Goal: Task Accomplishment & Management: Use online tool/utility

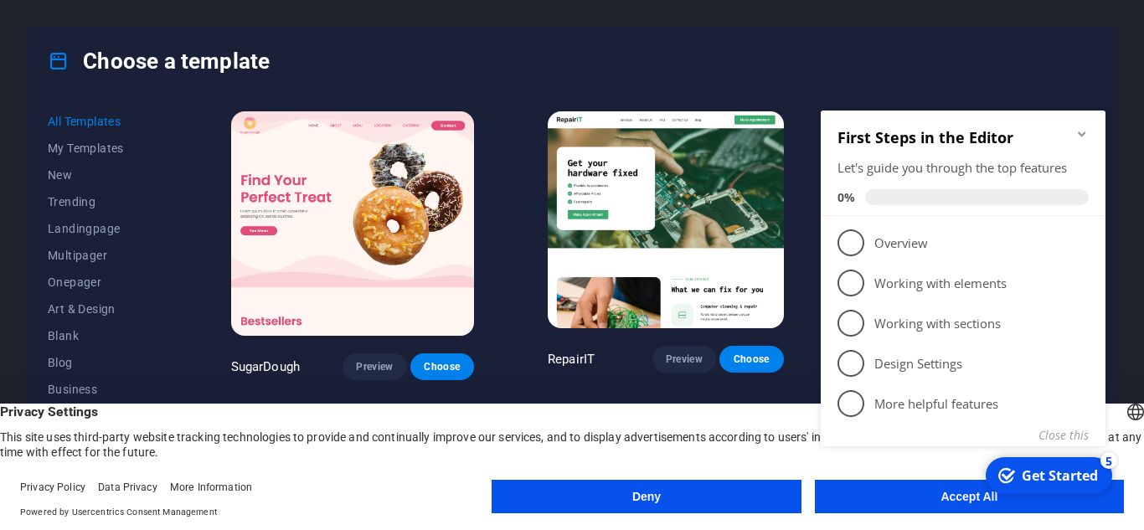
click div "checkmark Get Started 5 First Steps in the Editor Let's guide you through the t…"
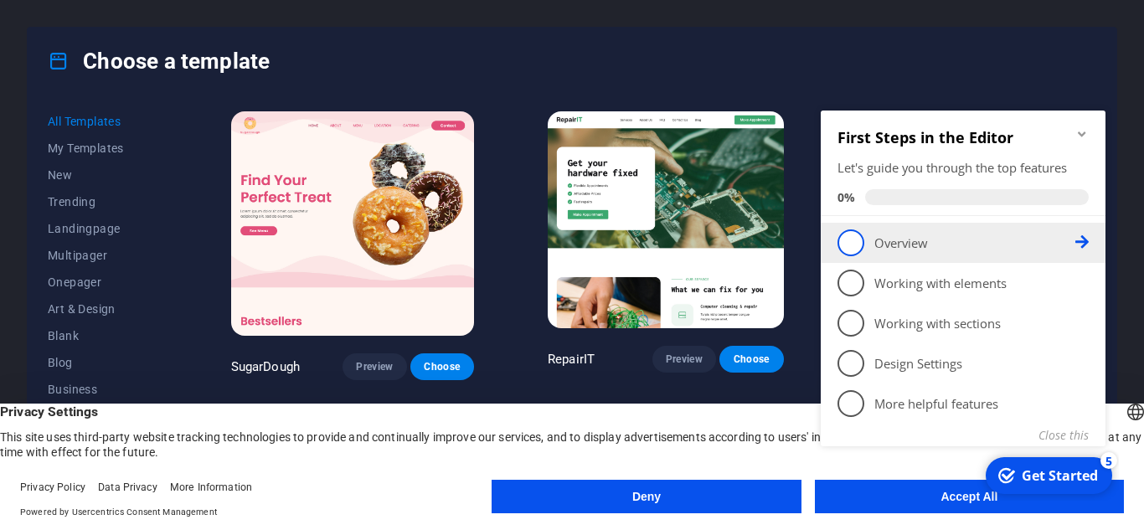
click at [846, 241] on span "1" at bounding box center [850, 242] width 27 height 27
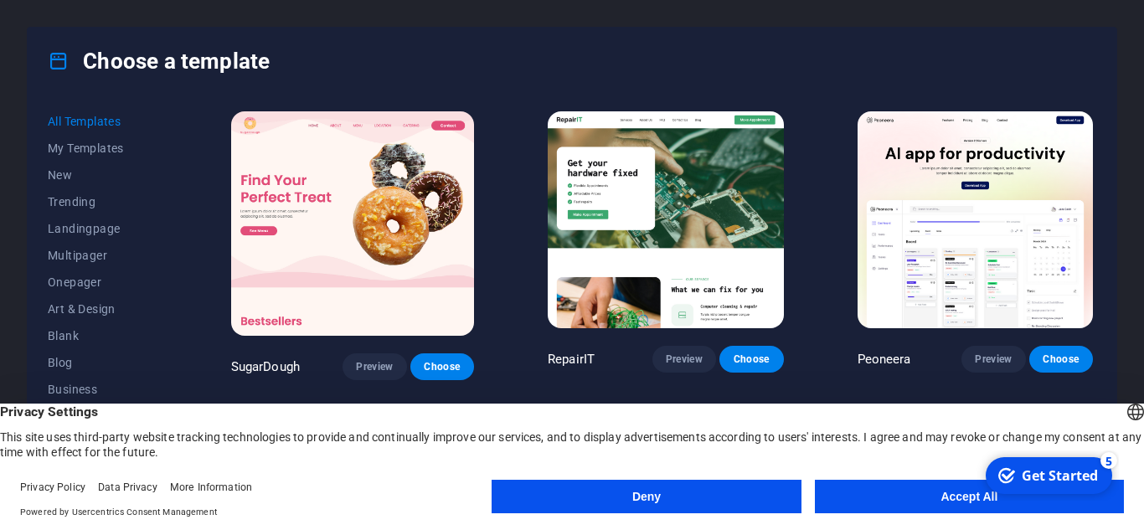
click at [958, 501] on button "Accept All" at bounding box center [969, 496] width 309 height 33
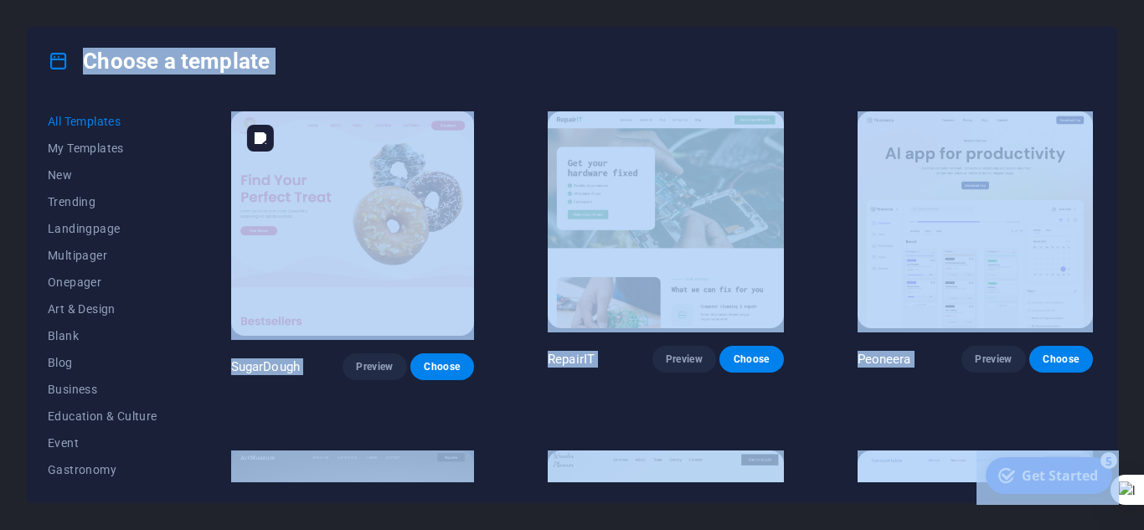
copy body "Press [Ctrl] + [C] to copy an element you'd like to see more of around here. Ch…"
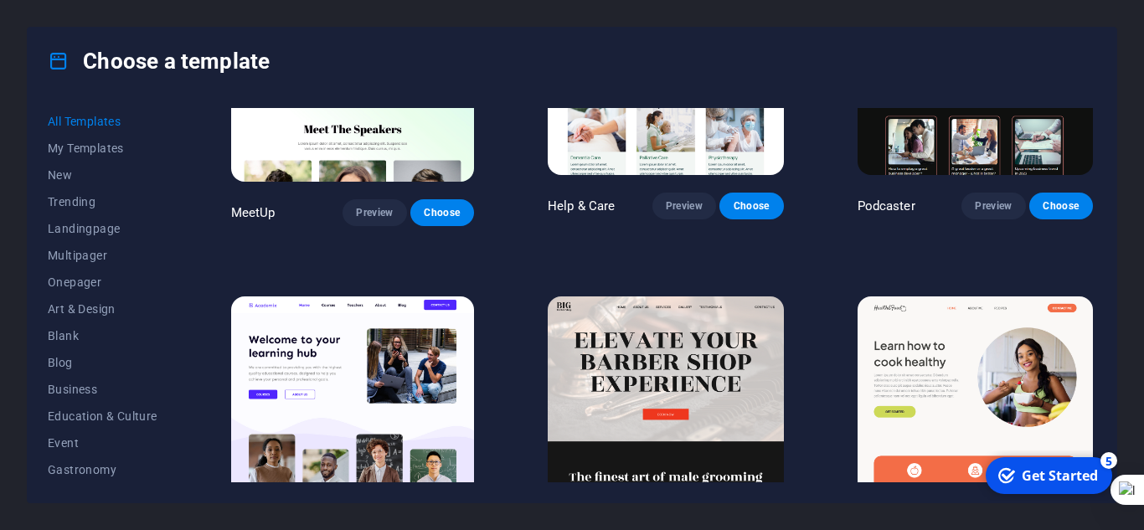
scroll to position [1161, 0]
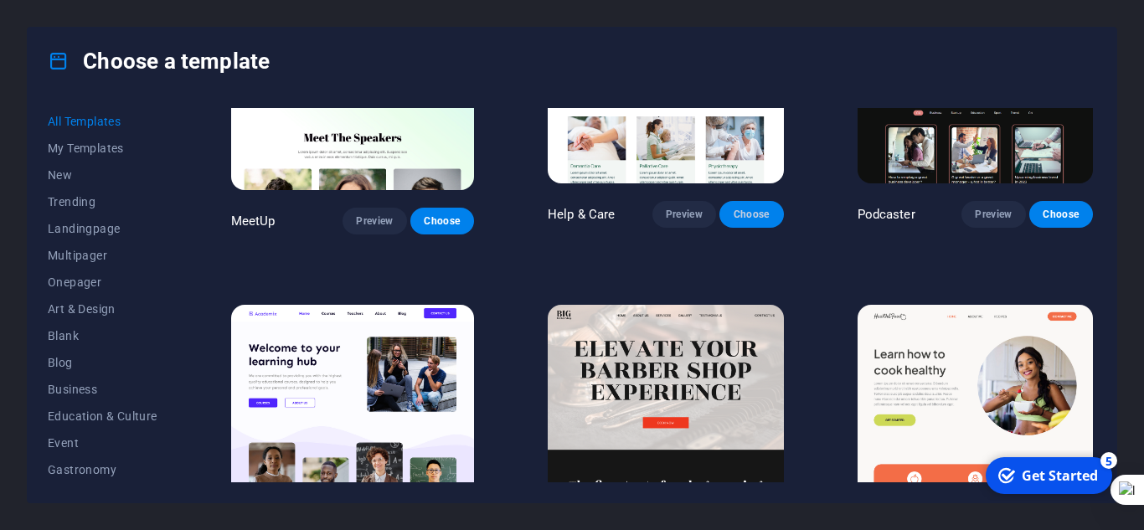
click at [740, 208] on span "Choose" at bounding box center [751, 214] width 37 height 13
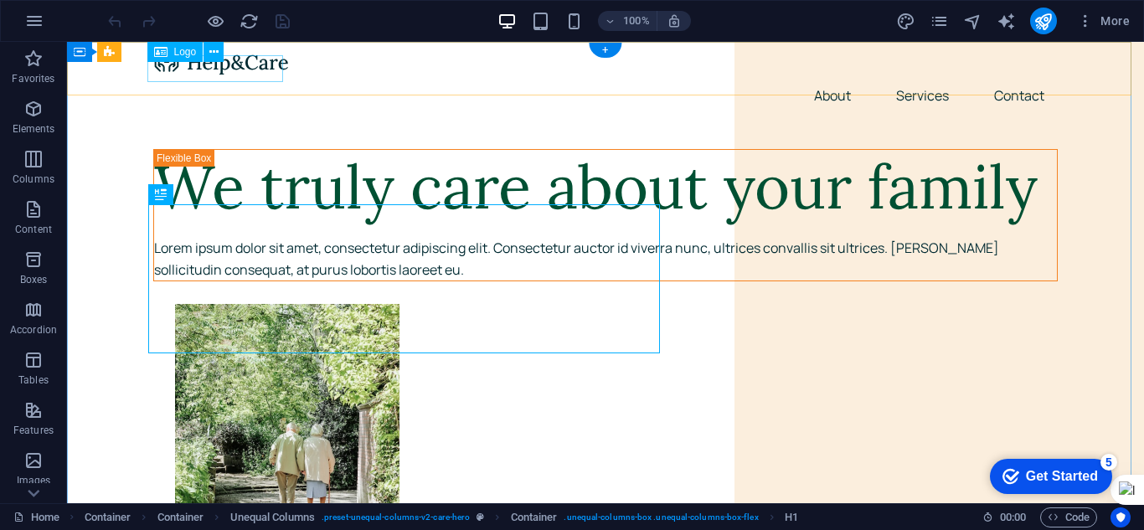
click at [193, 74] on div at bounding box center [605, 62] width 904 height 27
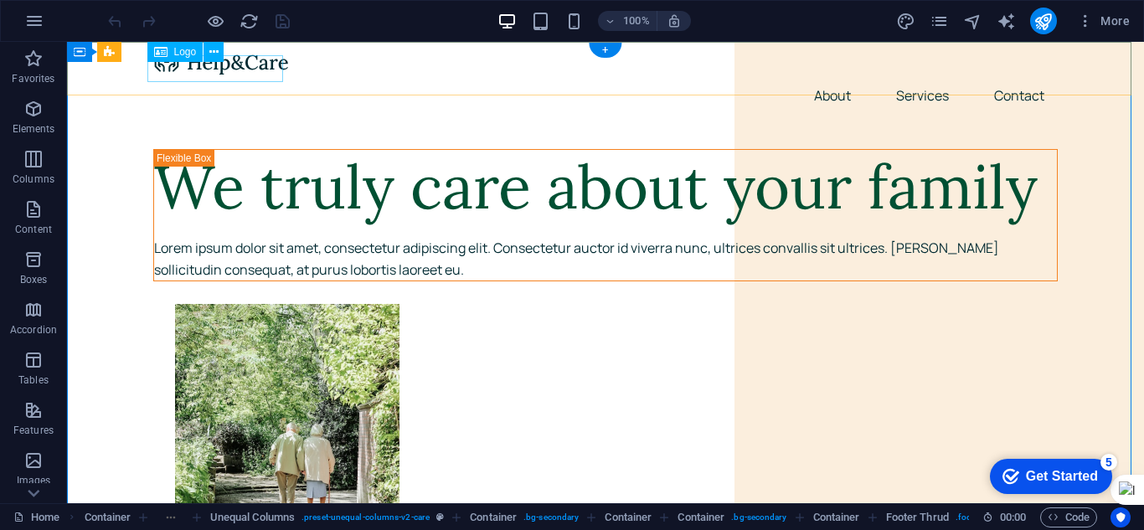
click at [200, 69] on div at bounding box center [605, 62] width 904 height 27
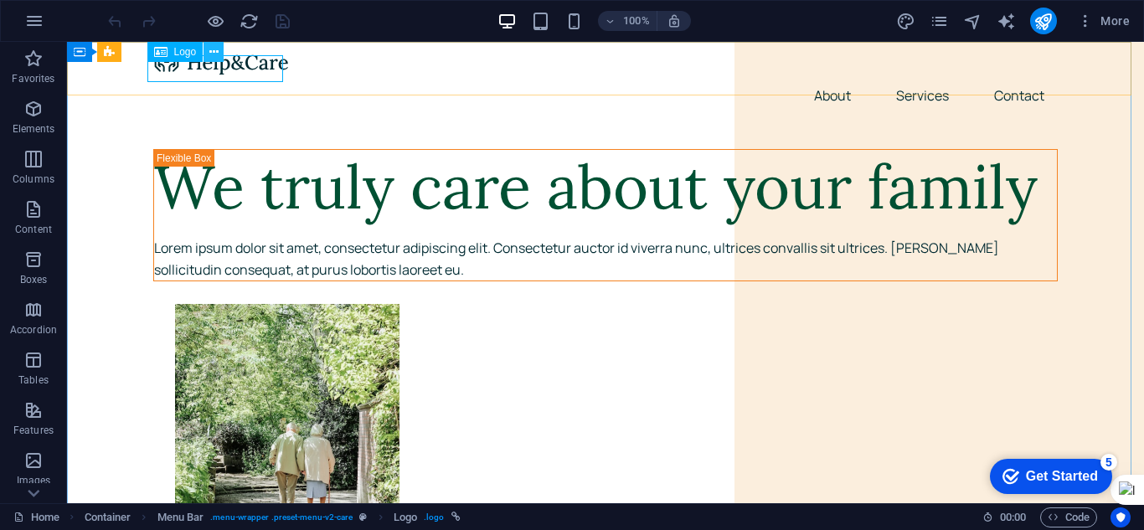
click at [212, 49] on icon at bounding box center [213, 53] width 9 height 18
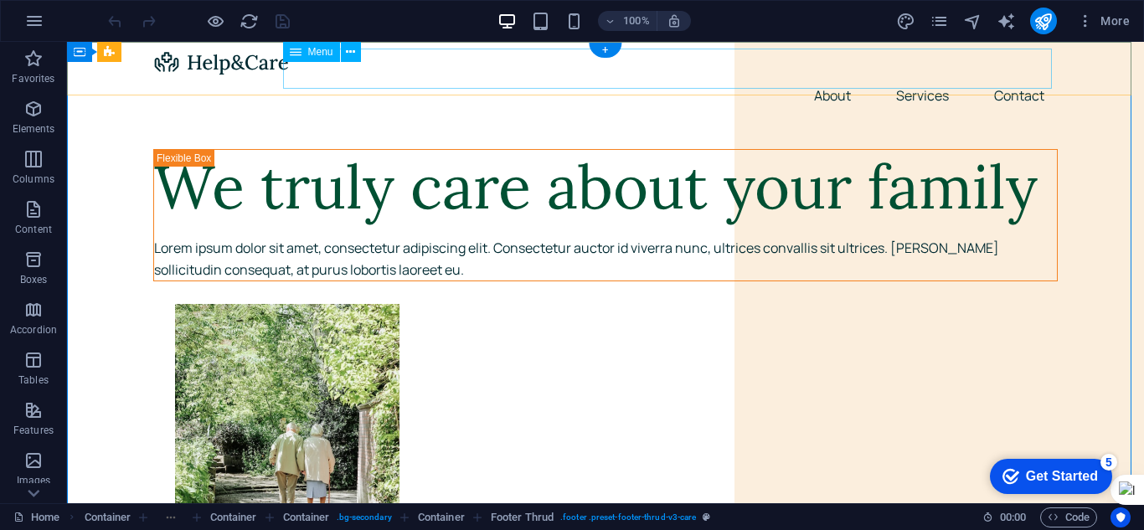
click at [811, 75] on nav "About Services Contact" at bounding box center [605, 95] width 904 height 40
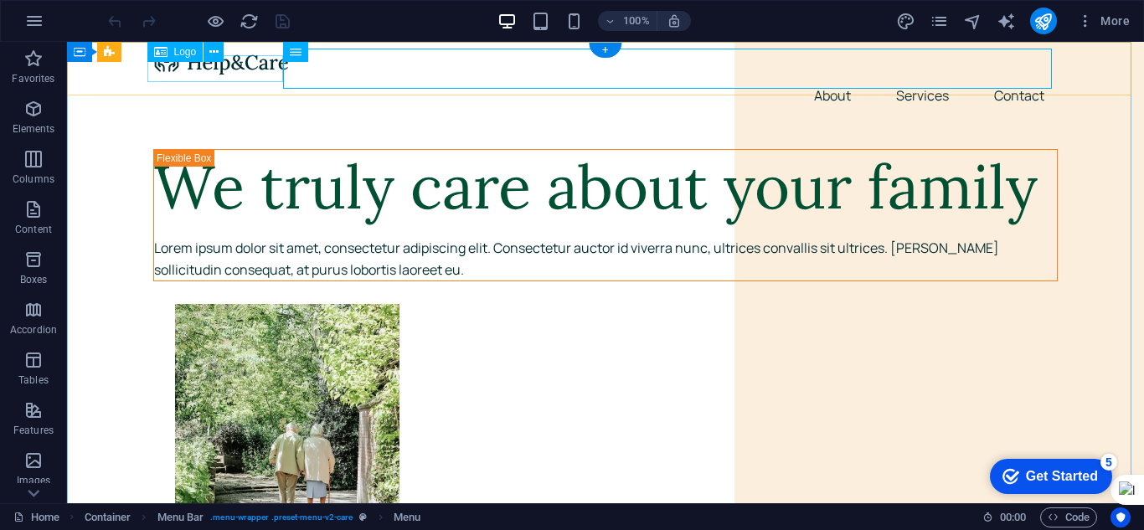
click at [200, 65] on div at bounding box center [605, 62] width 904 height 27
select select "px"
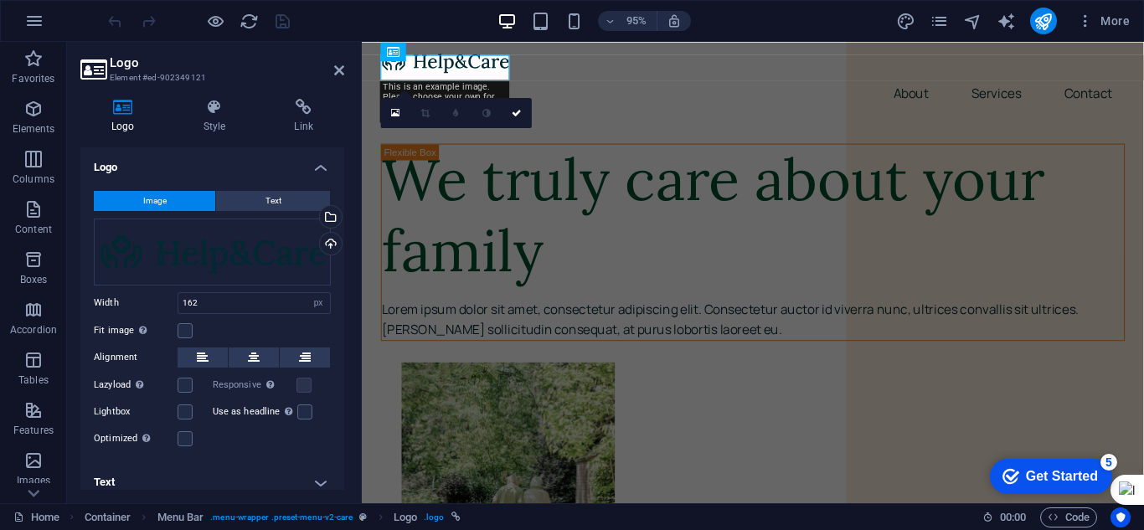
click at [122, 106] on icon at bounding box center [122, 107] width 85 height 17
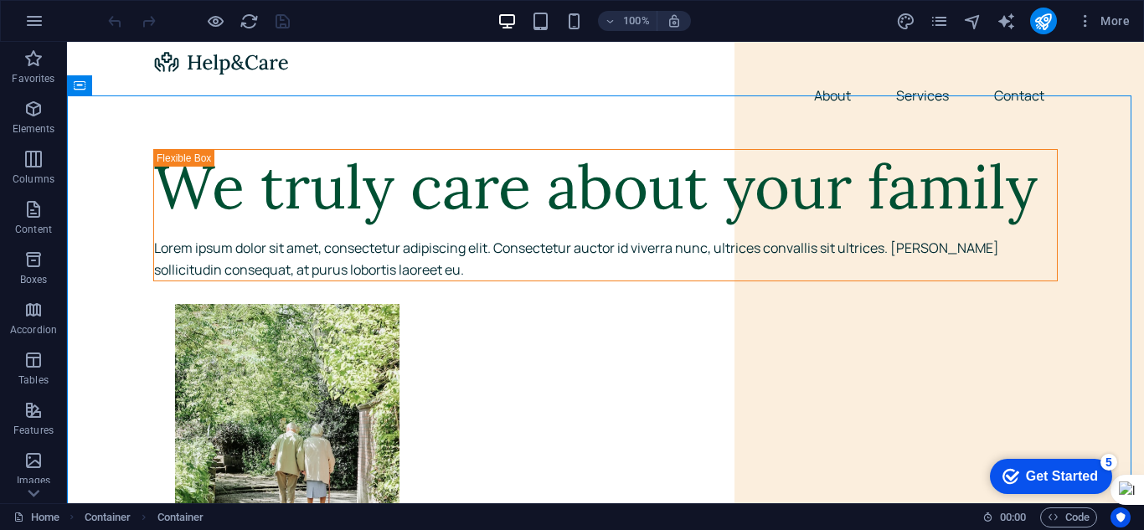
click at [443, 18] on div "100% More" at bounding box center [621, 21] width 1032 height 27
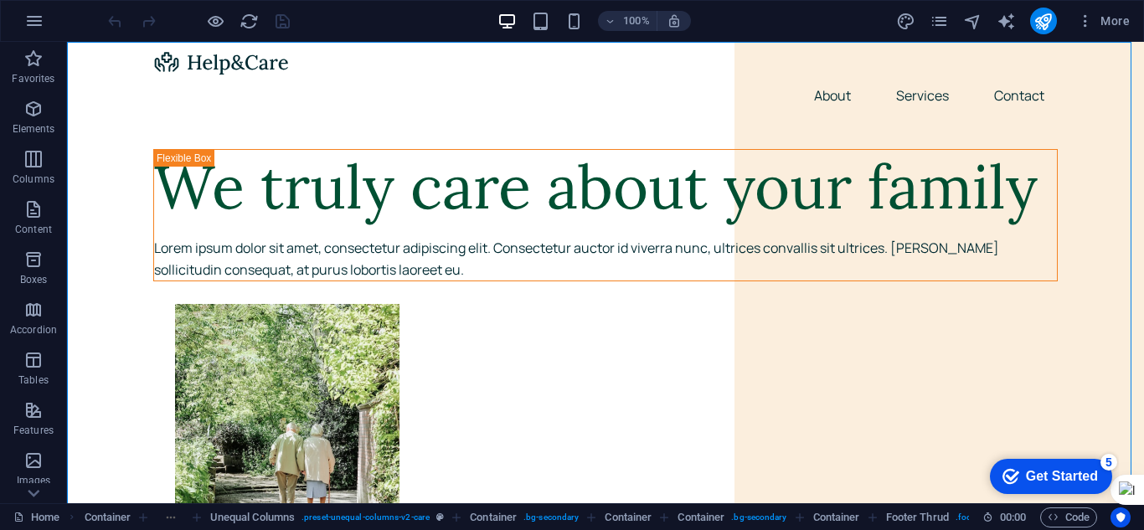
click at [443, 18] on div "100% More" at bounding box center [621, 21] width 1032 height 27
click at [241, 66] on div at bounding box center [605, 62] width 904 height 27
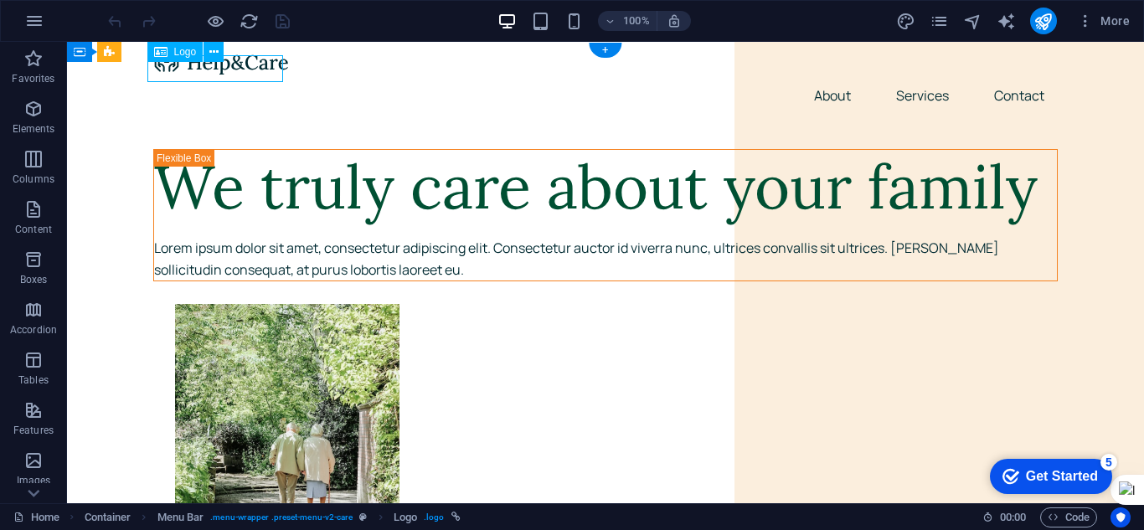
click at [241, 66] on div at bounding box center [605, 62] width 904 height 27
select select "px"
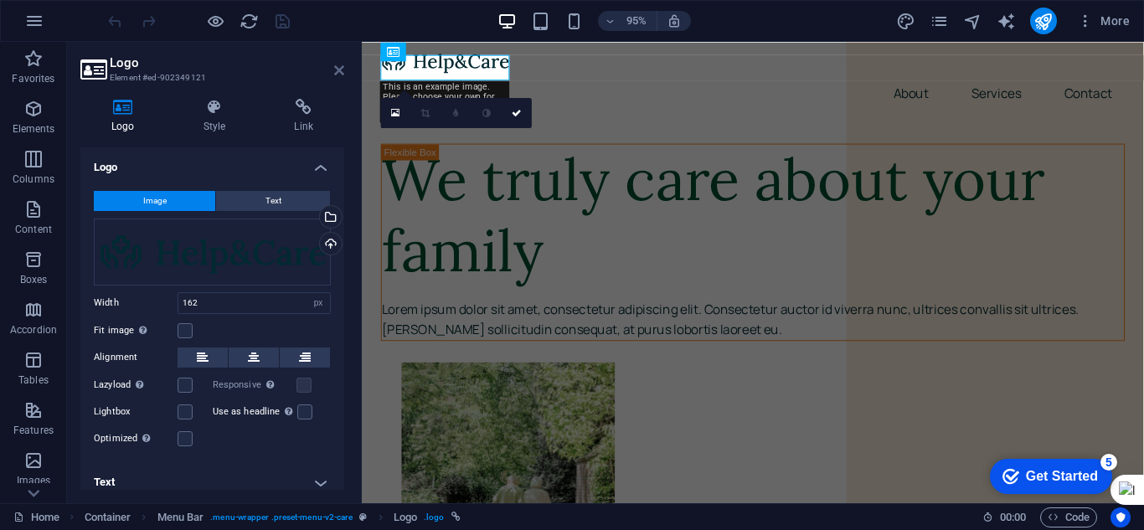
click at [336, 64] on icon at bounding box center [339, 70] width 10 height 13
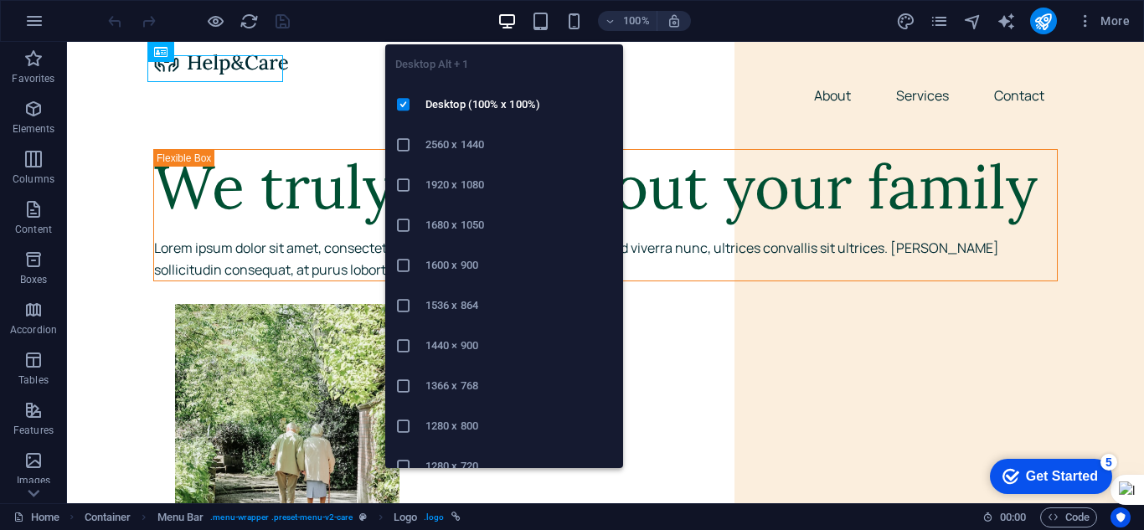
click at [506, 23] on icon "button" at bounding box center [506, 21] width 19 height 19
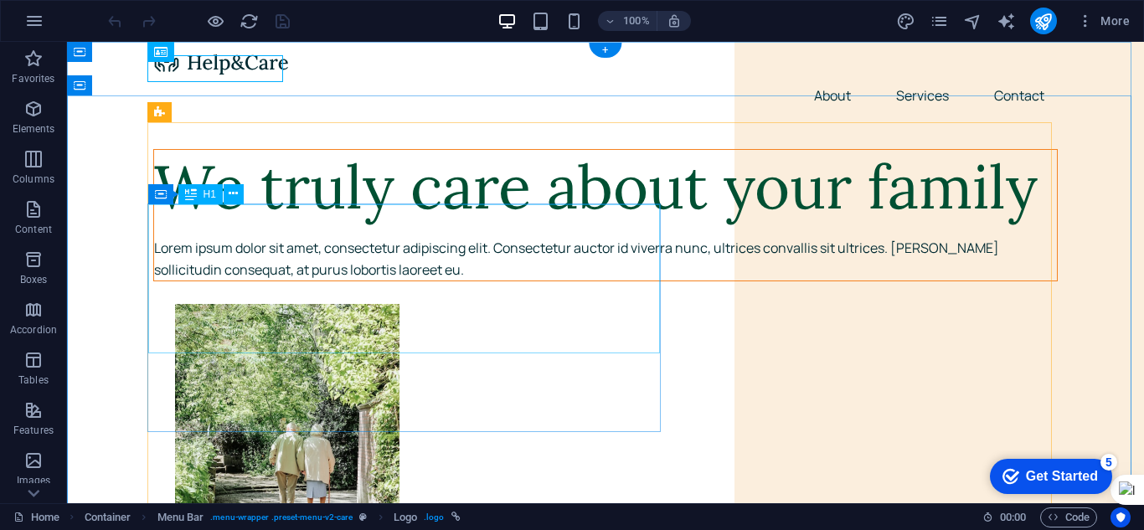
click at [352, 224] on div "We truly care about your family" at bounding box center [605, 187] width 903 height 75
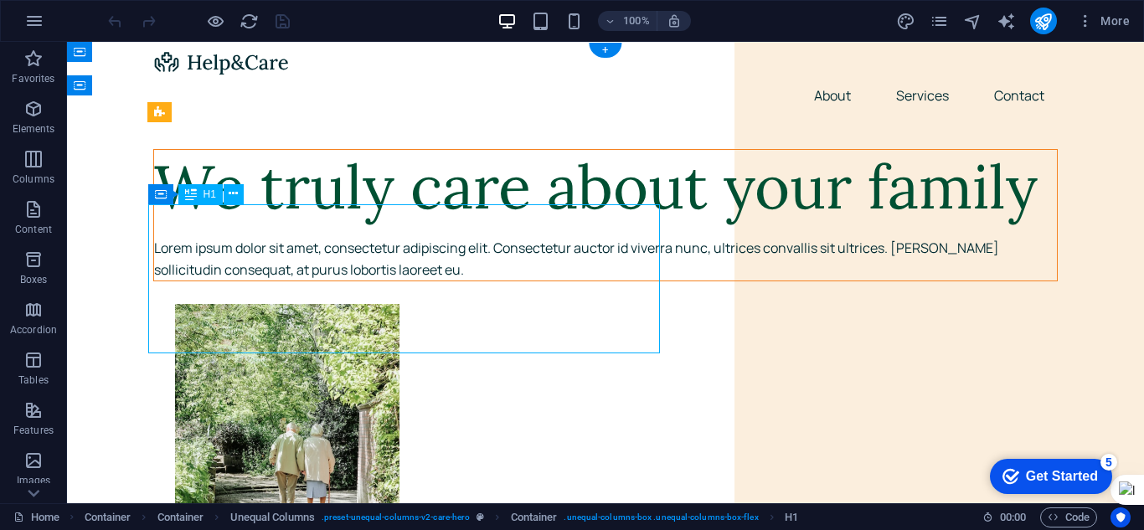
click at [601, 224] on div "We truly care about your family" at bounding box center [605, 187] width 903 height 75
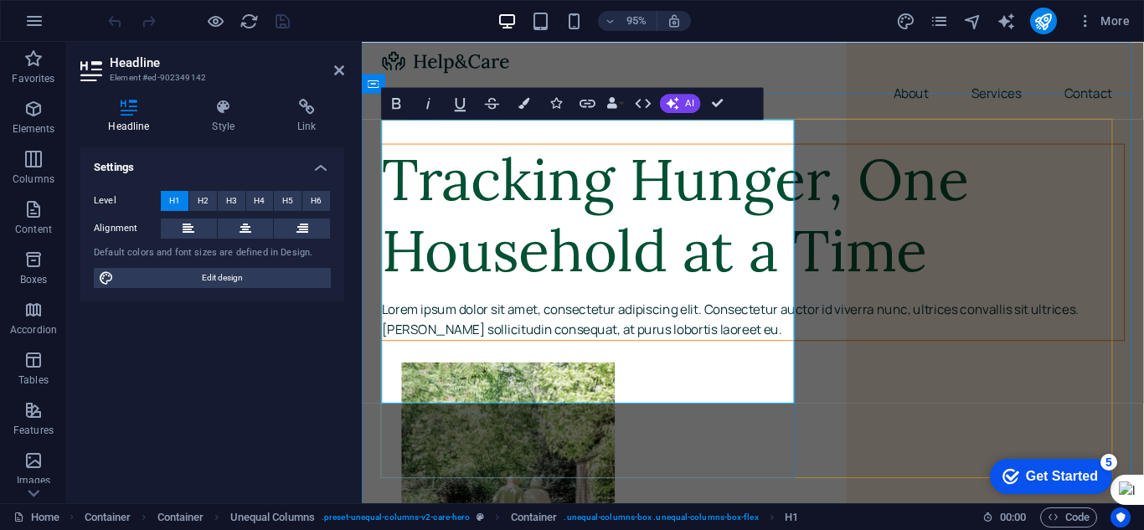
click at [555, 245] on h1 "Tracking Hunger, One Household at a Time" at bounding box center [773, 225] width 781 height 150
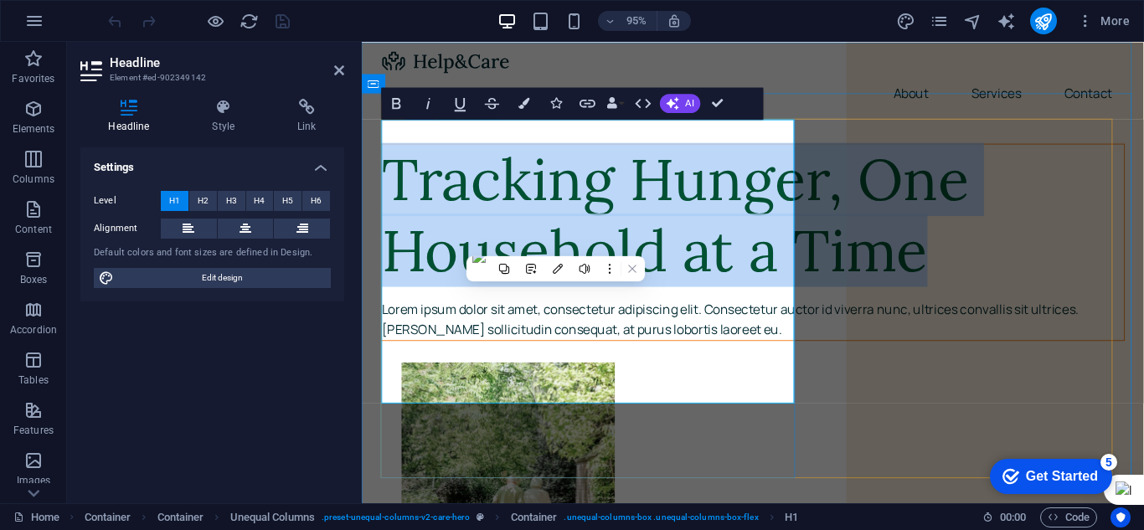
copy h1 "Tracking Hunger, One Household at a Time"
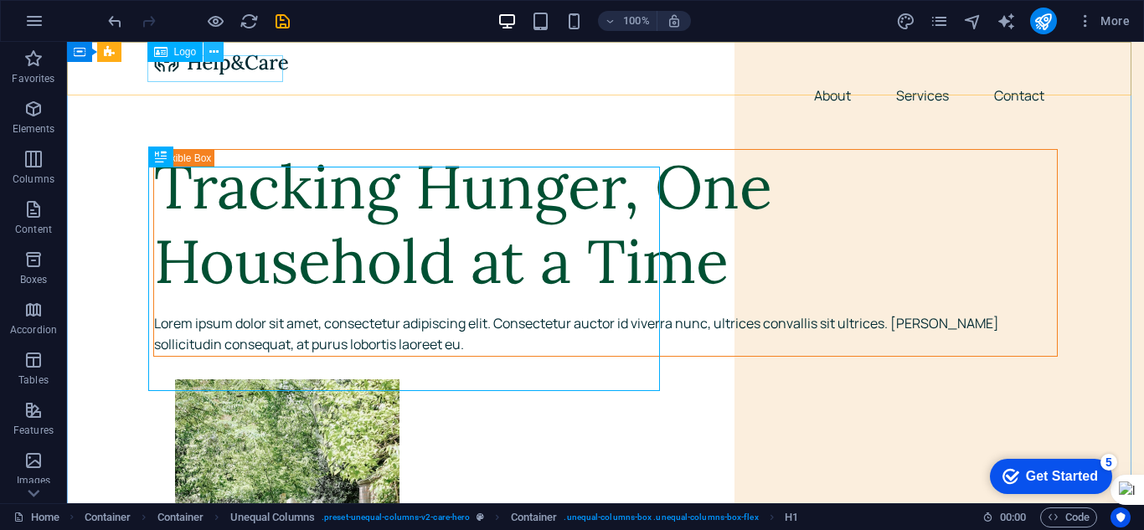
click at [211, 52] on icon at bounding box center [213, 53] width 9 height 18
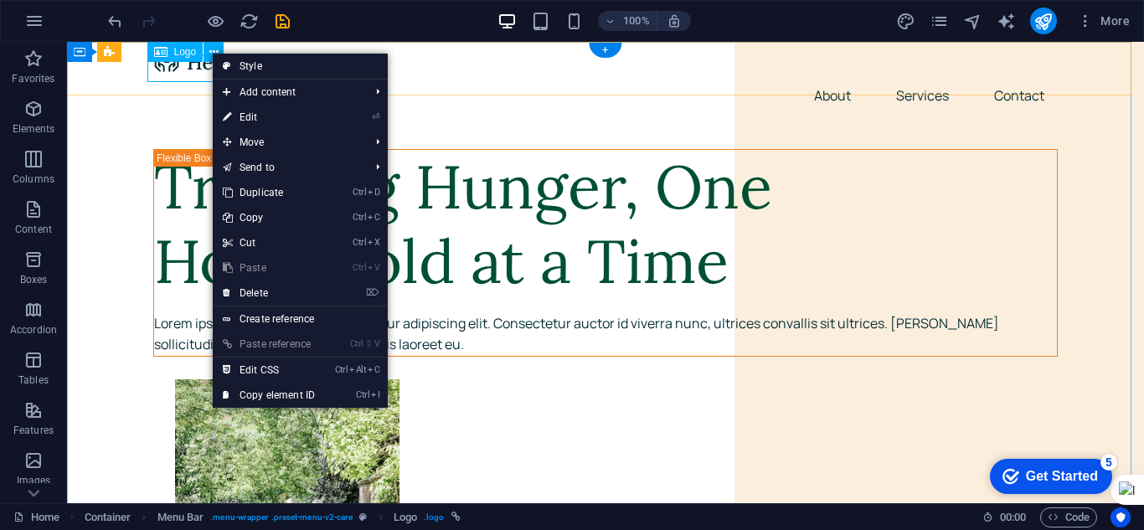
click at [178, 70] on div at bounding box center [605, 62] width 904 height 27
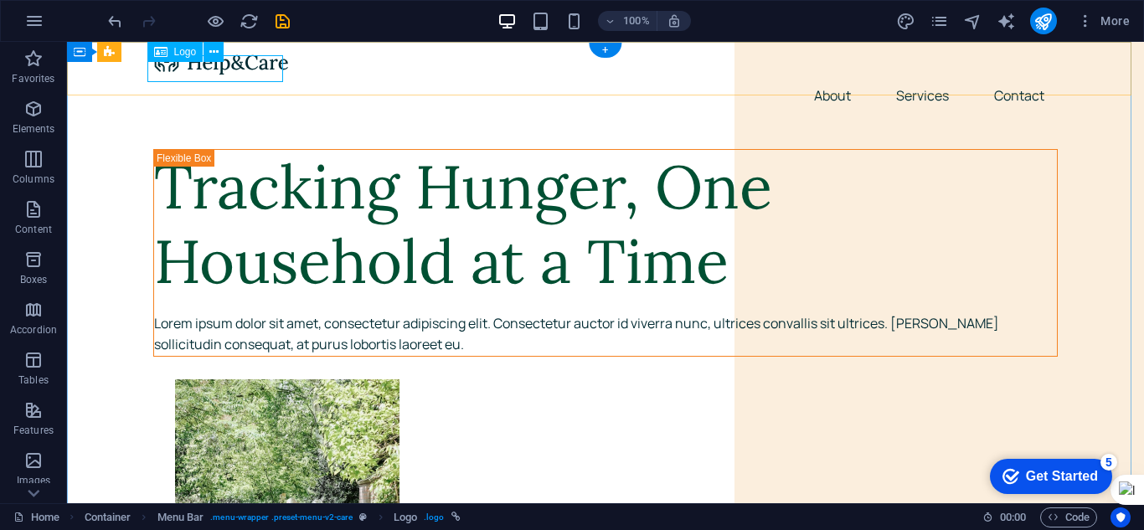
click at [250, 64] on div at bounding box center [605, 62] width 904 height 27
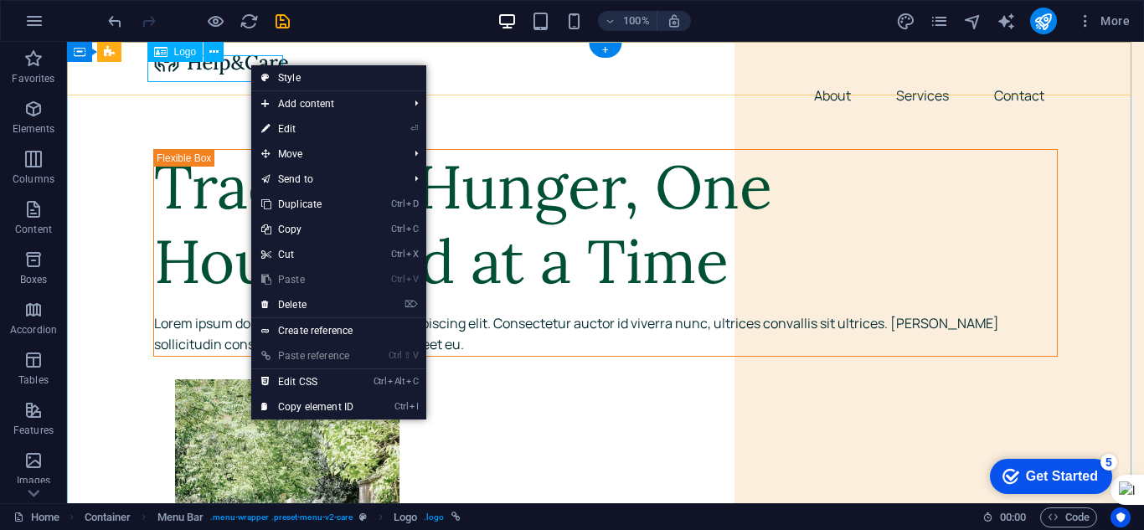
click at [231, 70] on div at bounding box center [605, 62] width 904 height 27
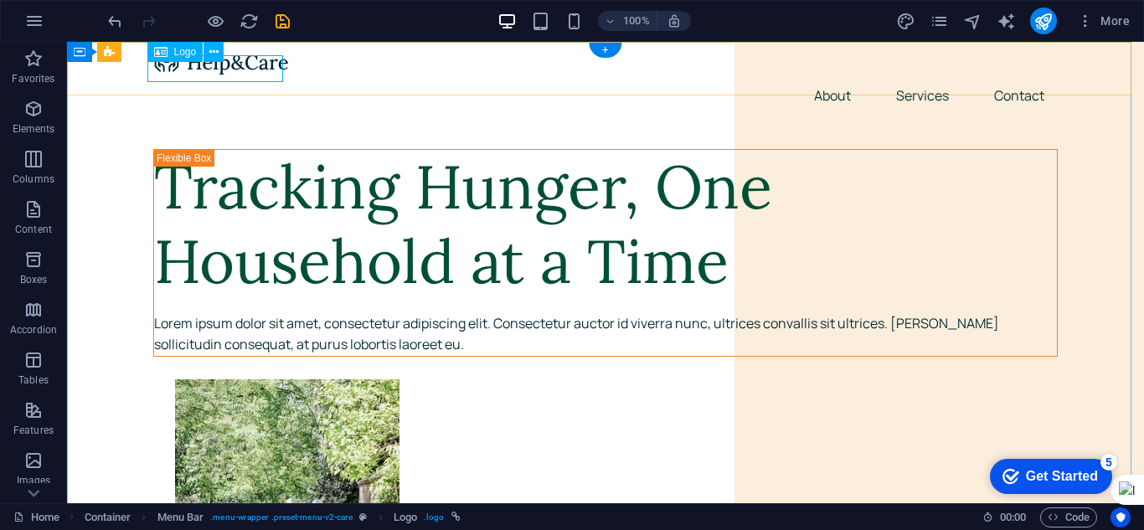
click at [231, 70] on div at bounding box center [605, 62] width 904 height 27
select select "px"
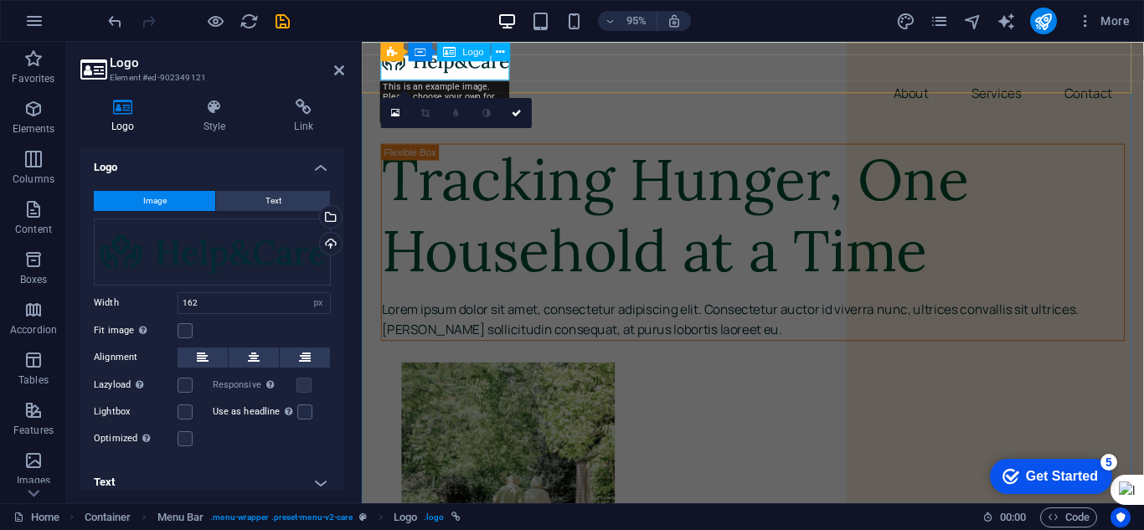
click at [435, 65] on div at bounding box center [773, 62] width 783 height 27
click at [445, 55] on icon at bounding box center [444, 51] width 8 height 17
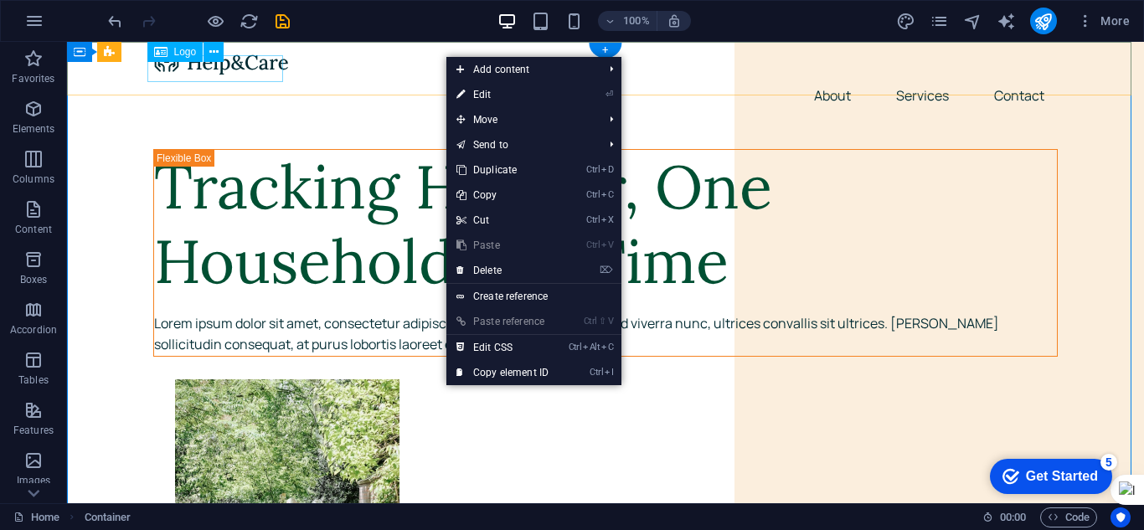
click at [232, 67] on div at bounding box center [605, 62] width 904 height 27
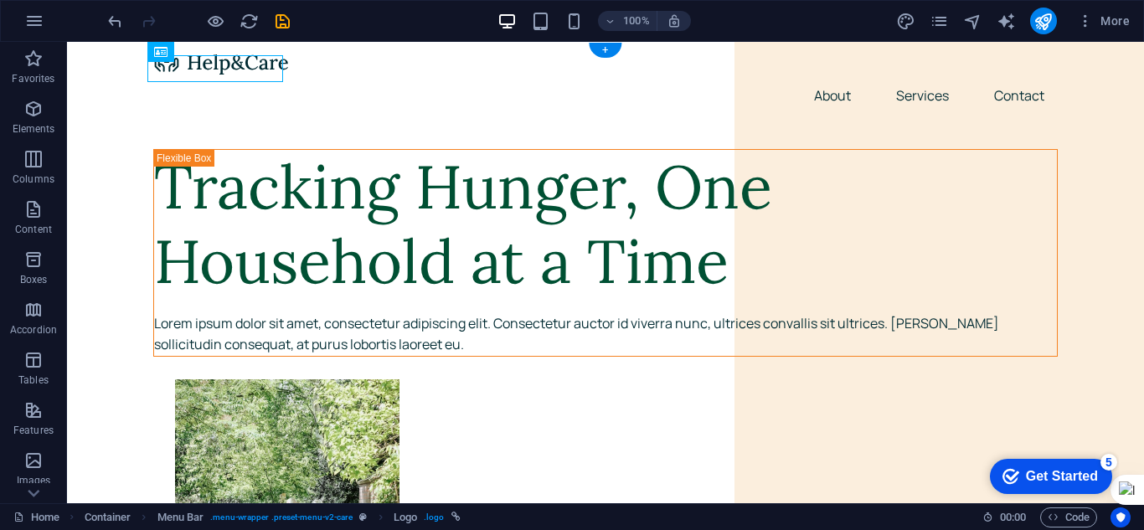
drag, startPoint x: 295, startPoint y: 104, endPoint x: 215, endPoint y: 68, distance: 87.3
click at [215, 68] on div at bounding box center [605, 62] width 904 height 27
select select "px"
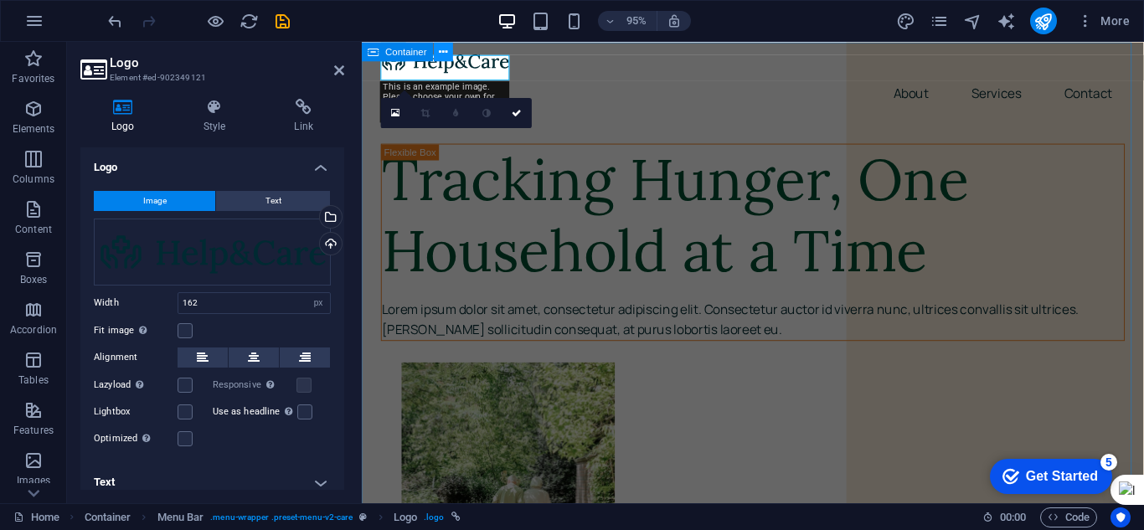
click at [444, 51] on icon at bounding box center [444, 51] width 8 height 17
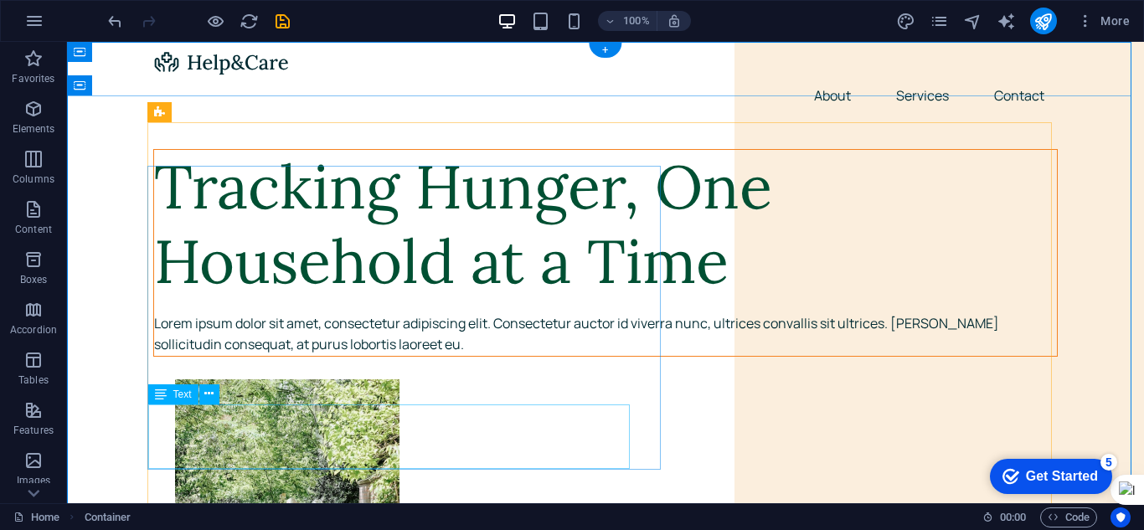
click at [263, 356] on div "Lorem ipsum dolor sit amet, consectetur adipiscing elit. Consectetur auctor id …" at bounding box center [605, 334] width 903 height 43
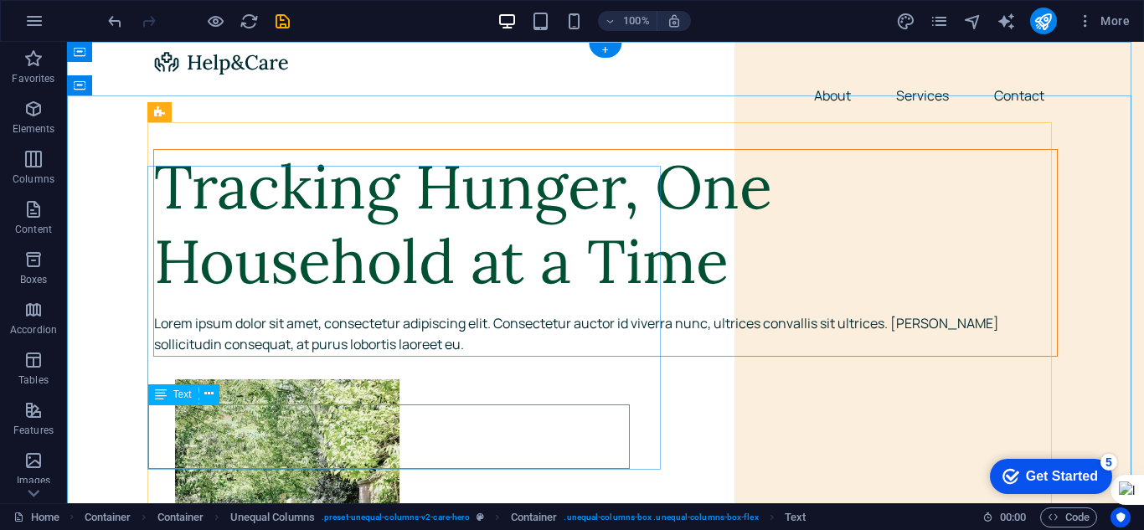
click at [299, 356] on div "Lorem ipsum dolor sit amet, consectetur adipiscing elit. Consectetur auctor id …" at bounding box center [605, 334] width 903 height 43
click at [254, 356] on div "Lorem ipsum dolor sit amet, consectetur adipiscing elit. Consectetur auctor id …" at bounding box center [605, 334] width 903 height 43
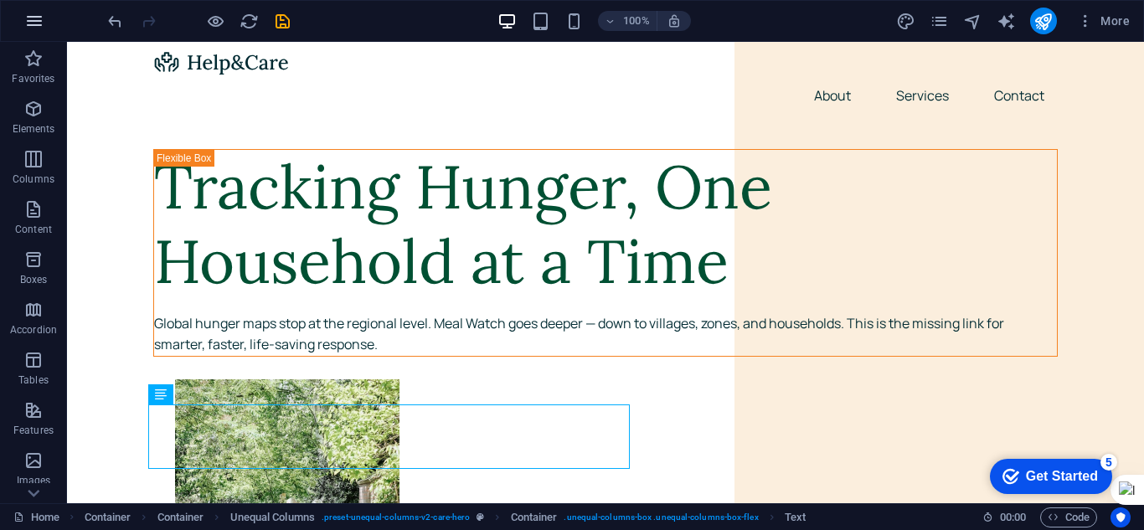
click at [25, 18] on icon "button" at bounding box center [34, 21] width 20 height 20
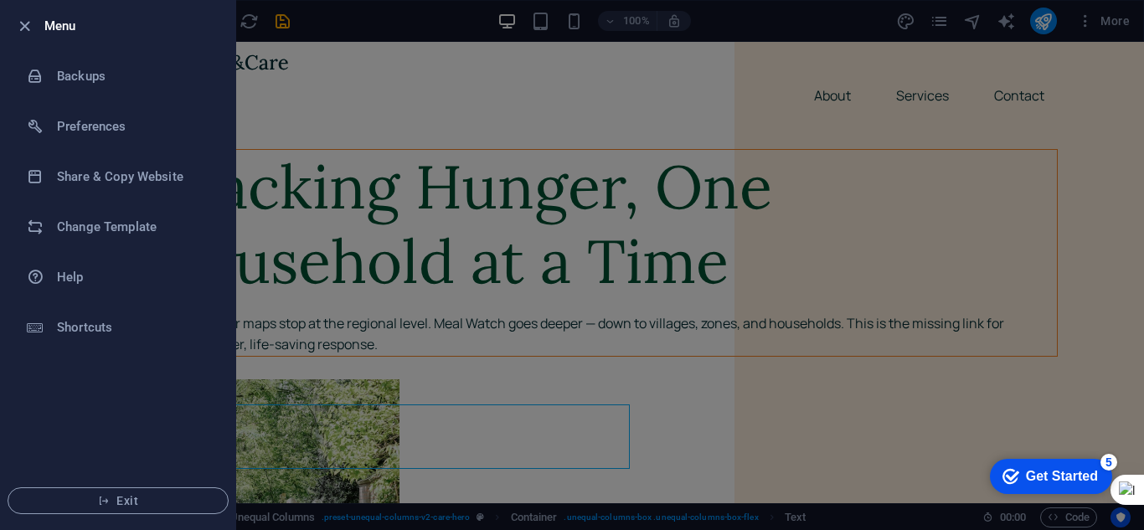
click at [415, 87] on div at bounding box center [572, 265] width 1144 height 530
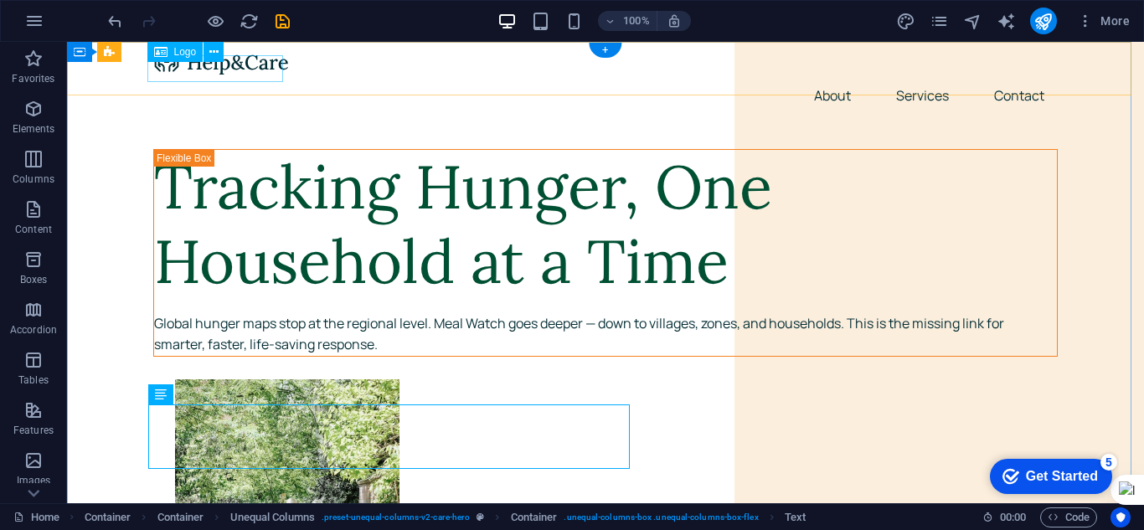
click at [217, 64] on div at bounding box center [605, 62] width 904 height 27
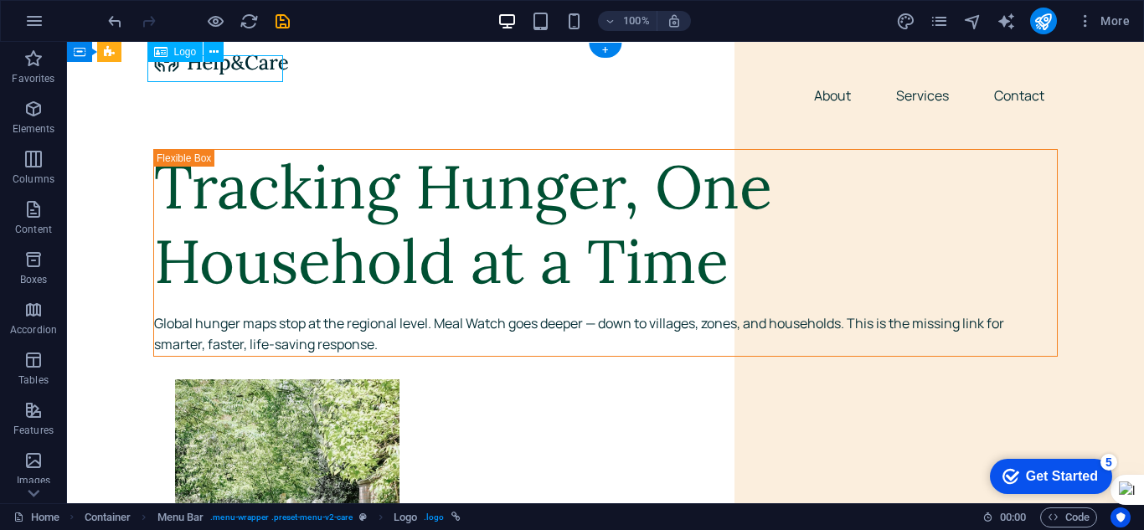
click at [217, 64] on div at bounding box center [605, 62] width 904 height 27
select select "px"
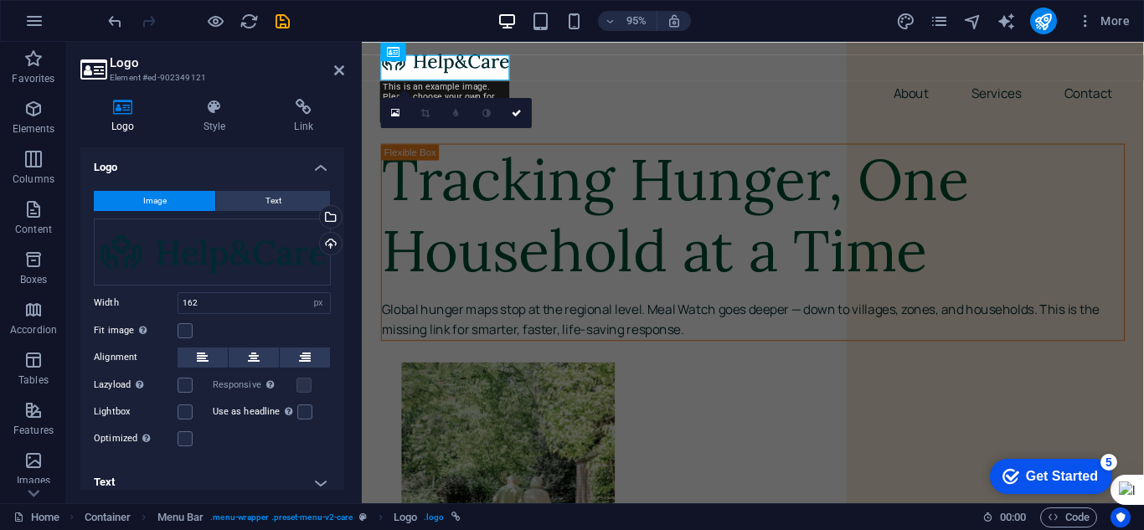
click at [217, 64] on h2 "Logo" at bounding box center [227, 62] width 234 height 15
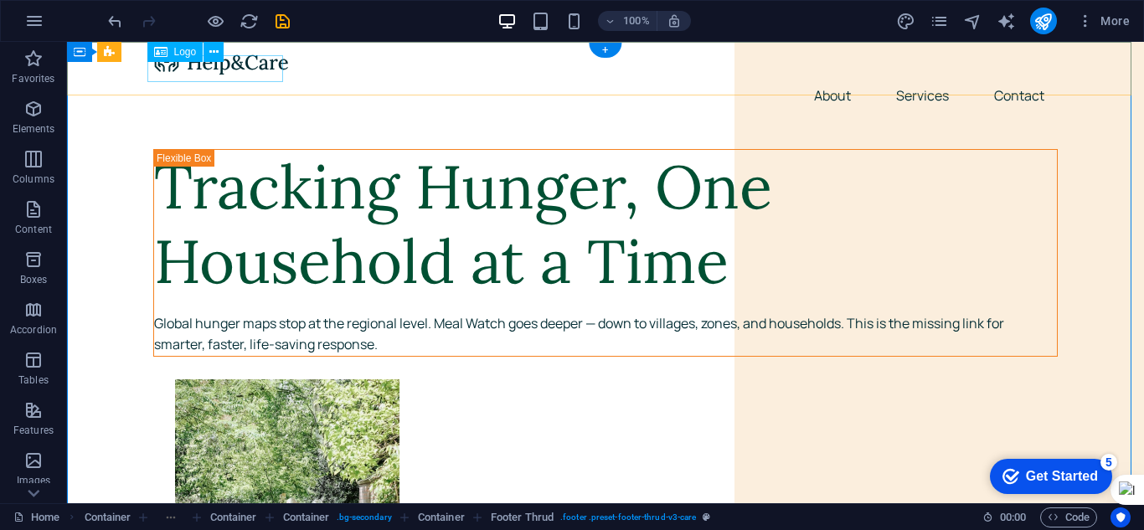
click at [214, 68] on div at bounding box center [605, 62] width 904 height 27
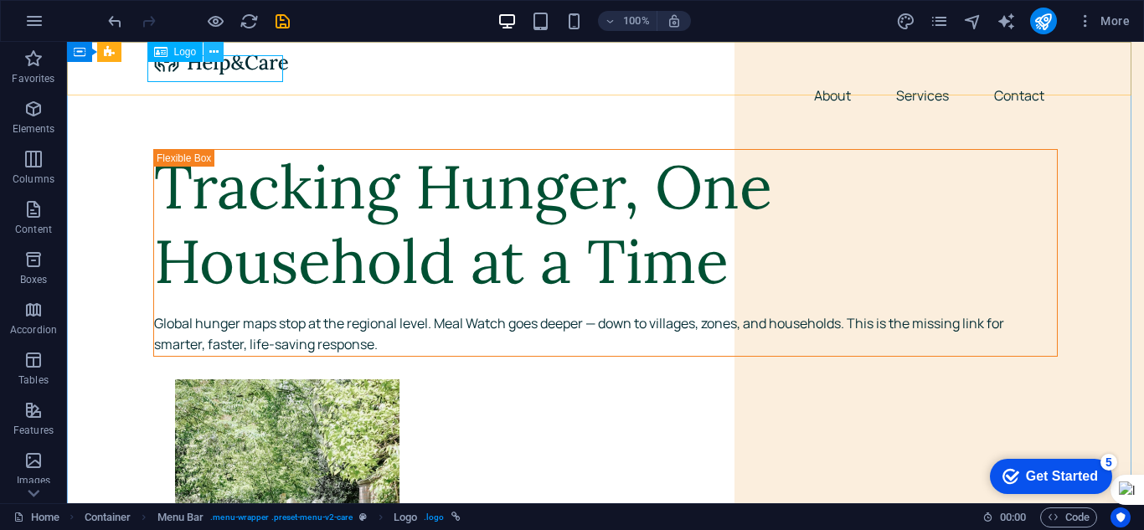
click at [217, 53] on icon at bounding box center [213, 53] width 9 height 18
click at [154, 51] on icon at bounding box center [160, 52] width 13 height 20
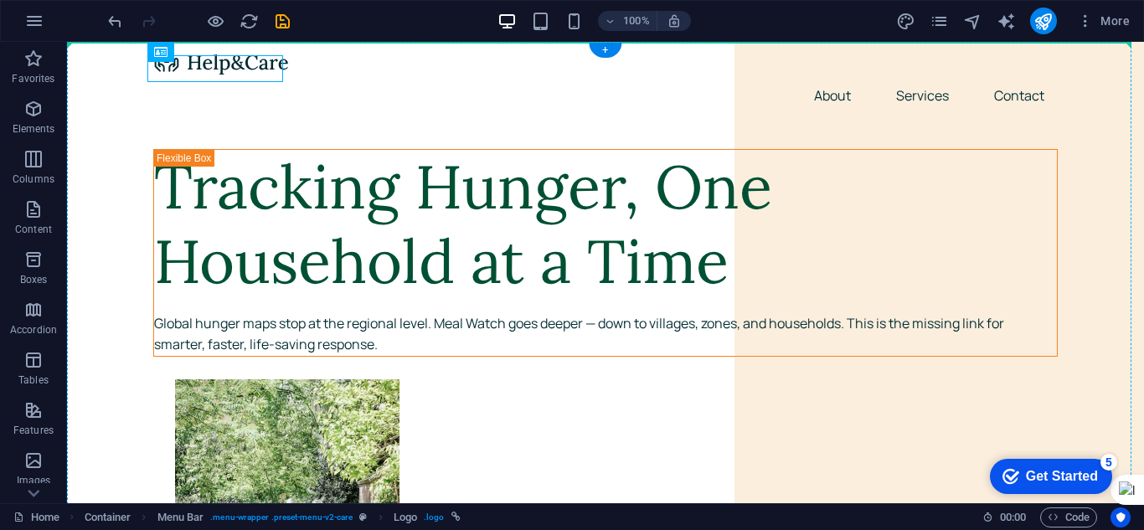
drag, startPoint x: 226, startPoint y: 93, endPoint x: 167, endPoint y: 92, distance: 59.5
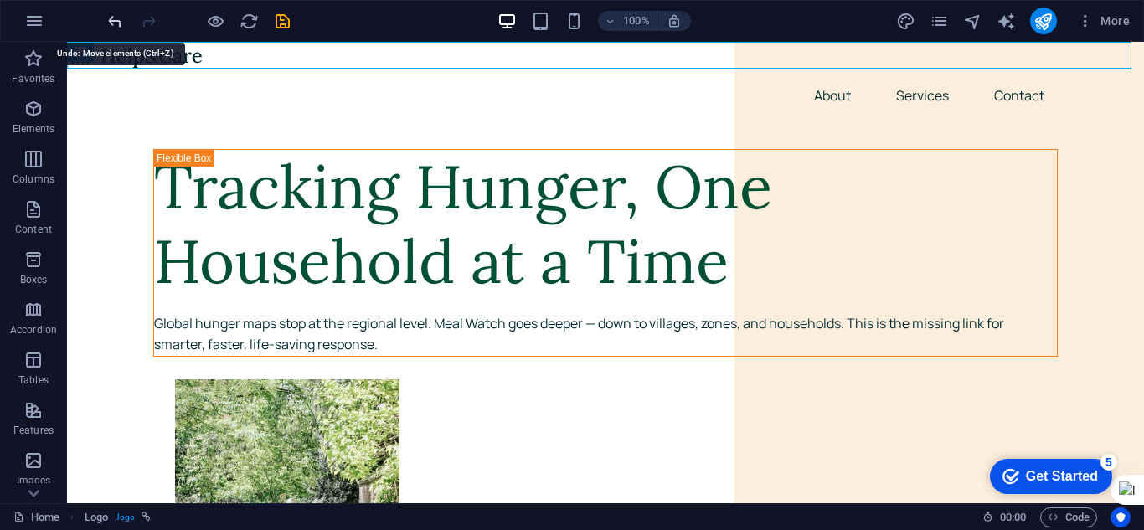
click at [116, 19] on icon "undo" at bounding box center [115, 21] width 19 height 19
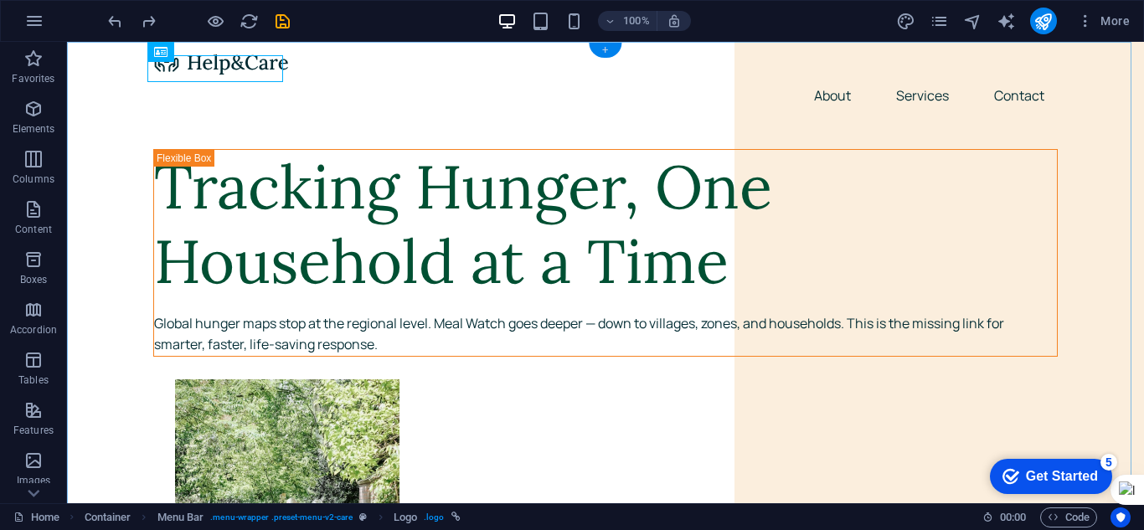
click at [600, 46] on div "+" at bounding box center [605, 50] width 33 height 15
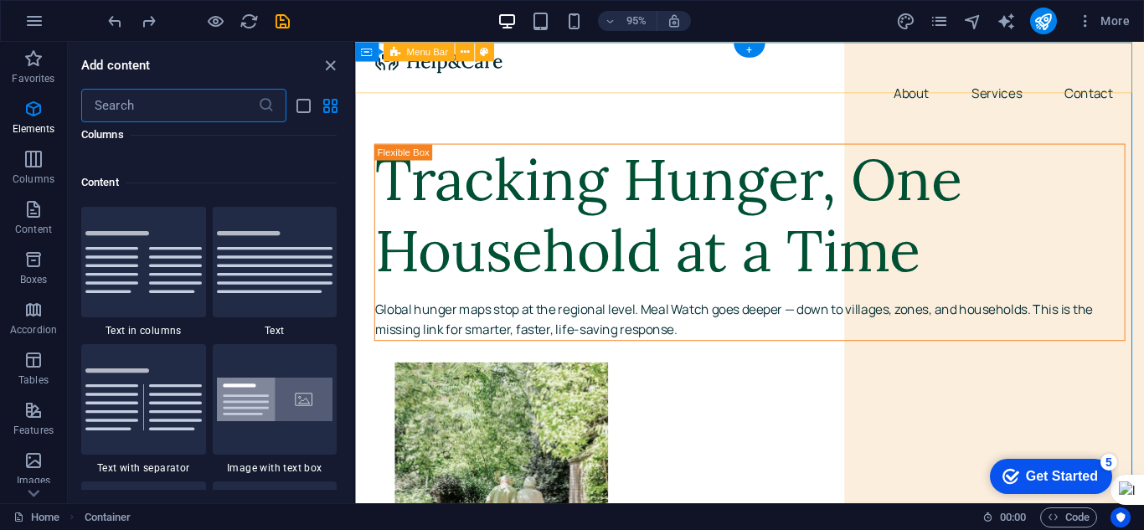
scroll to position [2930, 0]
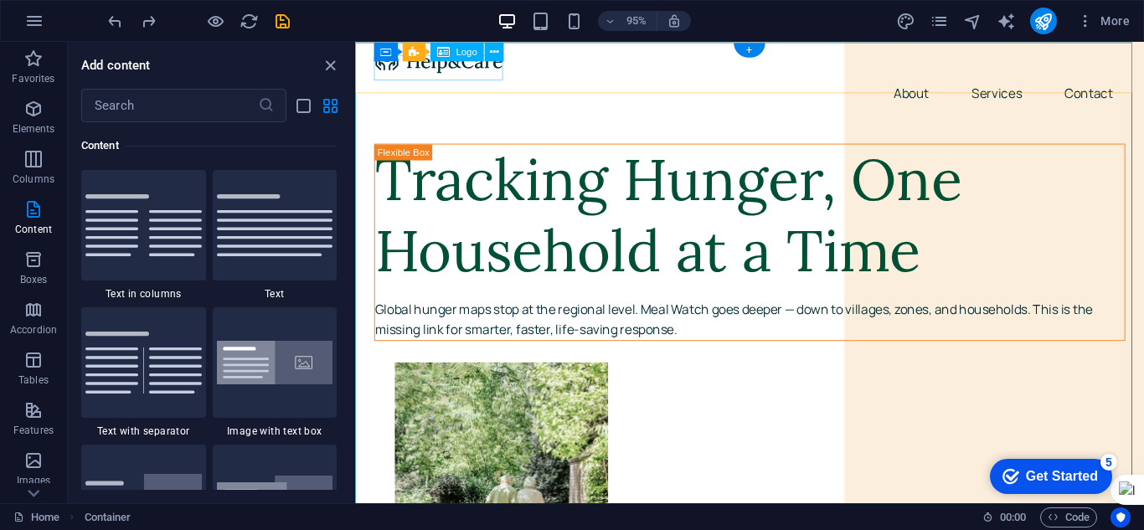
click at [390, 73] on div at bounding box center [770, 62] width 790 height 27
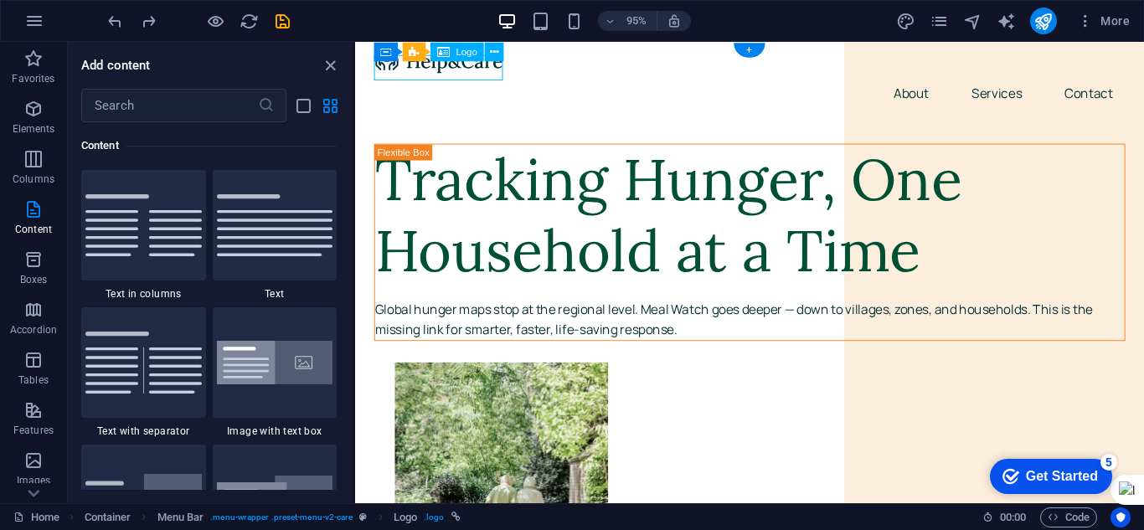
click at [390, 73] on div at bounding box center [770, 62] width 790 height 27
click at [487, 74] on div at bounding box center [770, 62] width 790 height 27
select select "px"
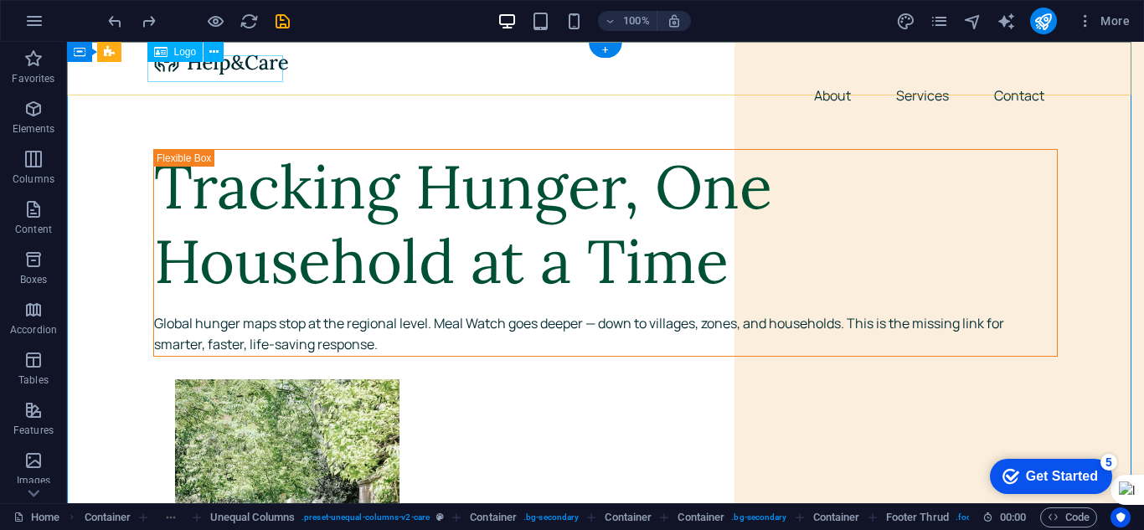
click at [220, 73] on div at bounding box center [605, 62] width 904 height 27
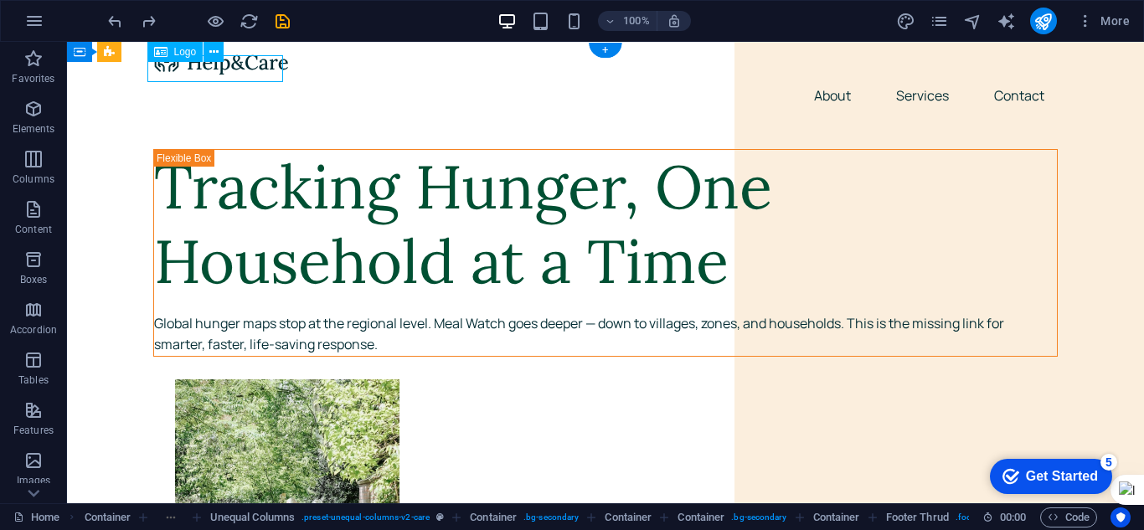
click at [220, 73] on div at bounding box center [605, 62] width 904 height 27
select select "px"
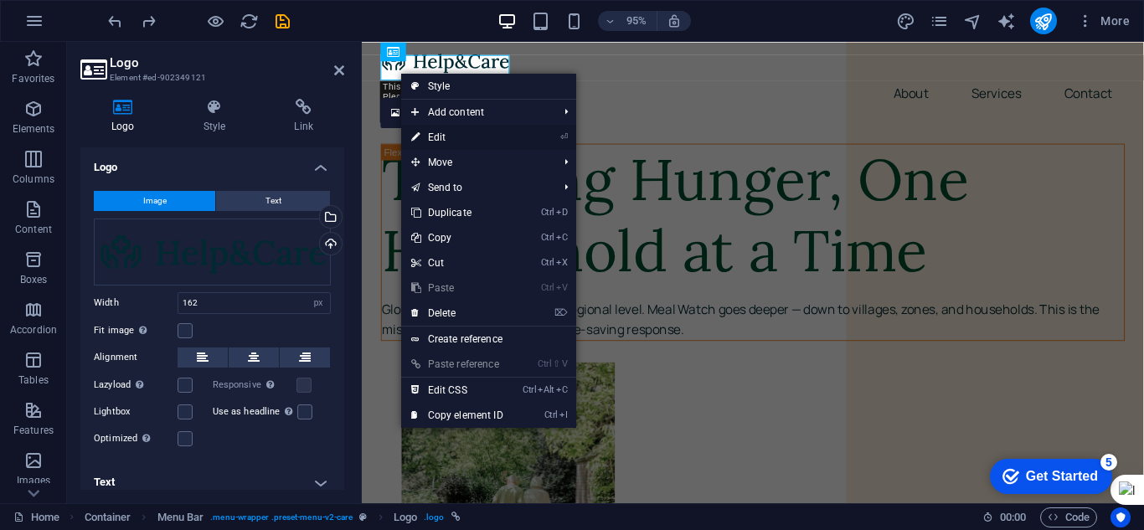
click at [416, 134] on icon at bounding box center [415, 137] width 8 height 25
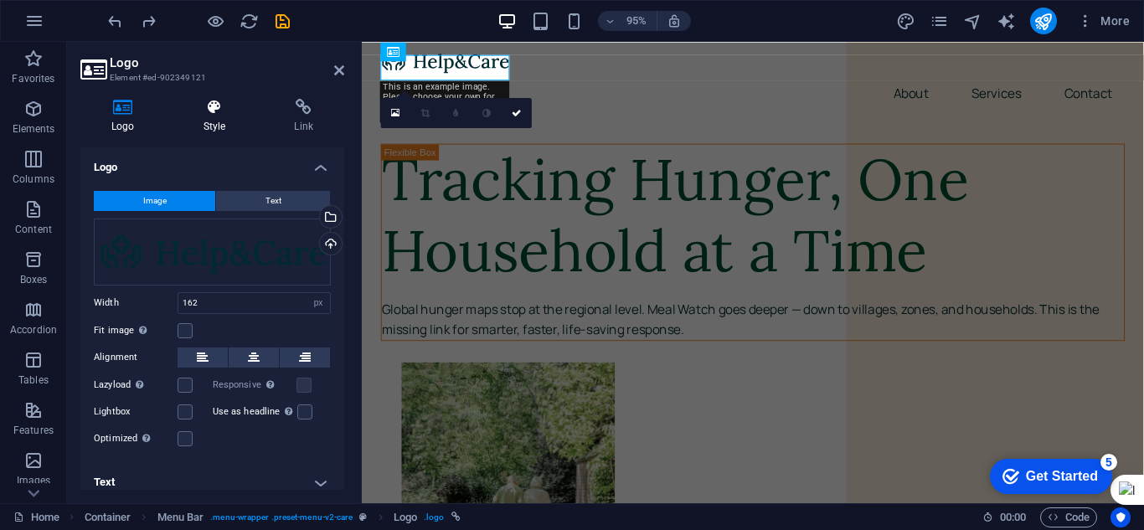
click at [207, 112] on icon at bounding box center [215, 107] width 85 height 17
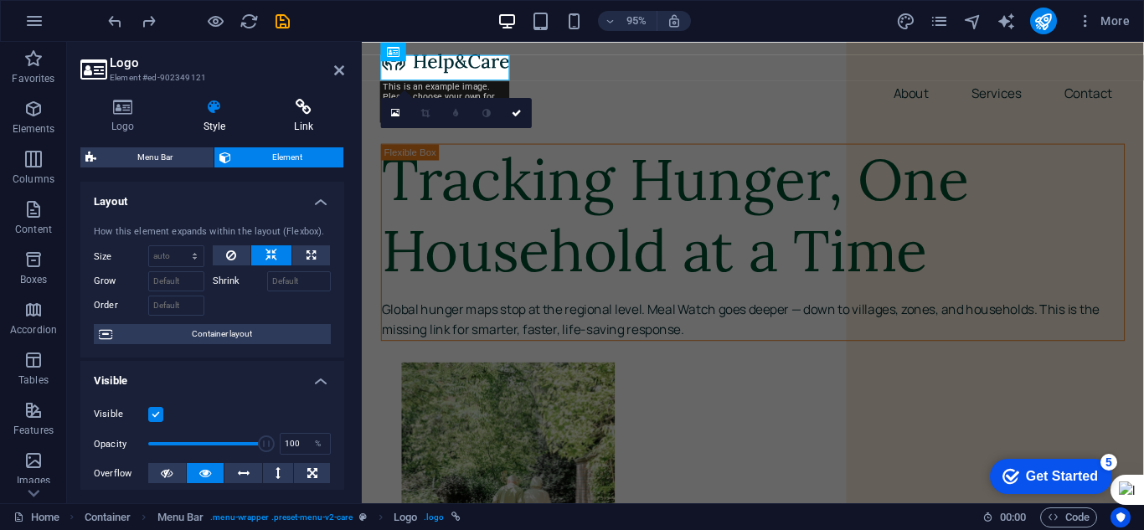
click at [293, 116] on h4 "Link" at bounding box center [303, 116] width 81 height 35
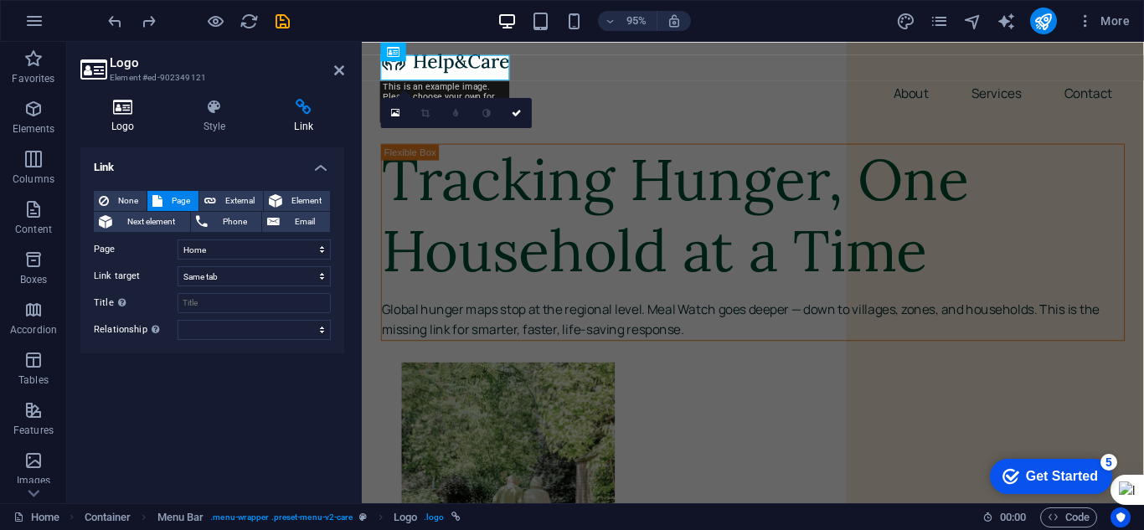
click at [126, 108] on icon at bounding box center [122, 107] width 85 height 17
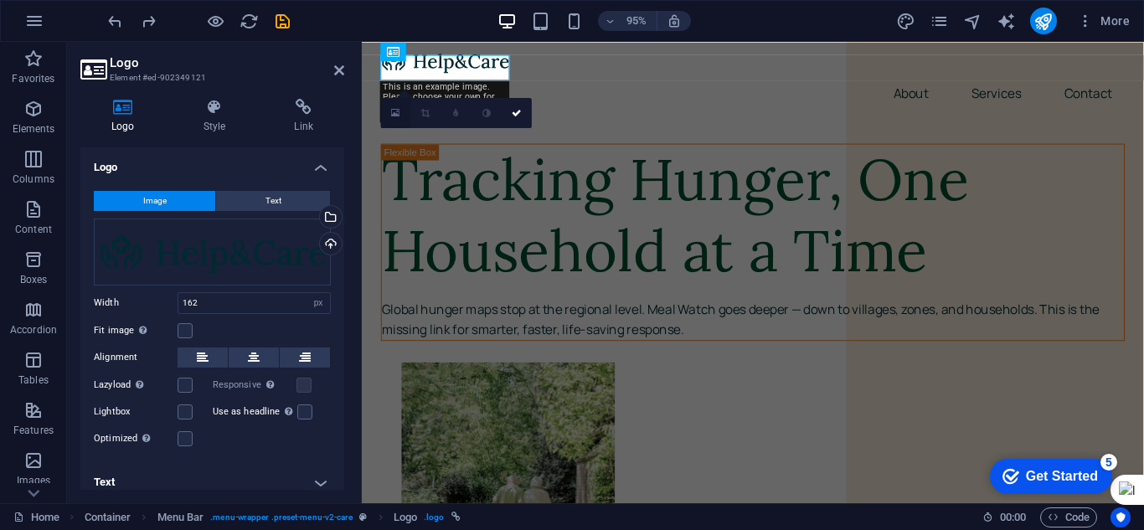
click at [392, 114] on icon at bounding box center [396, 112] width 9 height 11
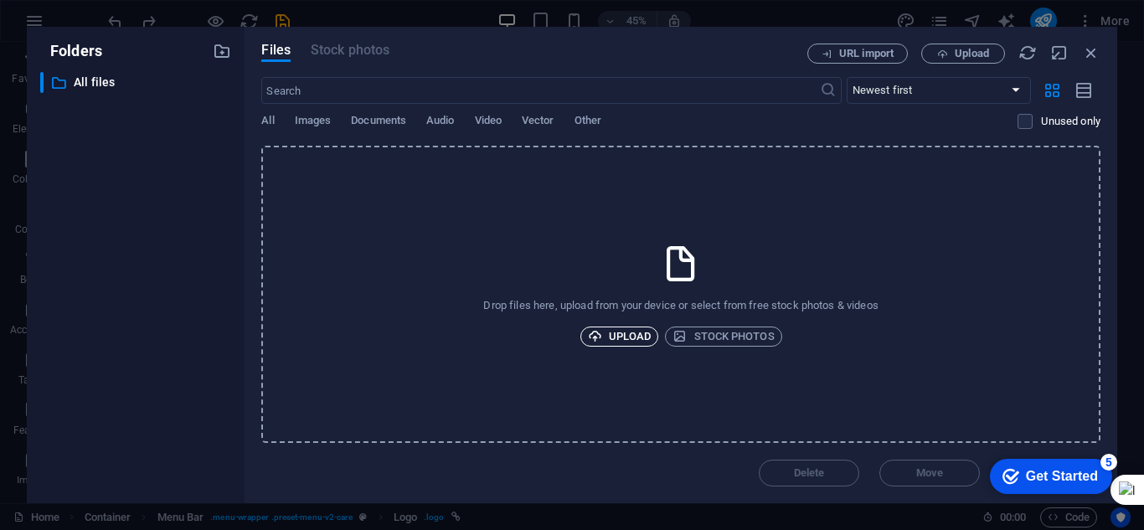
click at [635, 334] on span "Upload" at bounding box center [620, 337] width 64 height 20
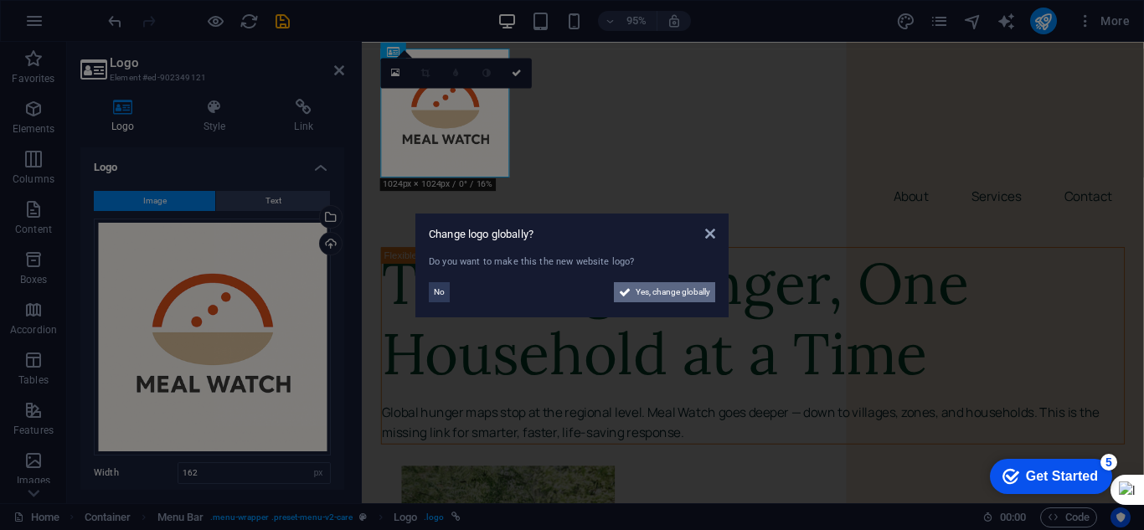
click at [668, 295] on span "Yes, change globally" at bounding box center [673, 292] width 75 height 20
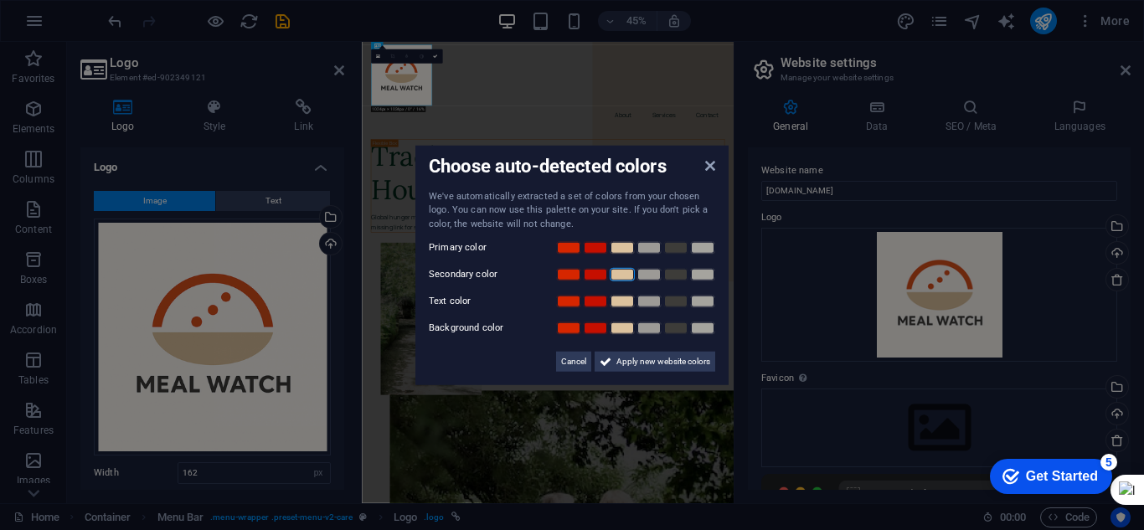
click at [617, 276] on link at bounding box center [622, 274] width 25 height 13
click at [592, 299] on link at bounding box center [595, 301] width 25 height 13
click at [646, 326] on link at bounding box center [648, 328] width 25 height 13
click at [588, 249] on link at bounding box center [595, 247] width 25 height 13
click at [648, 361] on span "Apply new website colors" at bounding box center [663, 362] width 94 height 20
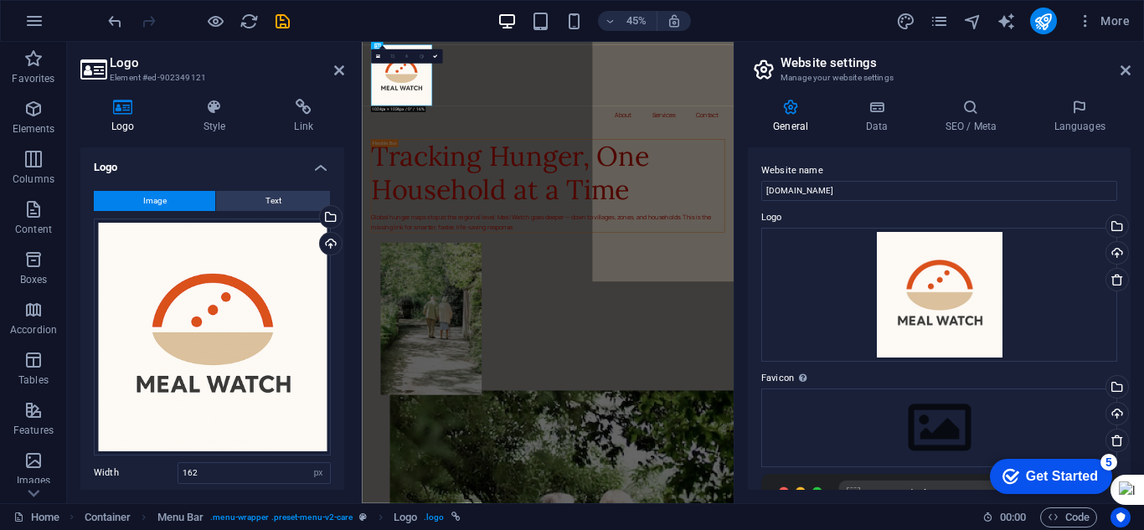
click at [356, 13] on div "45% More" at bounding box center [621, 21] width 1032 height 27
click at [850, 415] on div "Drag files here, click to choose files or select files from Files or our free s…" at bounding box center [939, 428] width 356 height 79
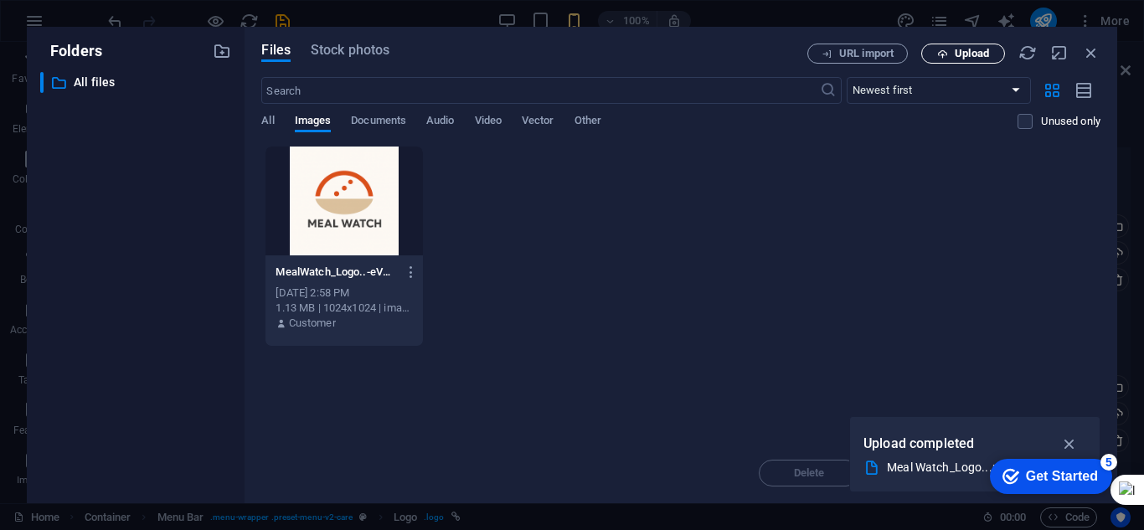
click at [971, 52] on span "Upload" at bounding box center [972, 54] width 34 height 10
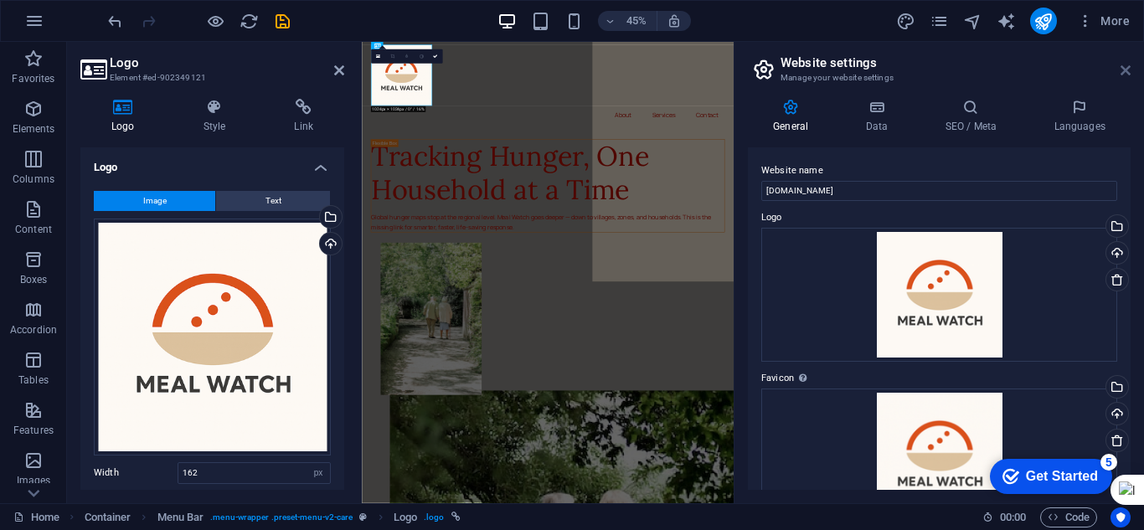
click at [1127, 71] on icon at bounding box center [1125, 70] width 10 height 13
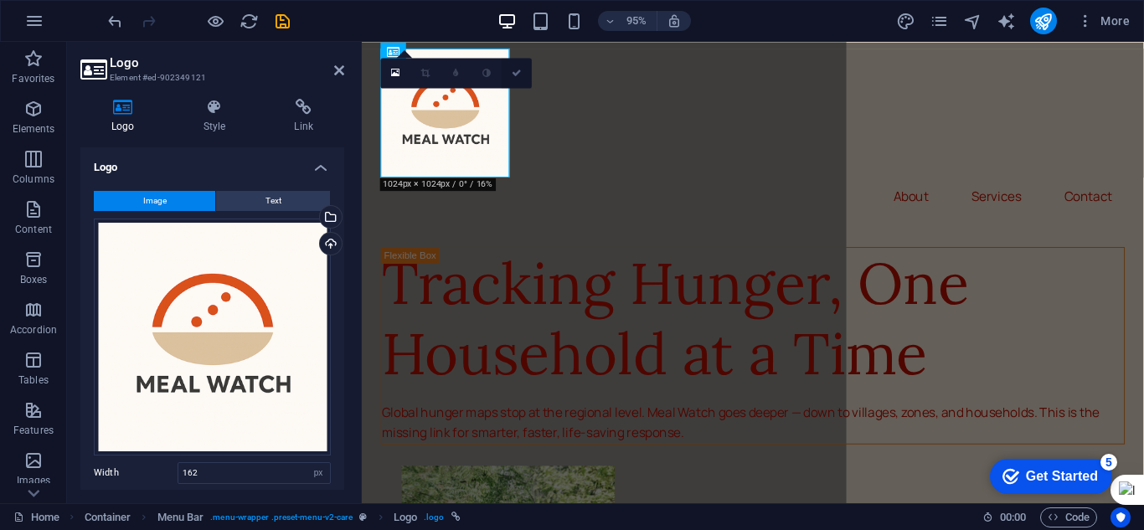
click at [518, 75] on icon at bounding box center [517, 72] width 10 height 9
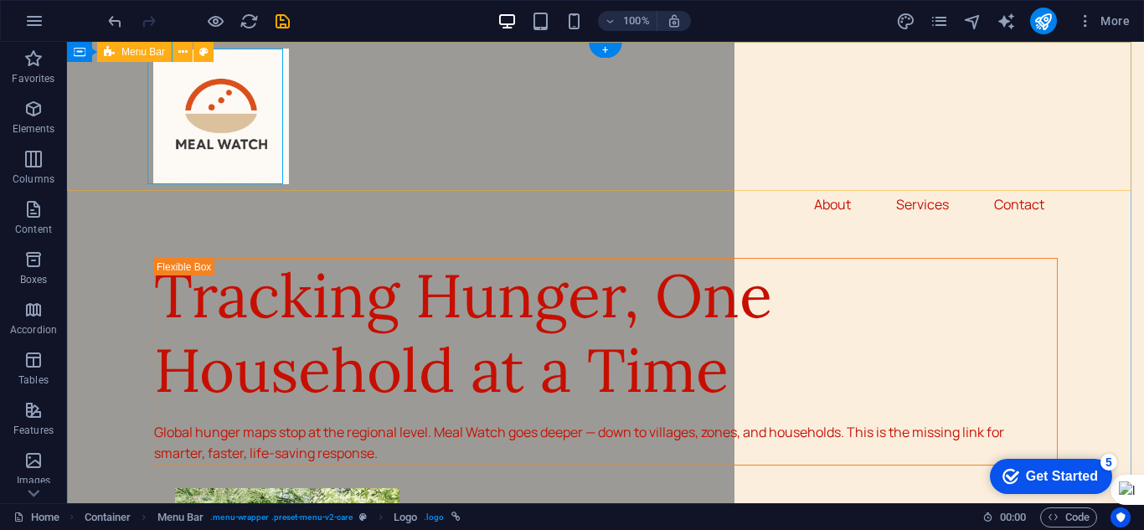
click at [518, 137] on div "About Services Contact" at bounding box center [605, 136] width 1077 height 189
click at [758, 153] on div "About Services Contact" at bounding box center [605, 136] width 1077 height 189
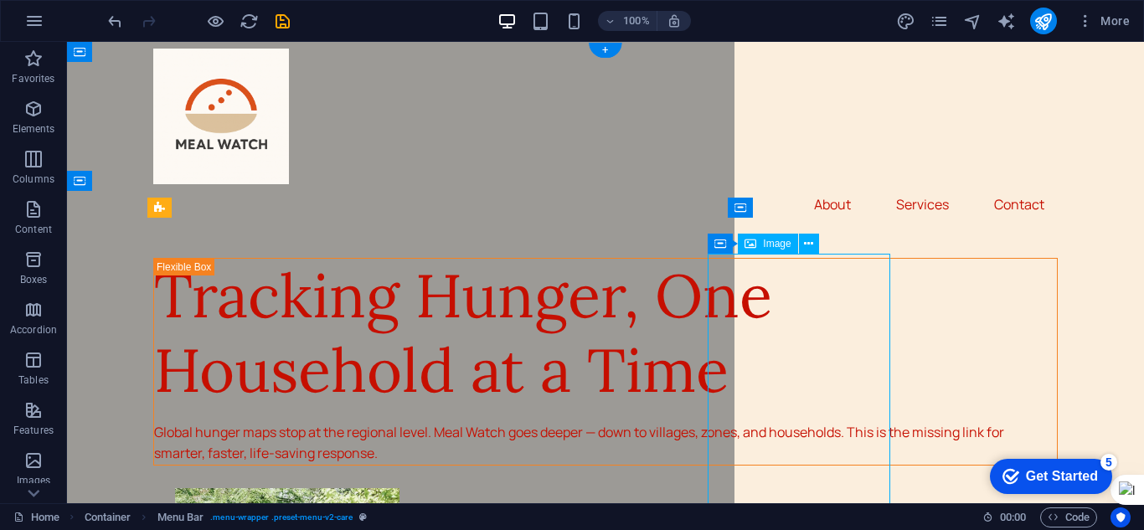
select select "px"
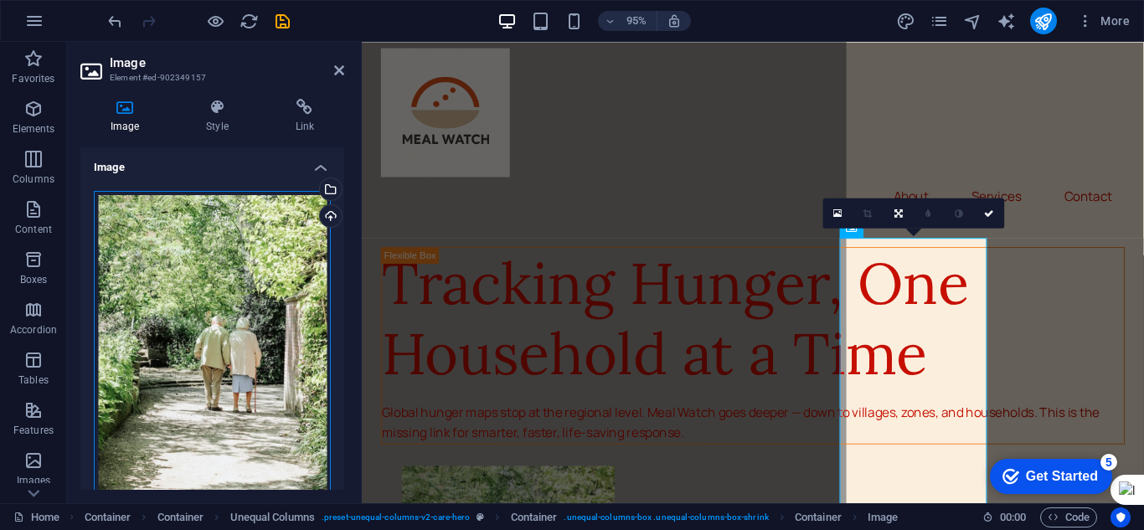
click at [277, 317] on div "Drag files here, click to choose files or select files from Files or our free s…" at bounding box center [212, 367] width 237 height 353
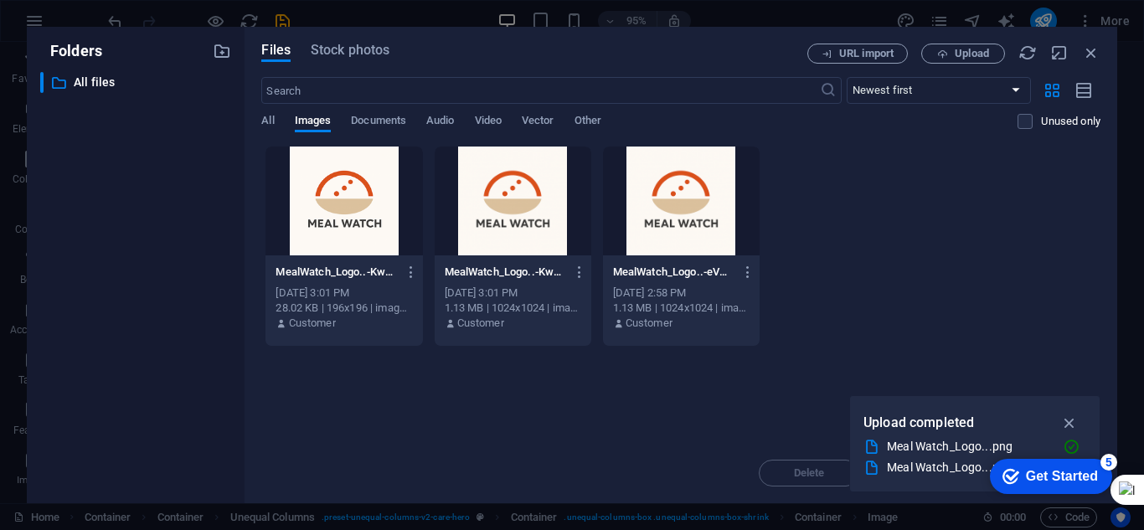
click at [277, 317] on icon at bounding box center [280, 323] width 11 height 15
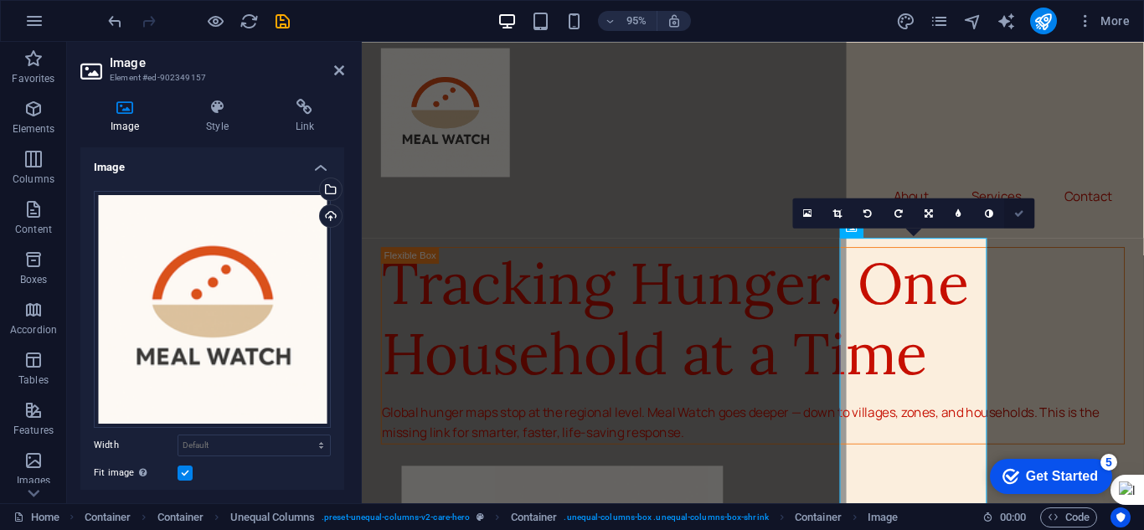
click at [1022, 214] on icon at bounding box center [1019, 212] width 10 height 9
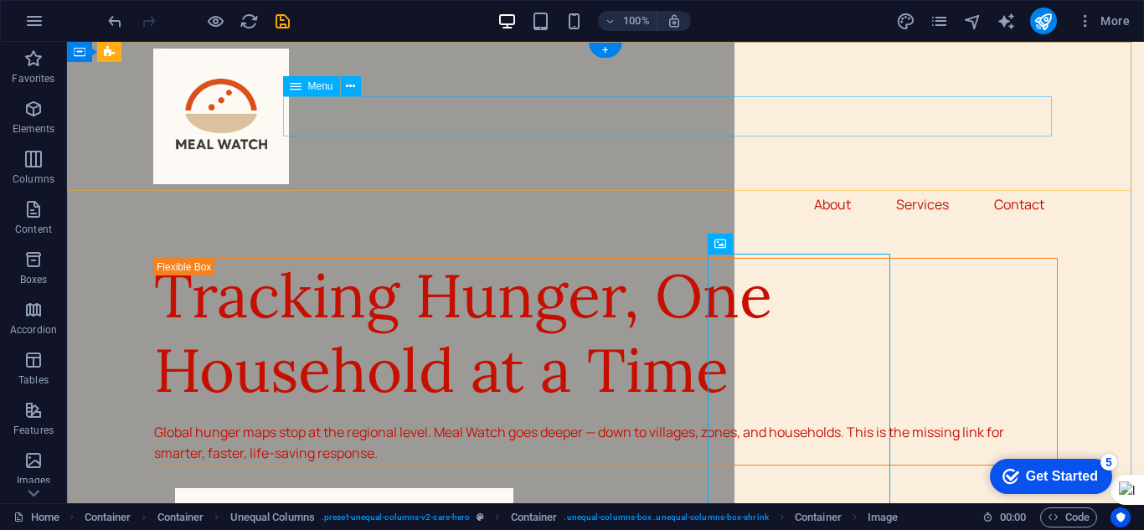
click at [821, 184] on nav "About Services Contact" at bounding box center [605, 204] width 904 height 40
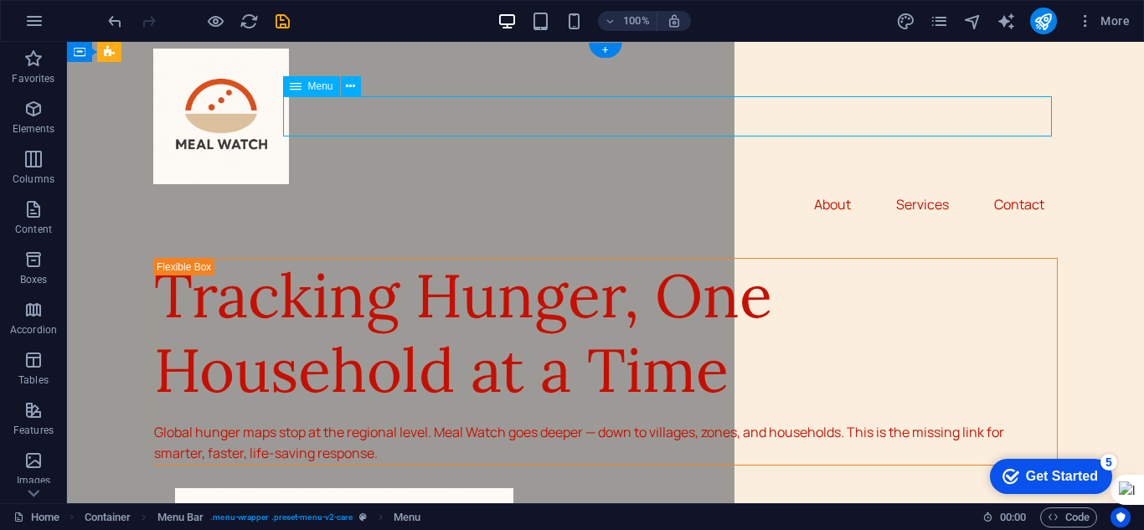
click at [821, 184] on nav "About Services Contact" at bounding box center [605, 204] width 904 height 40
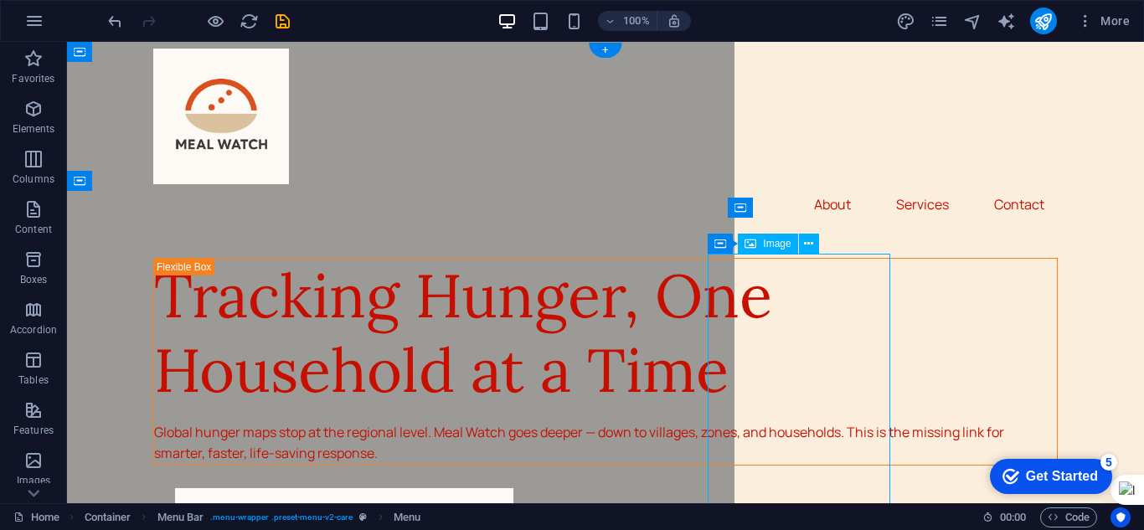
select select "px"
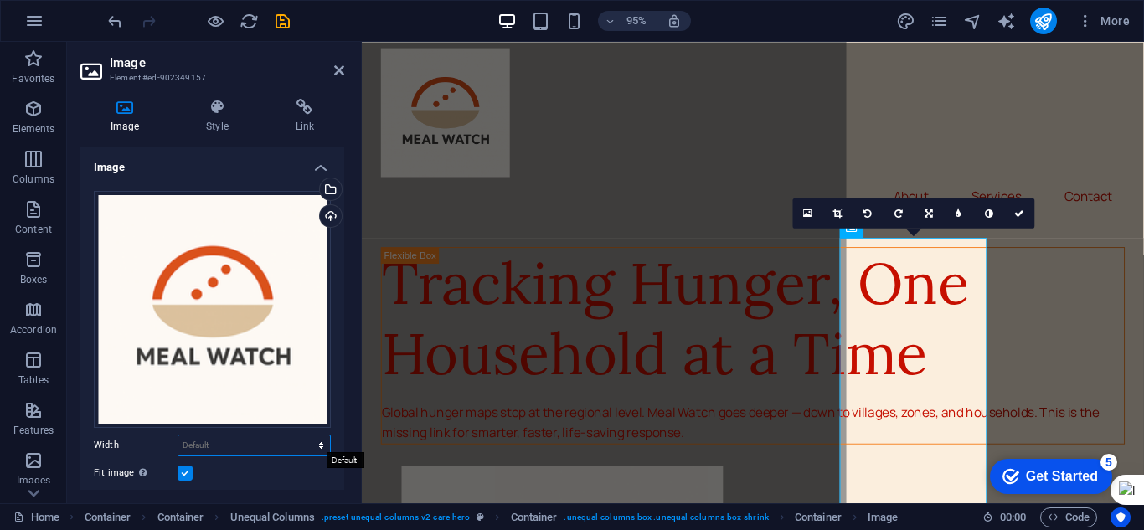
click at [311, 440] on select "Default auto px rem % em vh vw" at bounding box center [254, 445] width 152 height 20
select select "rem"
click at [303, 435] on select "Default auto px rem % em vh vw" at bounding box center [254, 445] width 152 height 20
type input "11.5625"
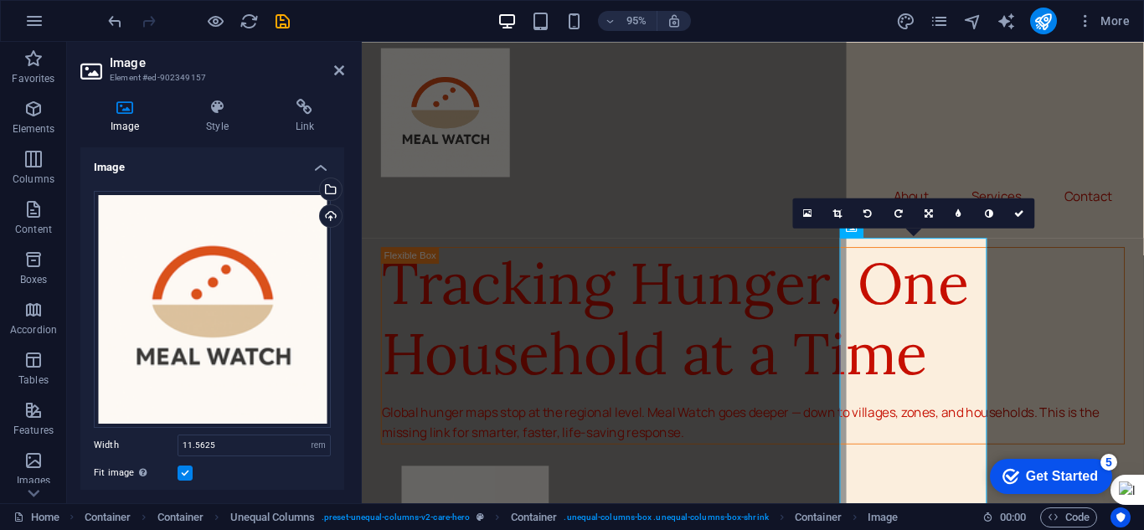
click at [183, 469] on label at bounding box center [185, 473] width 15 height 15
click at [0, 0] on input "Fit image Automatically fit image to a fixed width and height" at bounding box center [0, 0] width 0 height 0
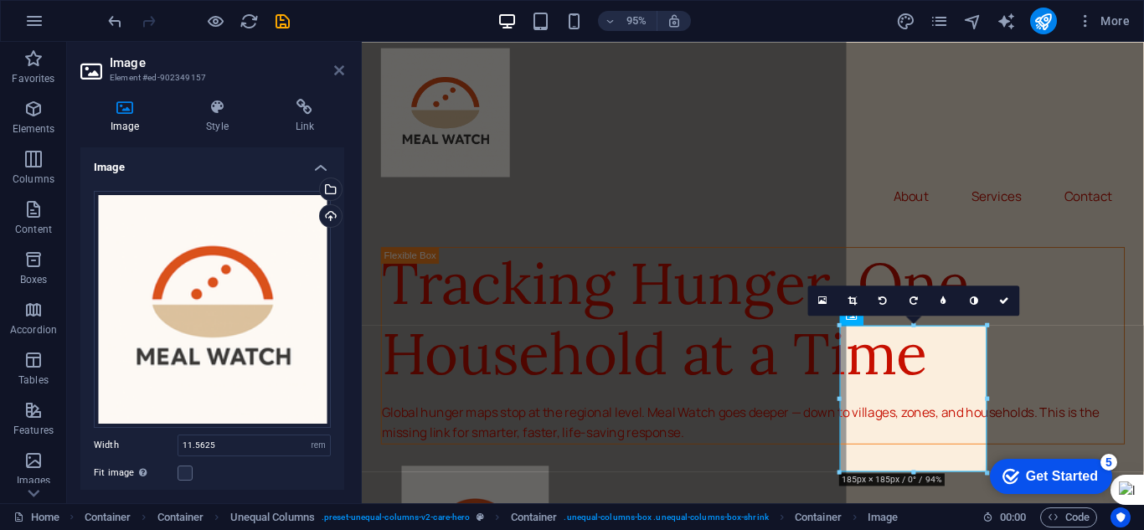
click at [334, 70] on icon at bounding box center [339, 70] width 10 height 13
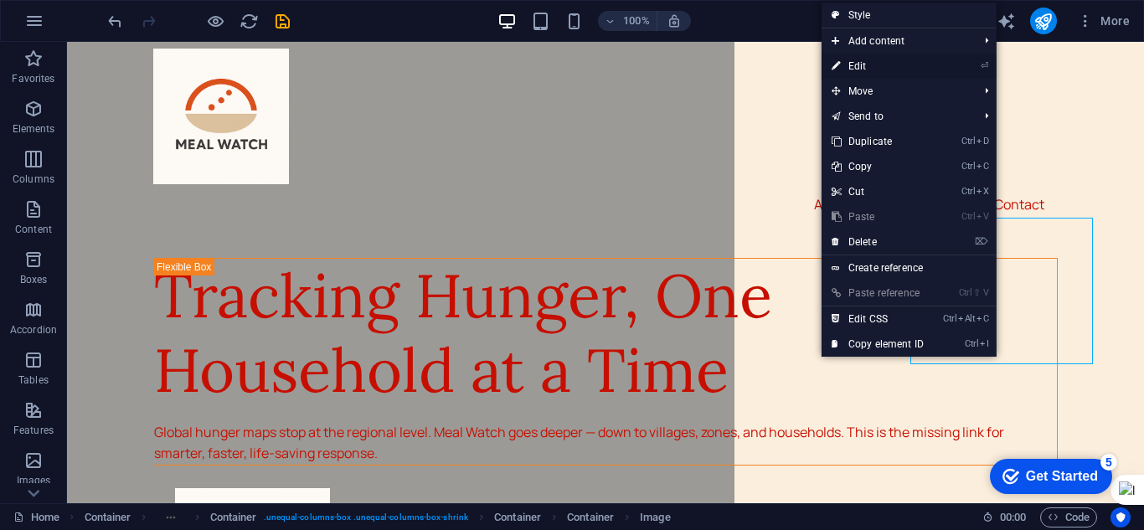
click at [859, 61] on link "⏎ Edit" at bounding box center [877, 66] width 112 height 25
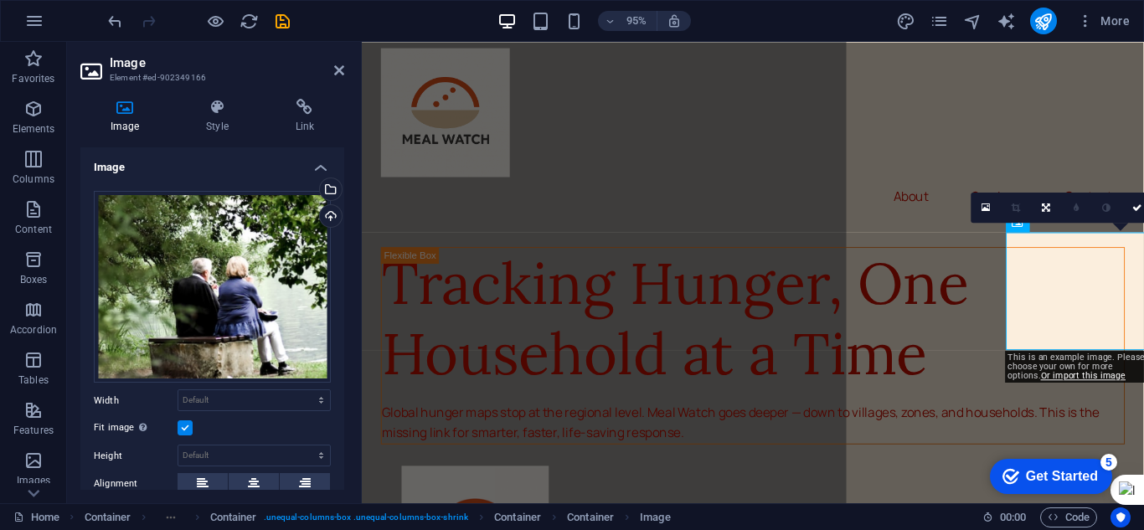
drag, startPoint x: 221, startPoint y: 286, endPoint x: 157, endPoint y: 149, distance: 150.6
click at [157, 149] on h4 "Image" at bounding box center [212, 162] width 264 height 30
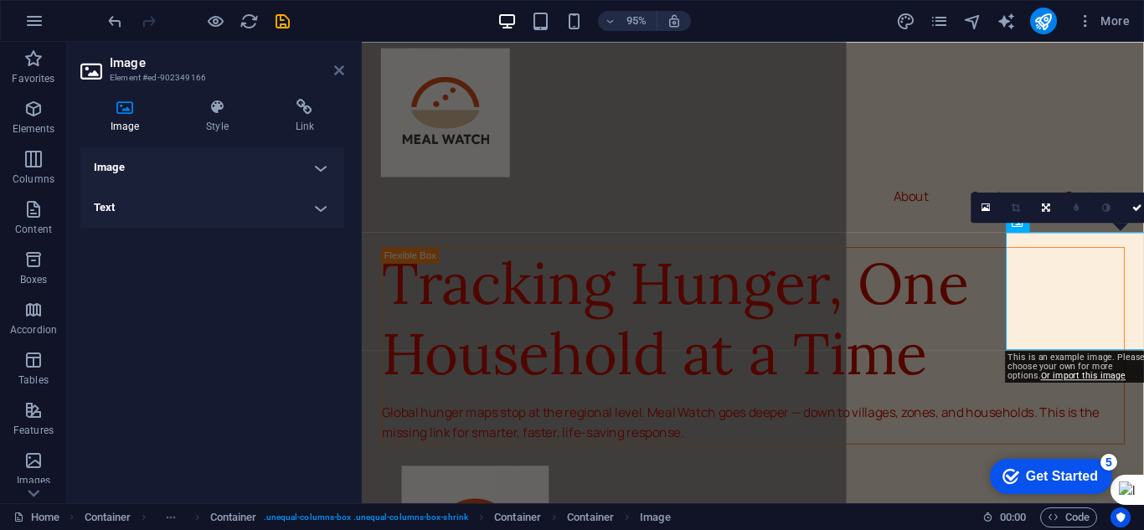
click at [339, 64] on icon at bounding box center [339, 70] width 10 height 13
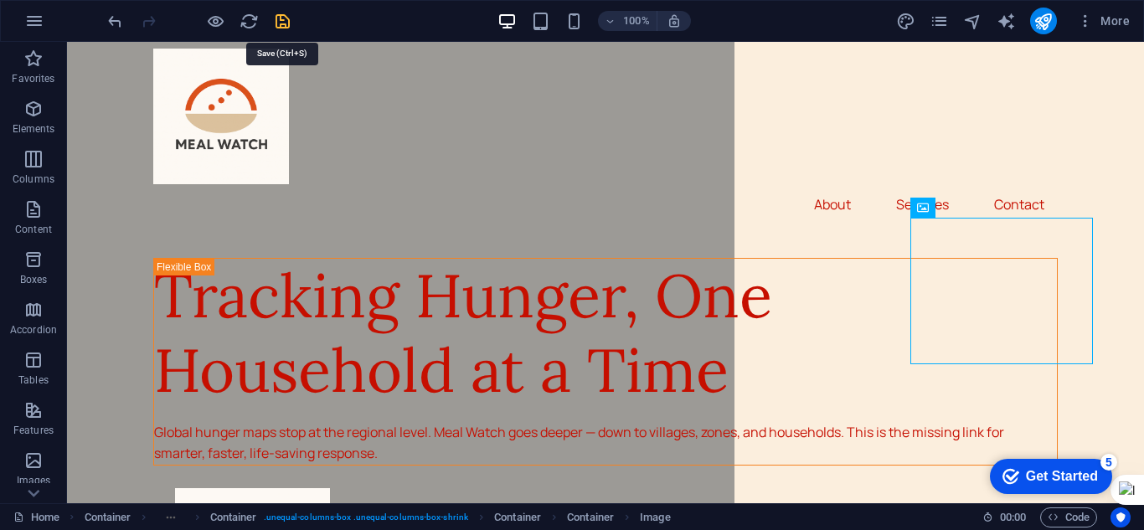
click at [285, 18] on icon "save" at bounding box center [282, 21] width 19 height 19
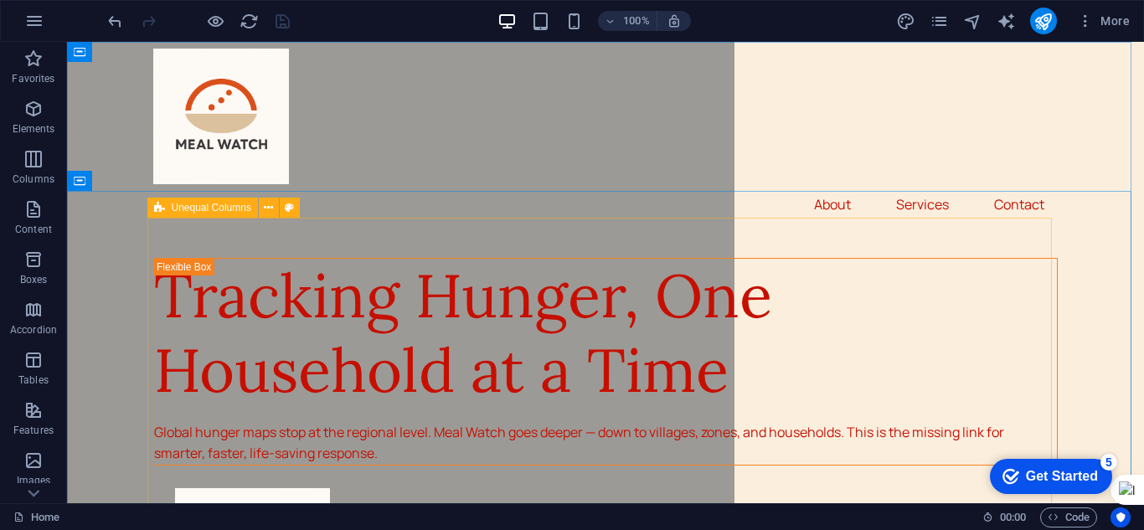
click at [227, 209] on span "Unequal Columns" at bounding box center [212, 208] width 80 height 10
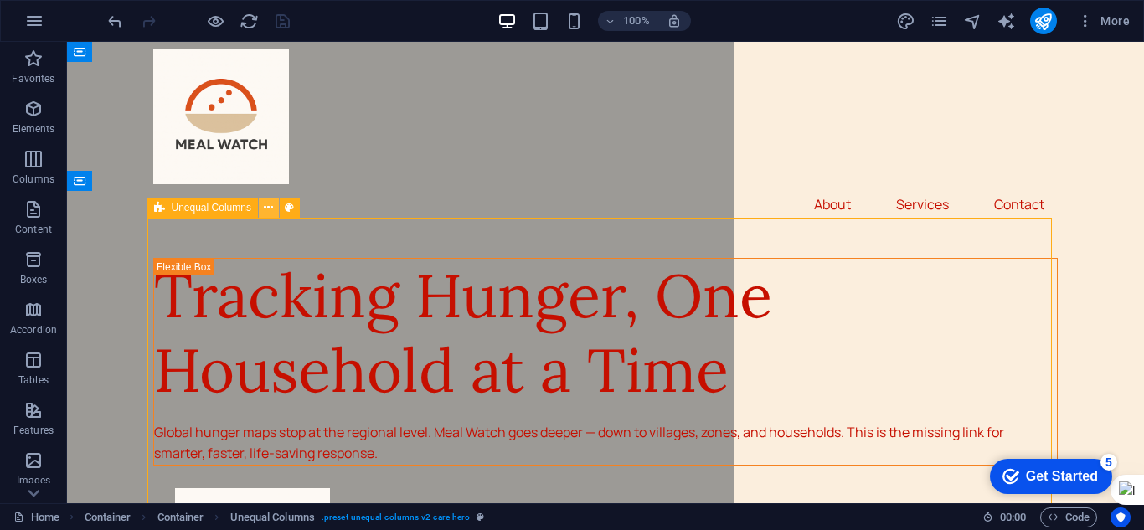
click at [268, 204] on icon at bounding box center [268, 208] width 9 height 18
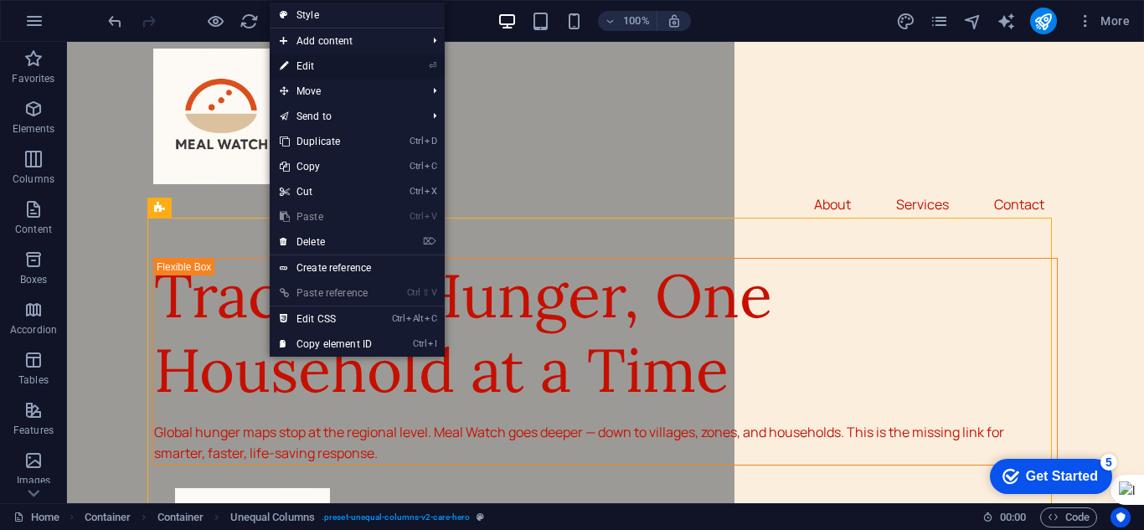
click at [323, 63] on link "⏎ Edit" at bounding box center [326, 66] width 112 height 25
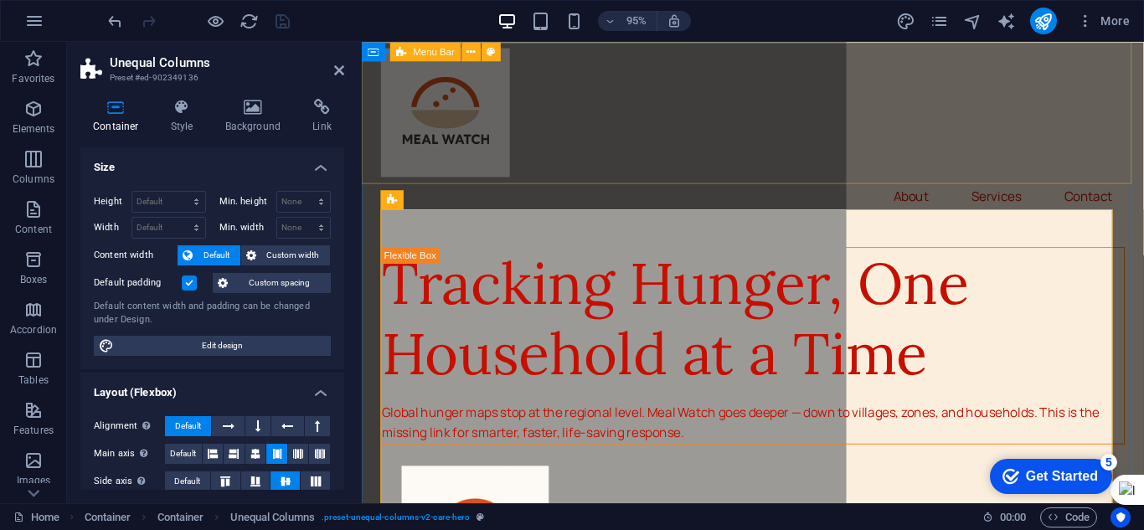
click at [641, 152] on div "About Services Contact" at bounding box center [773, 136] width 823 height 189
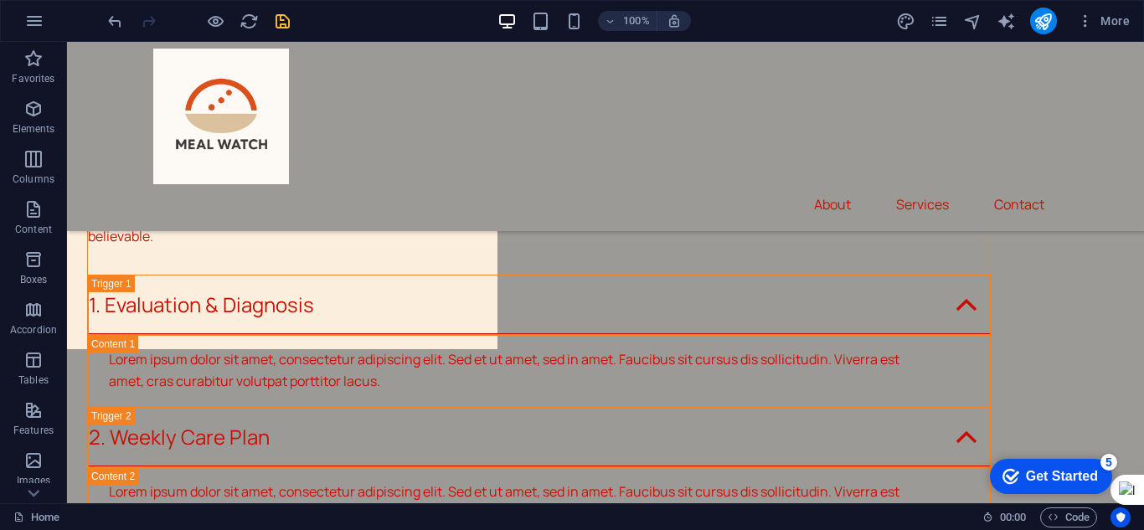
scroll to position [6706, 0]
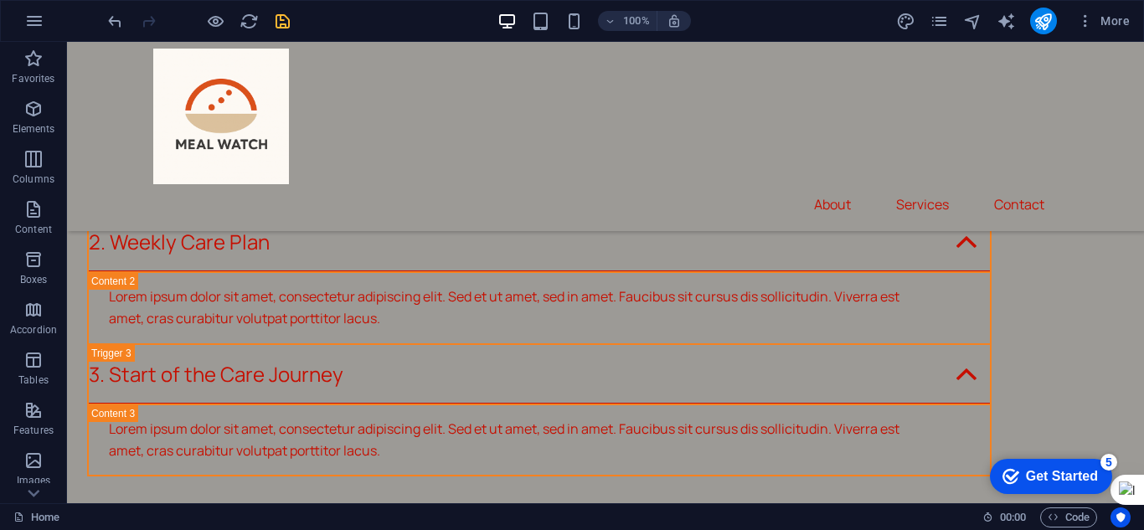
drag, startPoint x: 1133, startPoint y: 69, endPoint x: 1210, endPoint y: 537, distance: 474.4
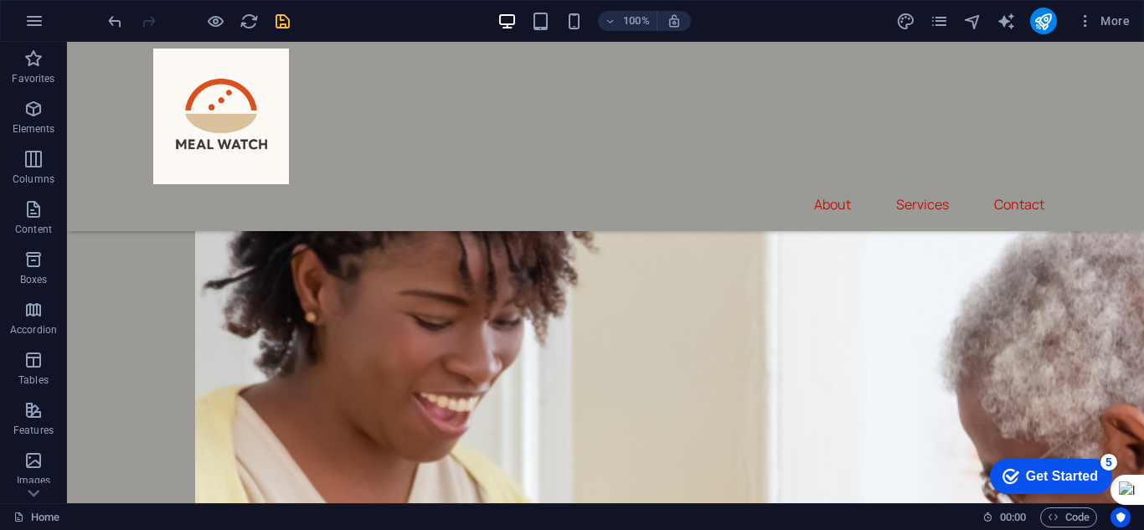
scroll to position [0, 0]
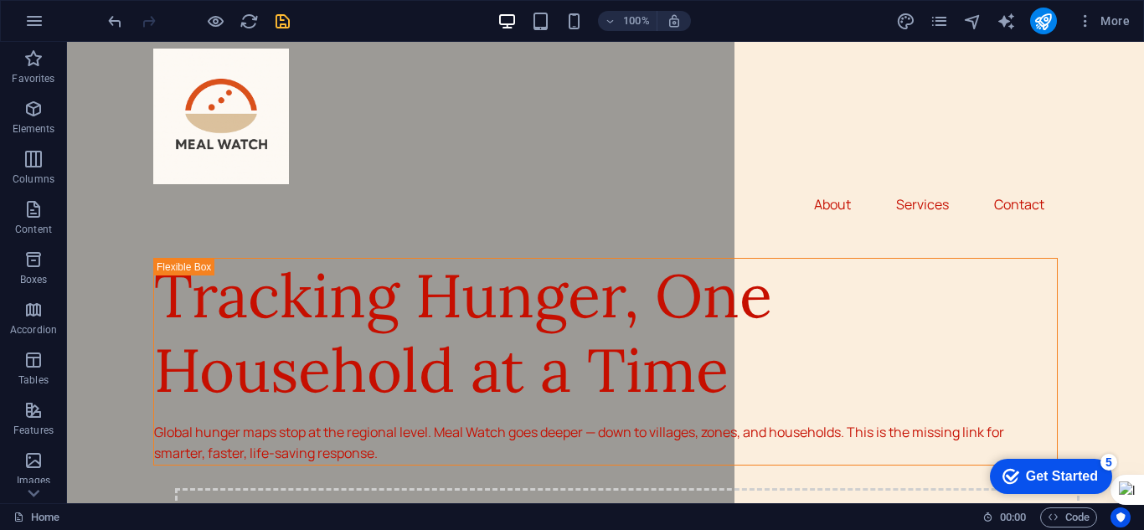
drag, startPoint x: 1141, startPoint y: 466, endPoint x: 1115, endPoint y: 44, distance: 422.9
click at [250, 84] on div at bounding box center [605, 117] width 904 height 136
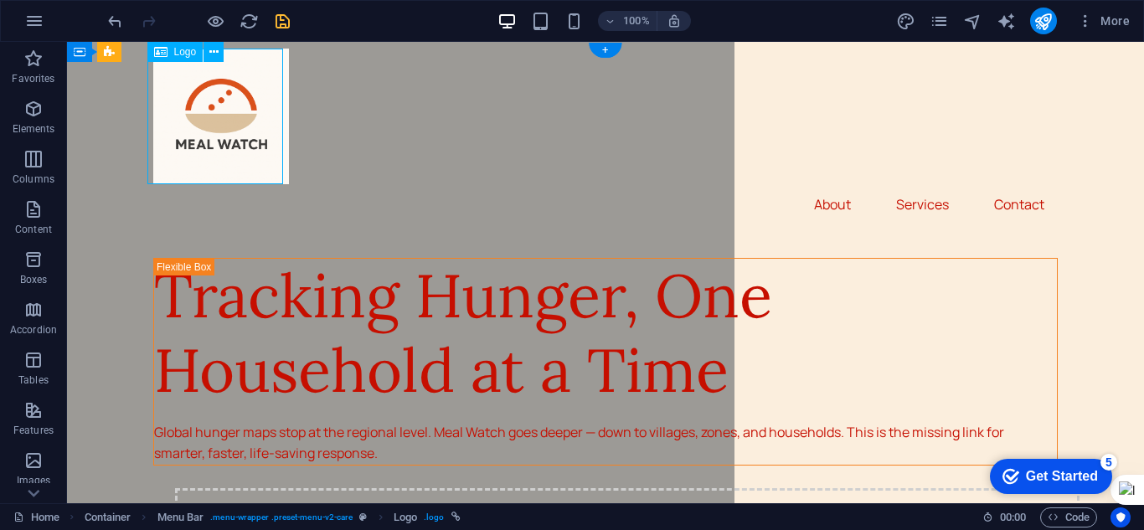
click at [259, 138] on div at bounding box center [605, 117] width 904 height 136
select select "px"
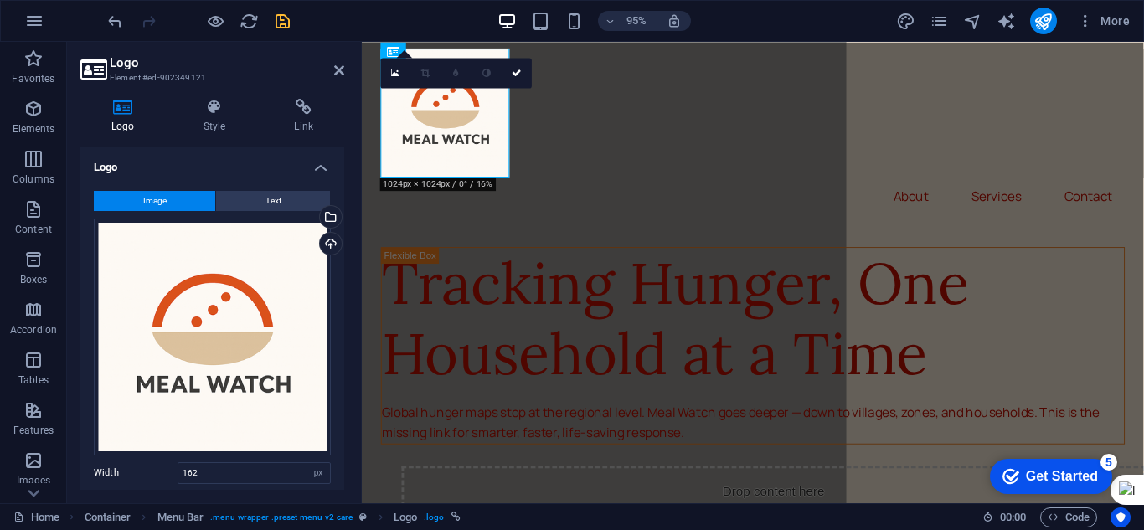
drag, startPoint x: 340, startPoint y: 242, endPoint x: 348, endPoint y: 299, distance: 57.4
click at [348, 299] on div "Logo Style Link Logo Image Text Drag files here, click to choose files or selec…" at bounding box center [212, 294] width 291 height 418
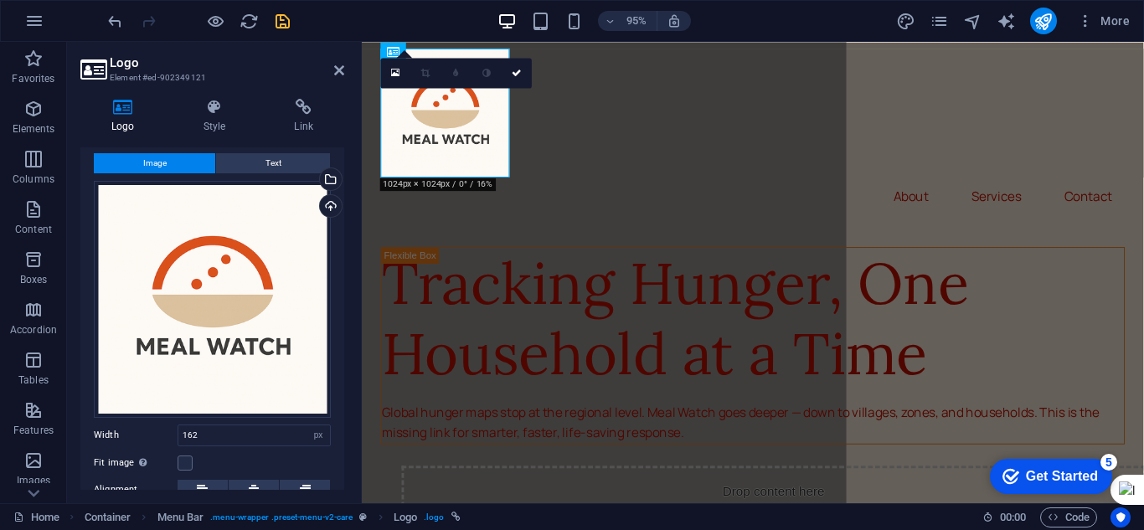
scroll to position [27, 0]
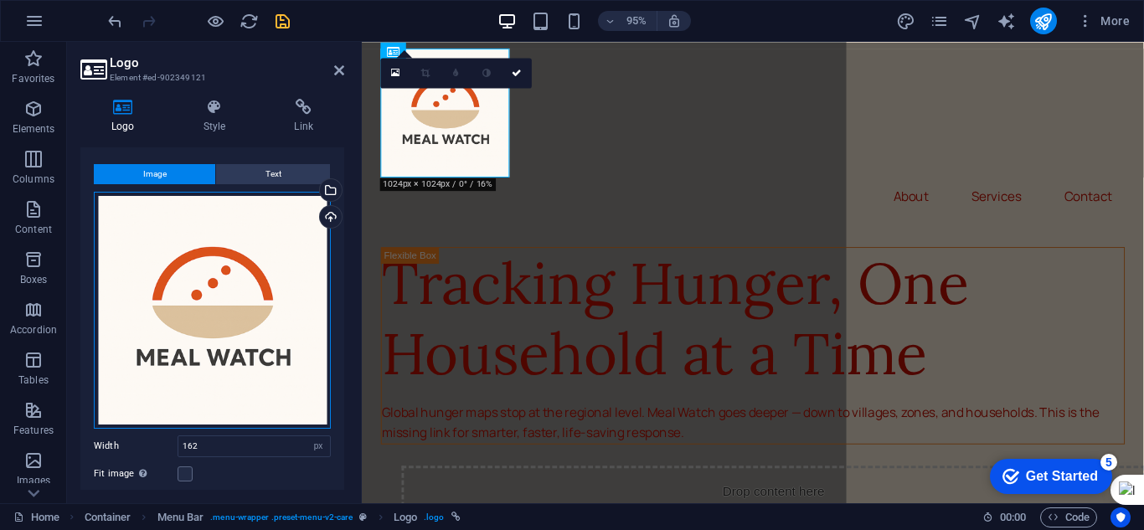
click at [268, 353] on div "Drag files here, click to choose files or select files from Files or our free s…" at bounding box center [212, 310] width 237 height 237
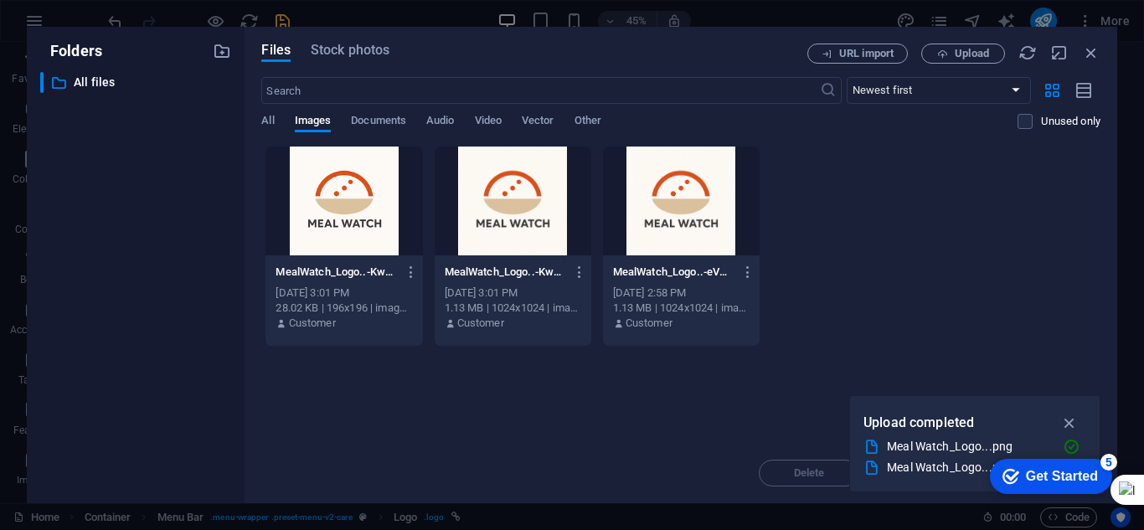
click at [885, 189] on div "MealWatch_Logo..-Kw2WgYmz7kJF2BfMFD60xg-awf25U_cmXTawnY9QDygwA.png MealWatch_Lo…" at bounding box center [680, 246] width 839 height 201
click at [1089, 52] on icon "button" at bounding box center [1091, 53] width 18 height 18
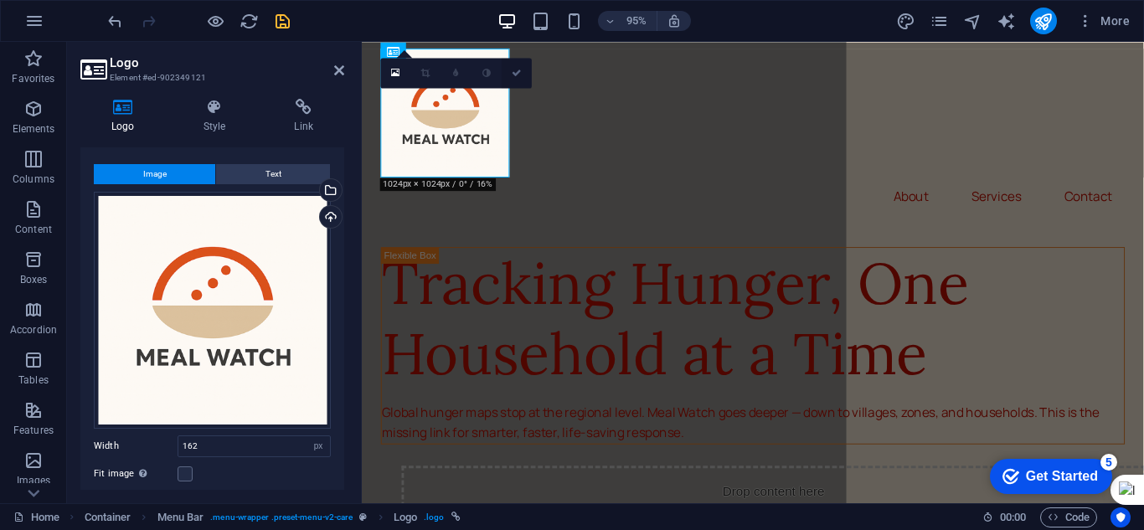
click at [524, 69] on link at bounding box center [517, 73] width 30 height 30
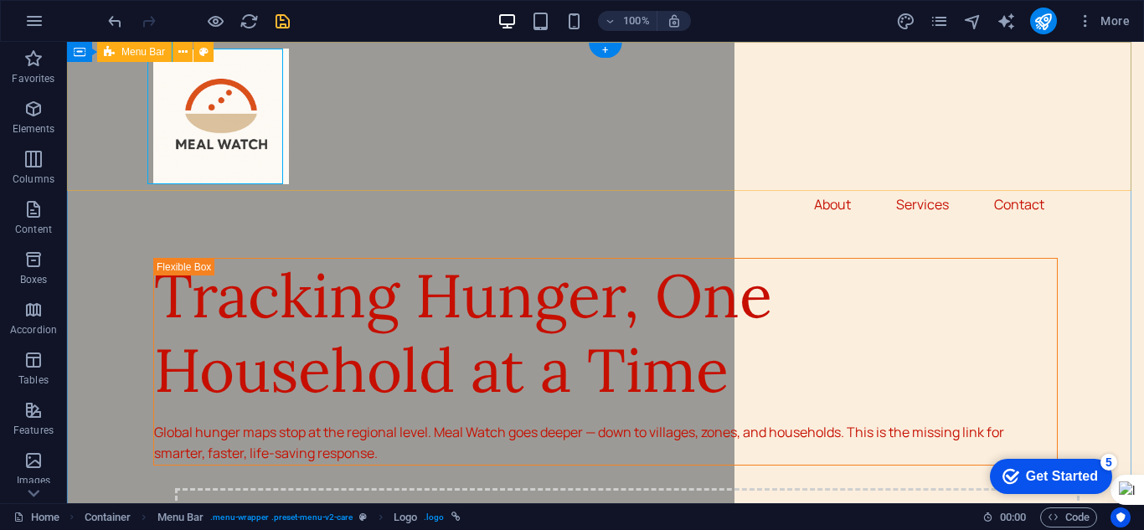
click at [429, 149] on div "About Services Contact" at bounding box center [605, 136] width 1077 height 189
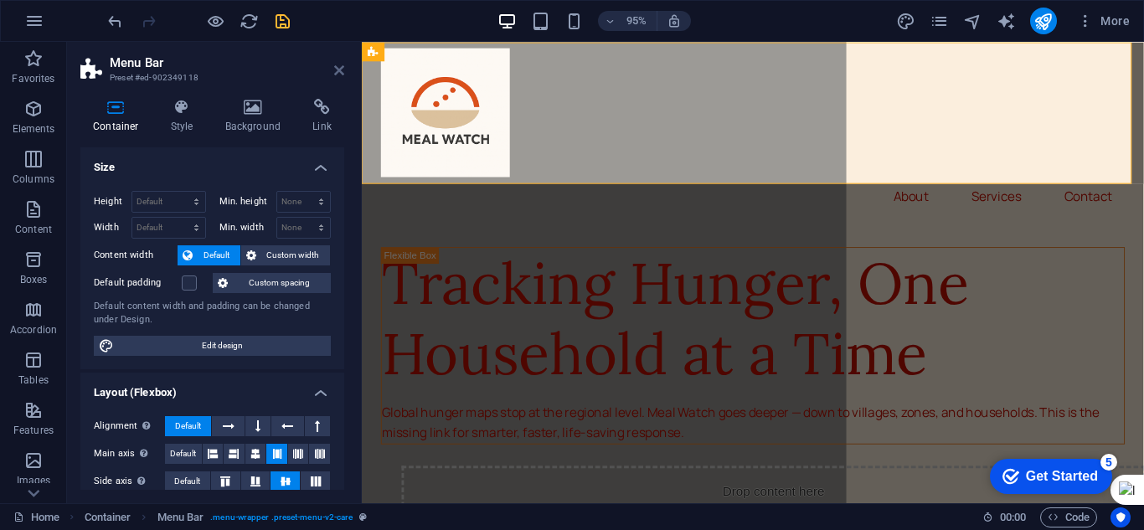
click at [337, 72] on icon at bounding box center [339, 70] width 10 height 13
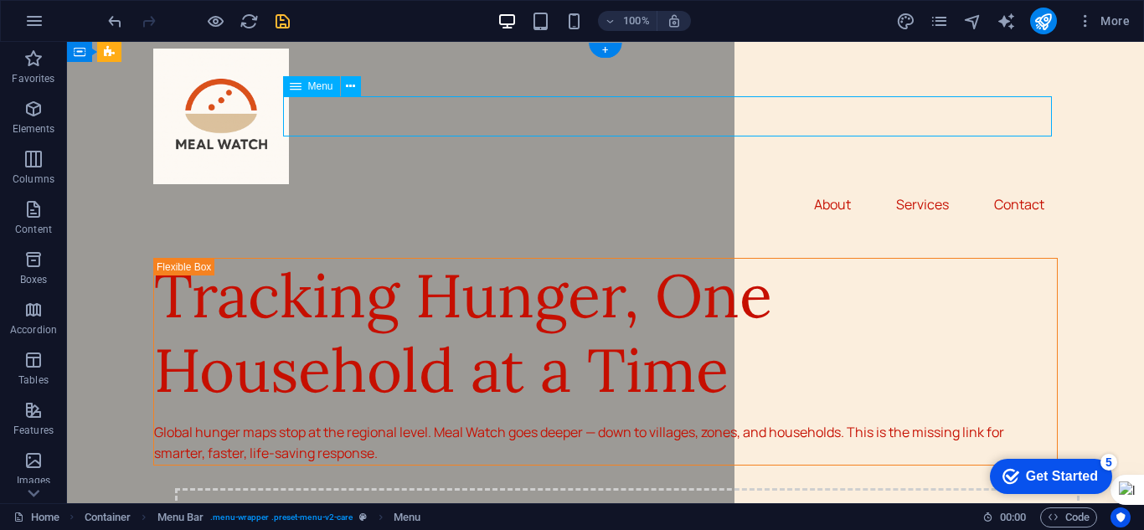
click at [358, 184] on nav "About Services Contact" at bounding box center [605, 204] width 904 height 40
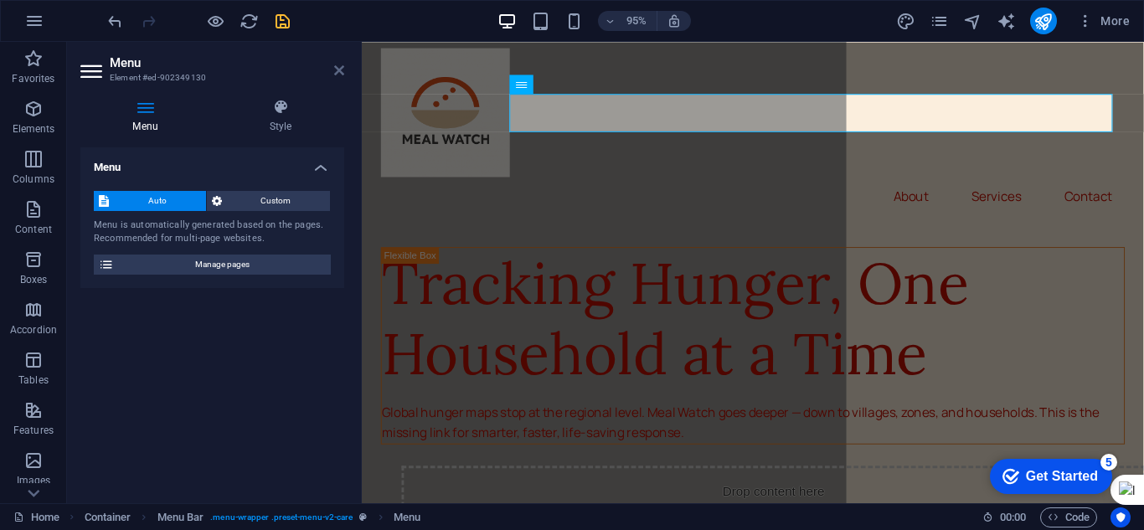
click at [336, 75] on icon at bounding box center [339, 70] width 10 height 13
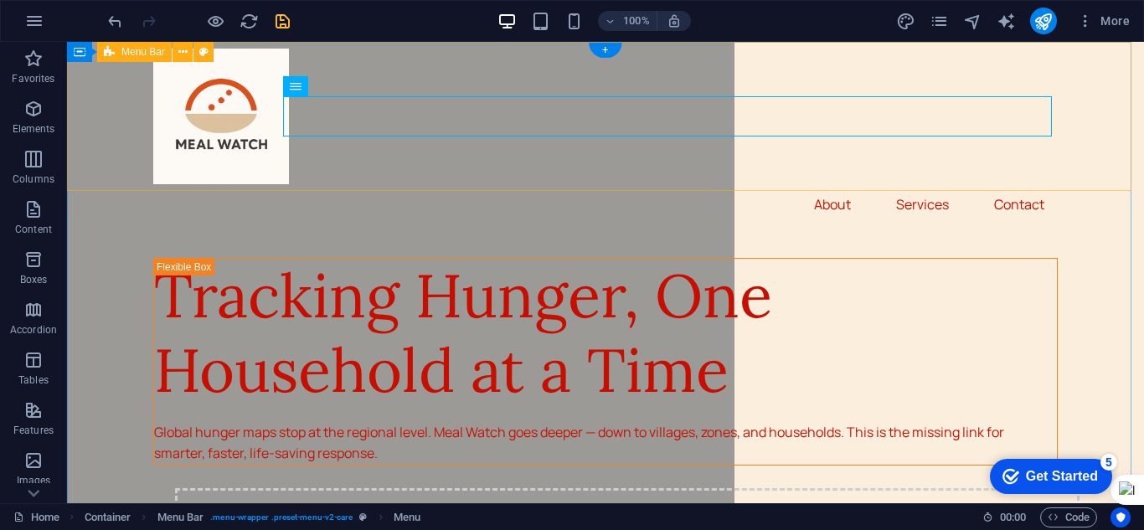
click at [662, 176] on div "About Services Contact" at bounding box center [605, 136] width 1077 height 189
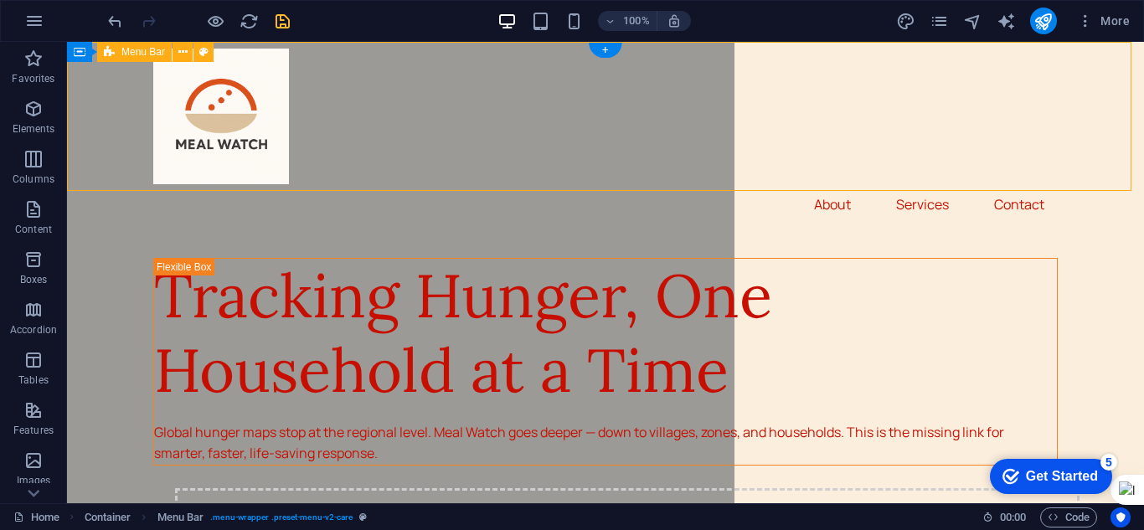
click at [662, 176] on div "About Services Contact" at bounding box center [605, 136] width 1077 height 189
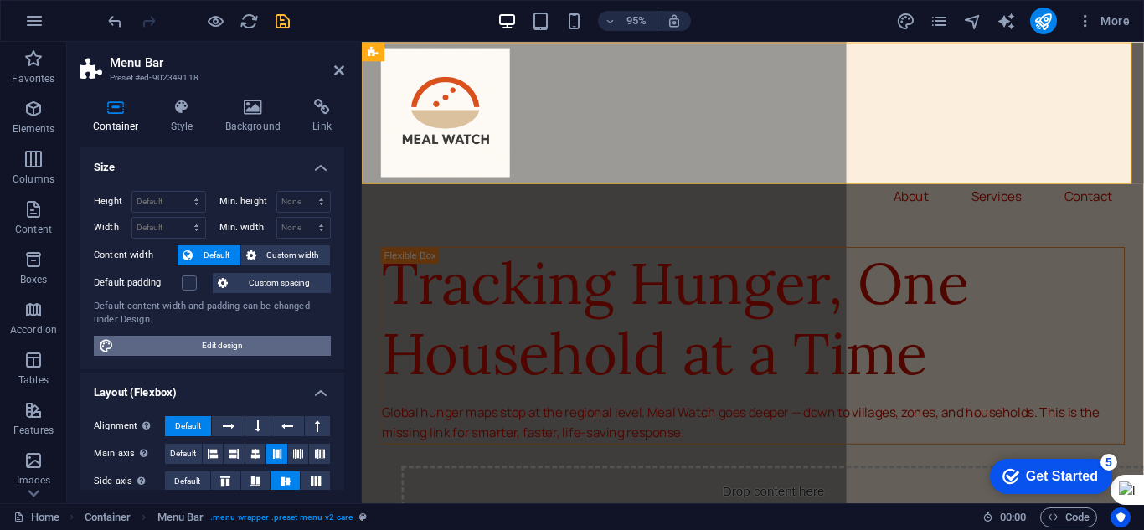
click at [226, 340] on span "Edit design" at bounding box center [222, 346] width 207 height 20
select select "px"
select select "400"
select select "px"
select select "rem"
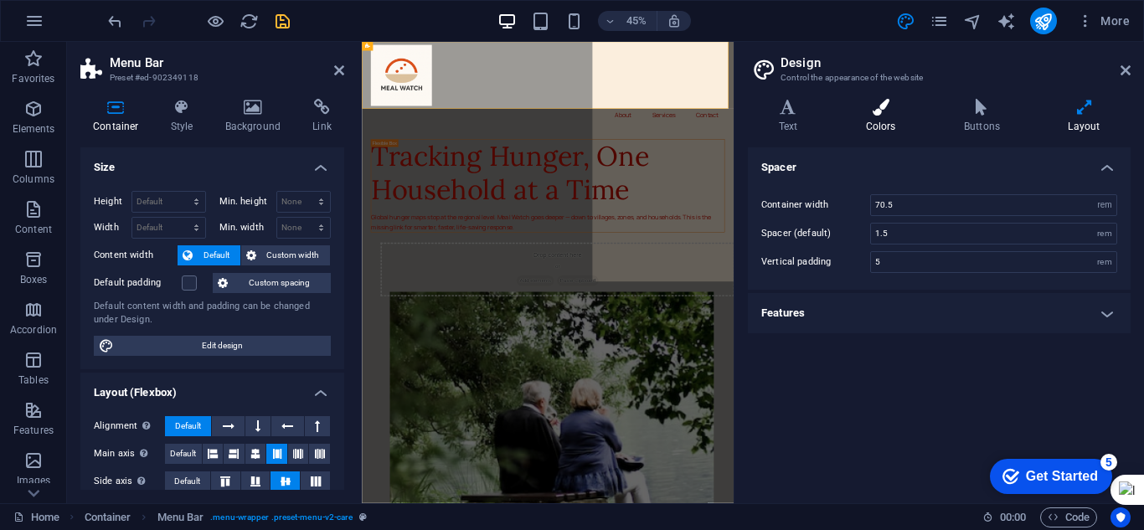
click at [888, 111] on icon at bounding box center [880, 107] width 91 height 17
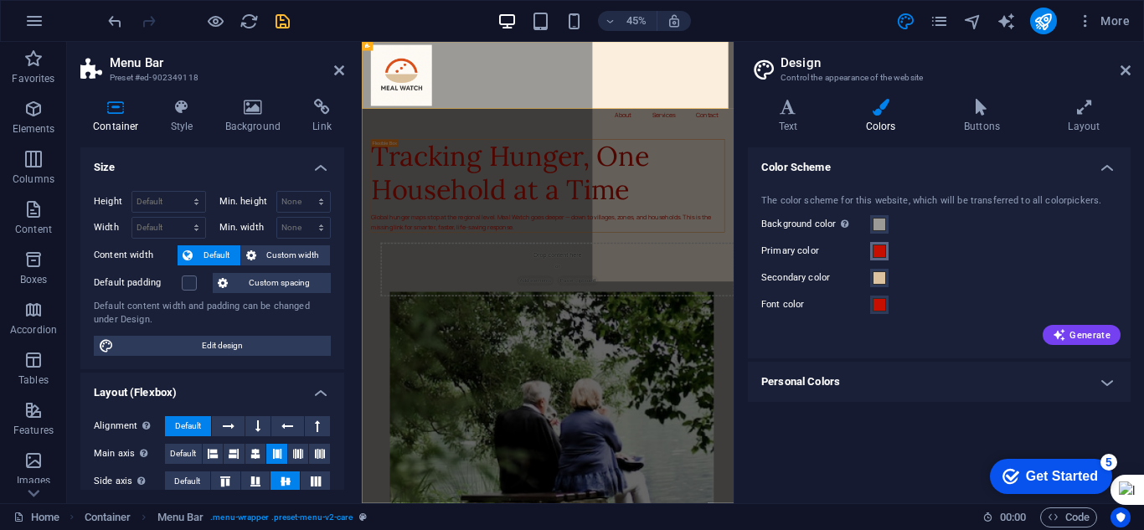
click at [879, 249] on span at bounding box center [879, 251] width 13 height 13
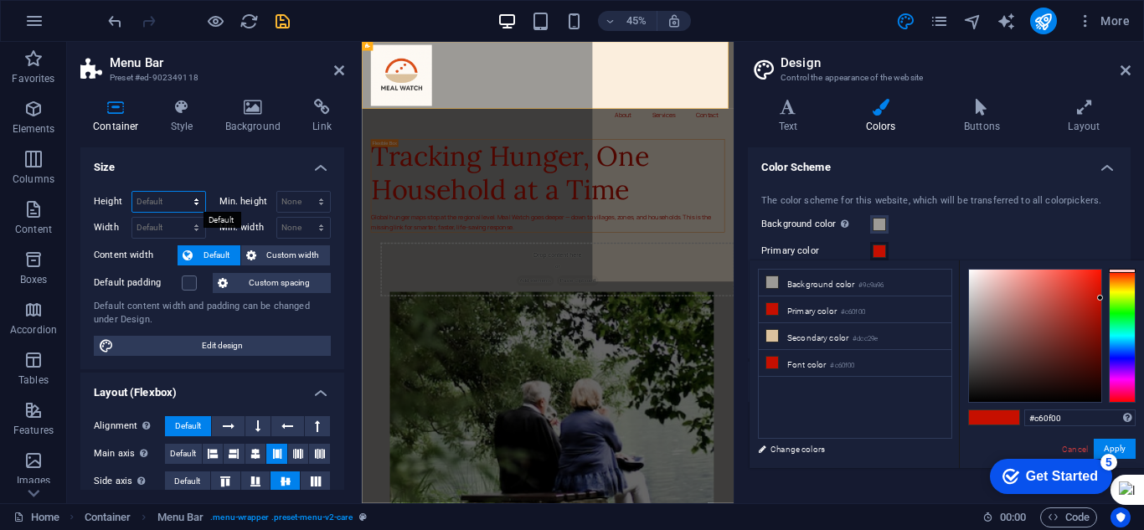
click at [198, 196] on select "Default px rem % vh vw" at bounding box center [168, 202] width 73 height 20
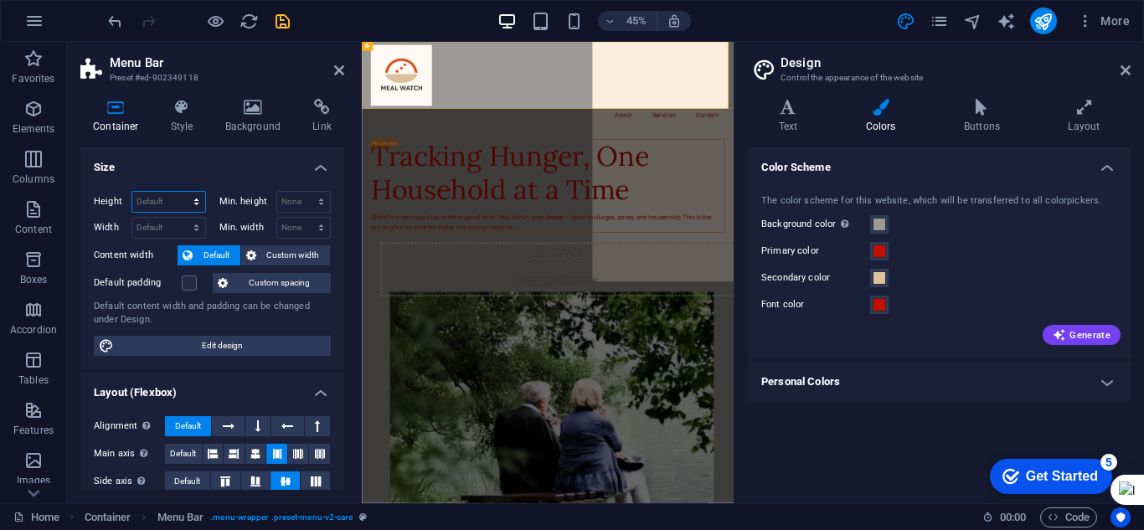
select select "%"
click at [179, 192] on select "Default px rem % vh vw" at bounding box center [168, 202] width 73 height 20
click at [193, 225] on select "Default px rem % em vh vw" at bounding box center [168, 228] width 73 height 20
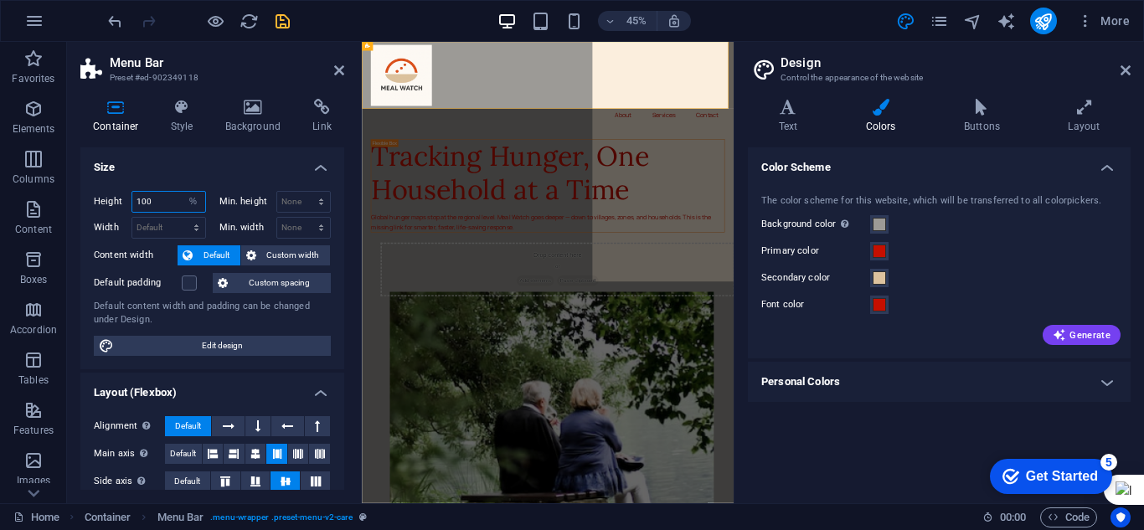
click at [167, 200] on input "100" at bounding box center [168, 202] width 73 height 20
type input "1"
type input "75"
click at [321, 196] on select "None px rem % vh vw" at bounding box center [304, 202] width 54 height 20
select select "%"
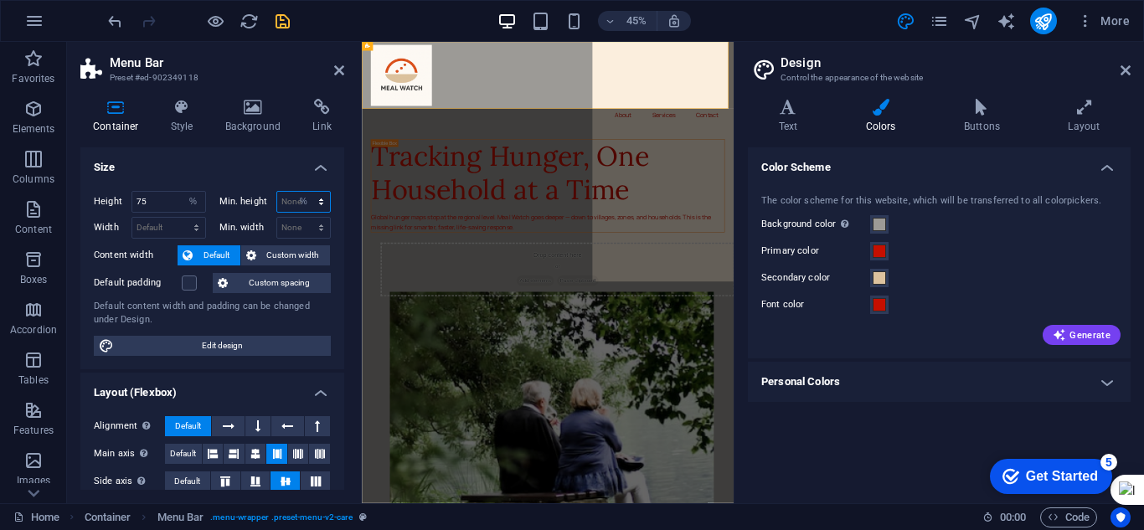
click at [303, 192] on select "None px rem % vh vw" at bounding box center [304, 202] width 54 height 20
type input "100"
click at [183, 226] on select "Default px rem % em vh vw" at bounding box center [168, 228] width 73 height 20
select select "em"
click at [179, 218] on select "Default px rem % em vh vw" at bounding box center [168, 228] width 73 height 20
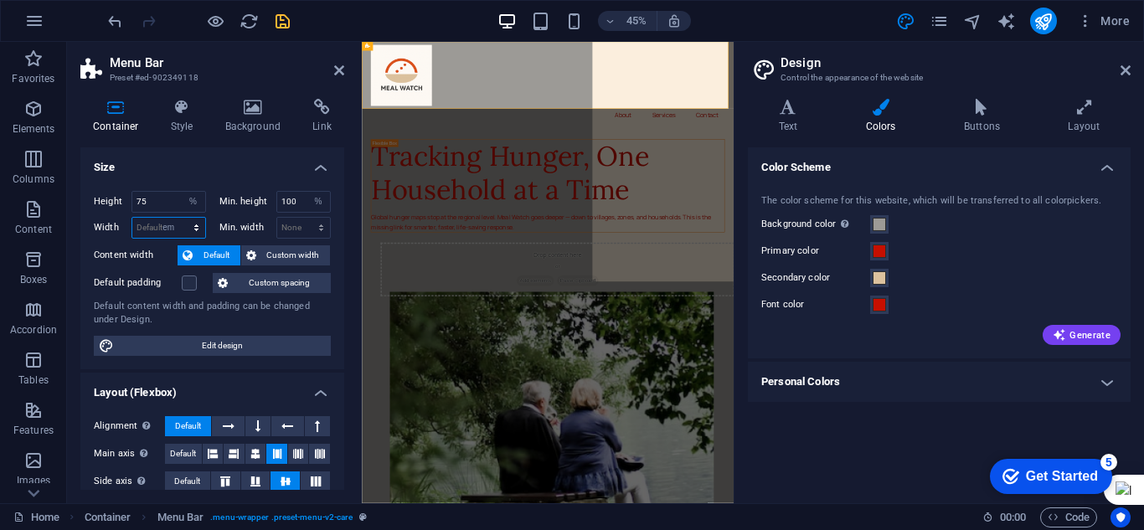
type input "60.75"
click at [296, 445] on icon at bounding box center [298, 454] width 10 height 20
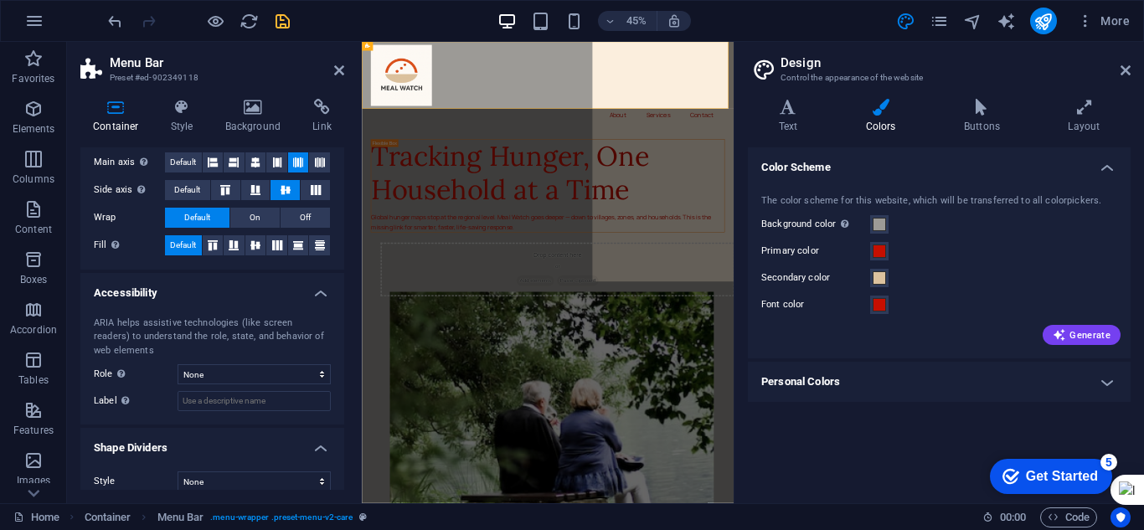
scroll to position [306, 0]
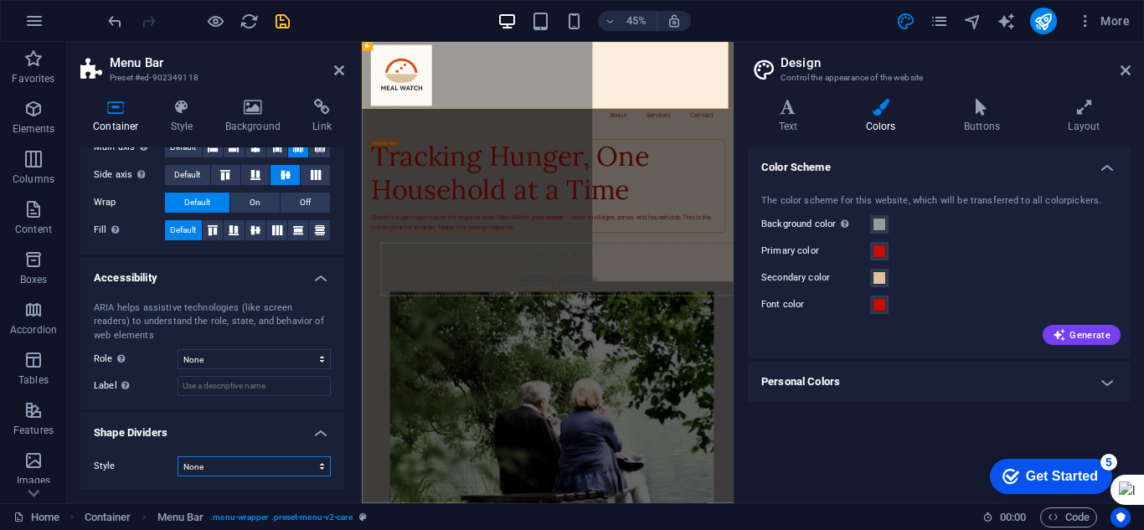
click at [314, 463] on select "None Triangle Square Diagonal Polygon 1 Polygon 2 Zigzag Multiple Zigzags Waves…" at bounding box center [254, 466] width 153 height 20
click at [178, 456] on select "None Triangle Square Diagonal Polygon 1 Polygon 2 Zigzag Multiple Zigzags Waves…" at bounding box center [254, 466] width 153 height 20
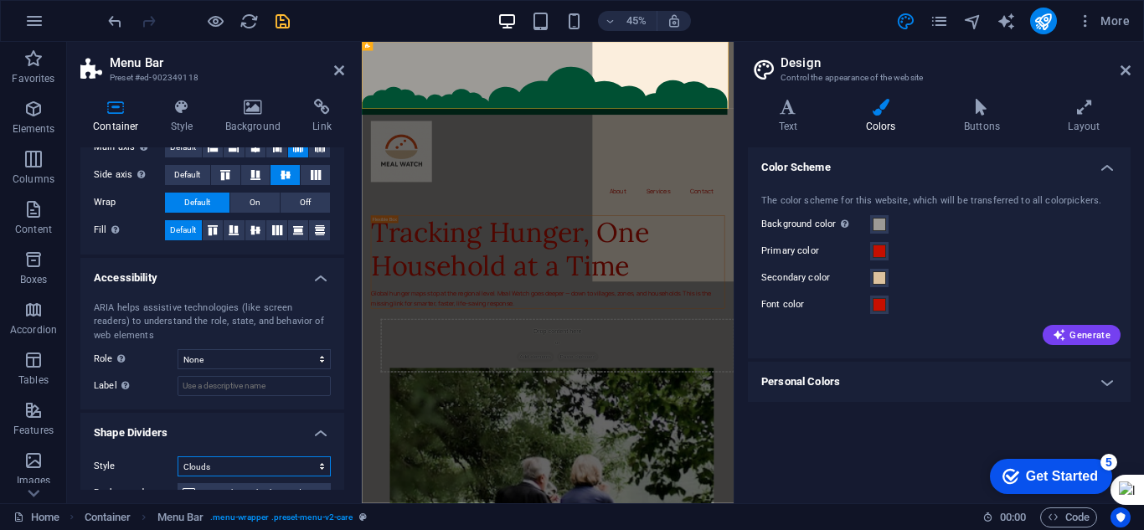
click at [240, 467] on select "None Triangle Square Diagonal Polygon 1 Polygon 2 Zigzag Multiple Zigzags Waves…" at bounding box center [254, 466] width 153 height 20
click at [178, 456] on select "None Triangle Square Diagonal Polygon 1 Polygon 2 Zigzag Multiple Zigzags Waves…" at bounding box center [254, 466] width 153 height 20
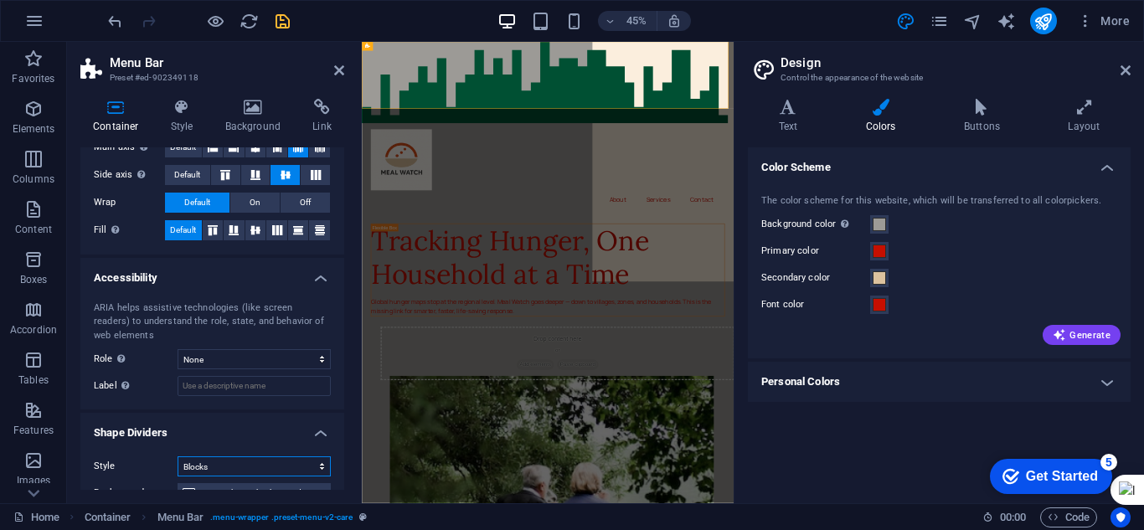
click at [245, 462] on select "None Triangle Square Diagonal Polygon 1 Polygon 2 Zigzag Multiple Zigzags Waves…" at bounding box center [254, 466] width 153 height 20
click at [178, 456] on select "None Triangle Square Diagonal Polygon 1 Polygon 2 Zigzag Multiple Zigzags Waves…" at bounding box center [254, 466] width 153 height 20
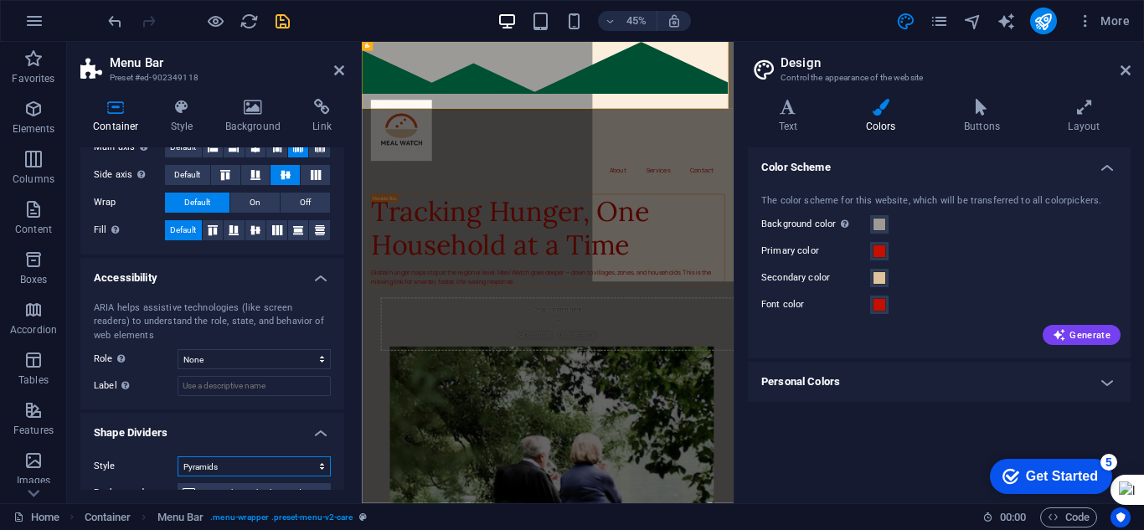
click at [259, 471] on select "None Triangle Square Diagonal Polygon 1 Polygon 2 Zigzag Multiple Zigzags Waves…" at bounding box center [254, 466] width 153 height 20
click at [178, 456] on select "None Triangle Square Diagonal Polygon 1 Polygon 2 Zigzag Multiple Zigzags Waves…" at bounding box center [254, 466] width 153 height 20
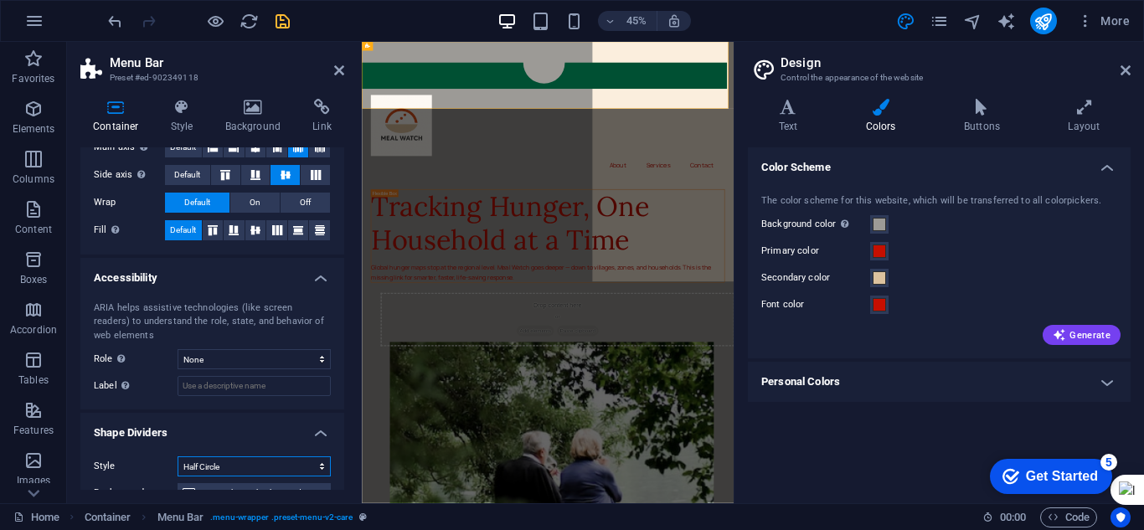
click at [299, 473] on select "None Triangle Square Diagonal Polygon 1 Polygon 2 Zigzag Multiple Zigzags Waves…" at bounding box center [254, 466] width 153 height 20
click at [178, 456] on select "None Triangle Square Diagonal Polygon 1 Polygon 2 Zigzag Multiple Zigzags Waves…" at bounding box center [254, 466] width 153 height 20
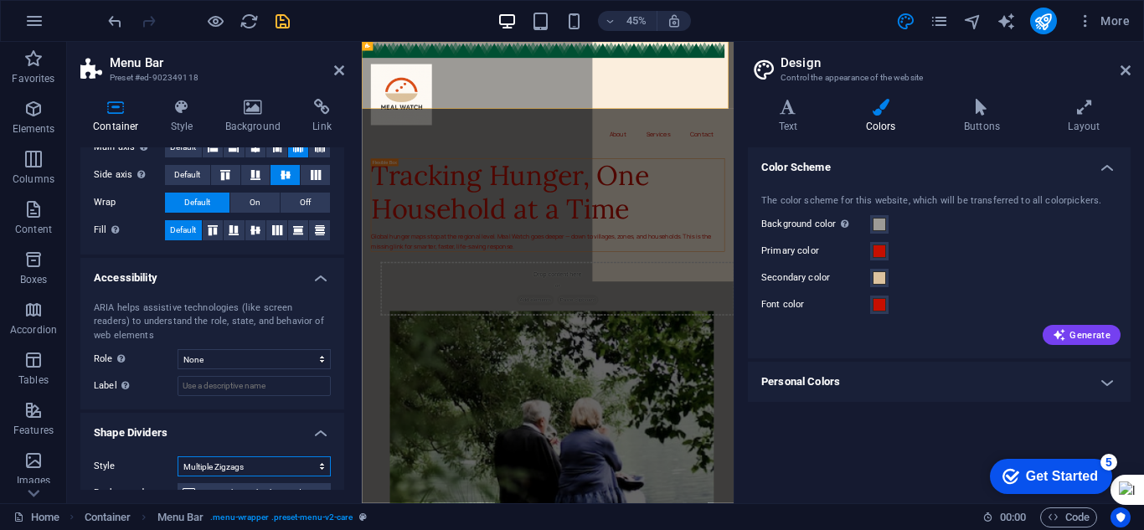
click at [286, 461] on select "None Triangle Square Diagonal Polygon 1 Polygon 2 Zigzag Multiple Zigzags Waves…" at bounding box center [254, 466] width 153 height 20
click at [178, 456] on select "None Triangle Square Diagonal Polygon 1 Polygon 2 Zigzag Multiple Zigzags Waves…" at bounding box center [254, 466] width 153 height 20
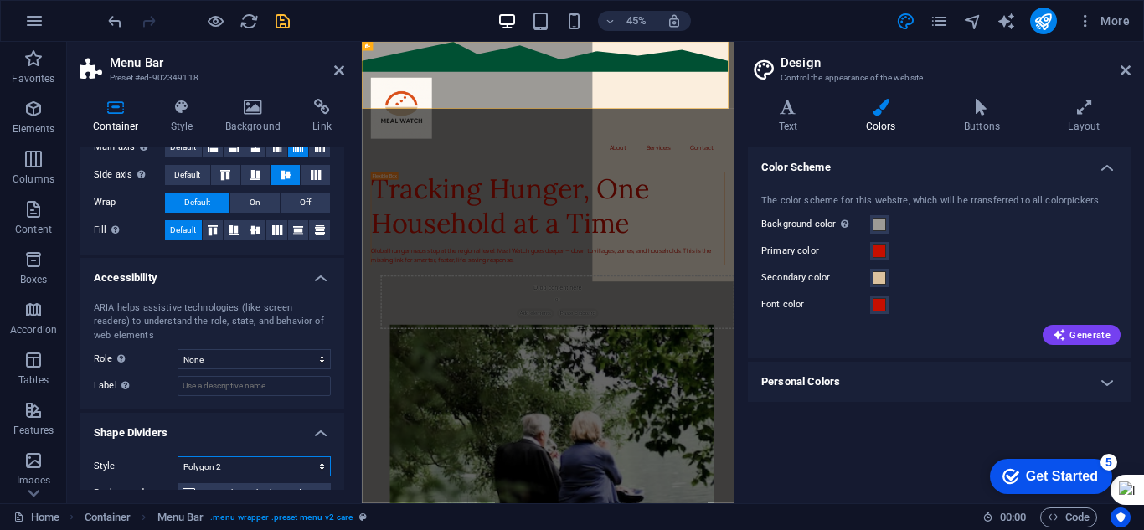
click at [312, 466] on select "None Triangle Square Diagonal Polygon 1 Polygon 2 Zigzag Multiple Zigzags Waves…" at bounding box center [254, 466] width 153 height 20
click at [178, 456] on select "None Triangle Square Diagonal Polygon 1 Polygon 2 Zigzag Multiple Zigzags Waves…" at bounding box center [254, 466] width 153 height 20
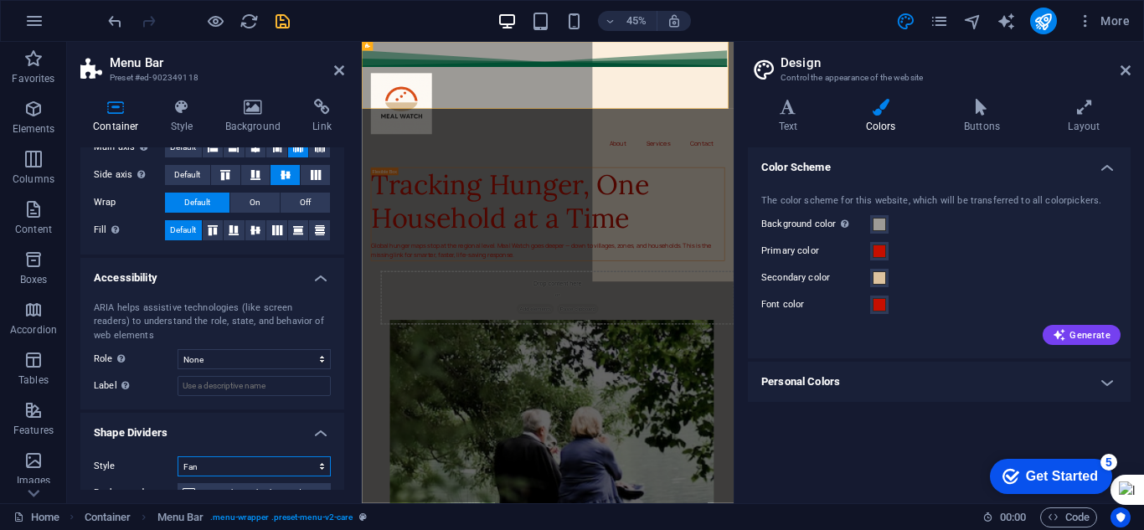
click at [300, 467] on select "None Triangle Square Diagonal Polygon 1 Polygon 2 Zigzag Multiple Zigzags Waves…" at bounding box center [254, 466] width 153 height 20
click at [178, 456] on select "None Triangle Square Diagonal Polygon 1 Polygon 2 Zigzag Multiple Zigzags Waves…" at bounding box center [254, 466] width 153 height 20
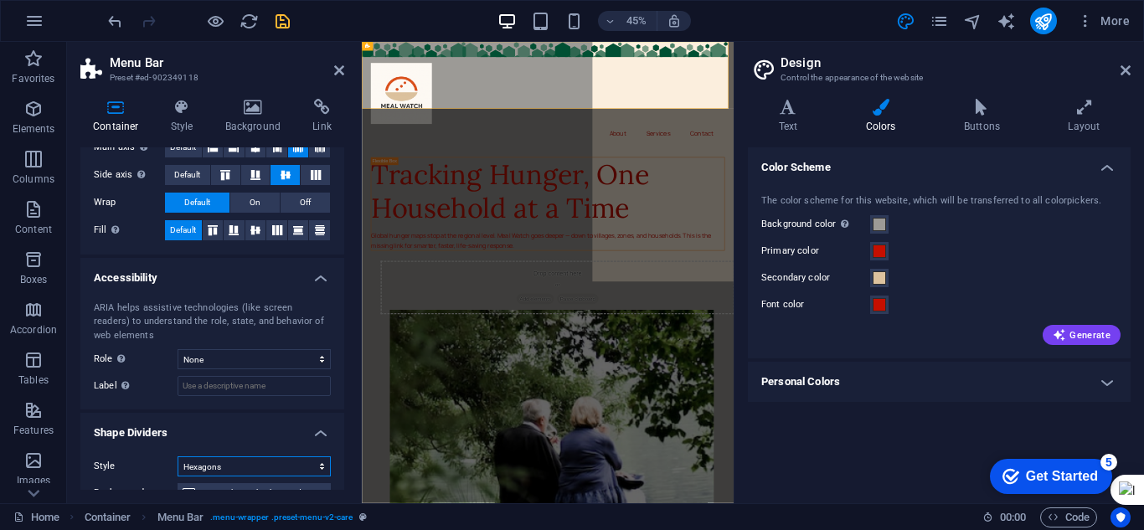
click at [261, 466] on select "None Triangle Square Diagonal Polygon 1 Polygon 2 Zigzag Multiple Zigzags Waves…" at bounding box center [254, 466] width 153 height 20
click at [178, 456] on select "None Triangle Square Diagonal Polygon 1 Polygon 2 Zigzag Multiple Zigzags Waves…" at bounding box center [254, 466] width 153 height 20
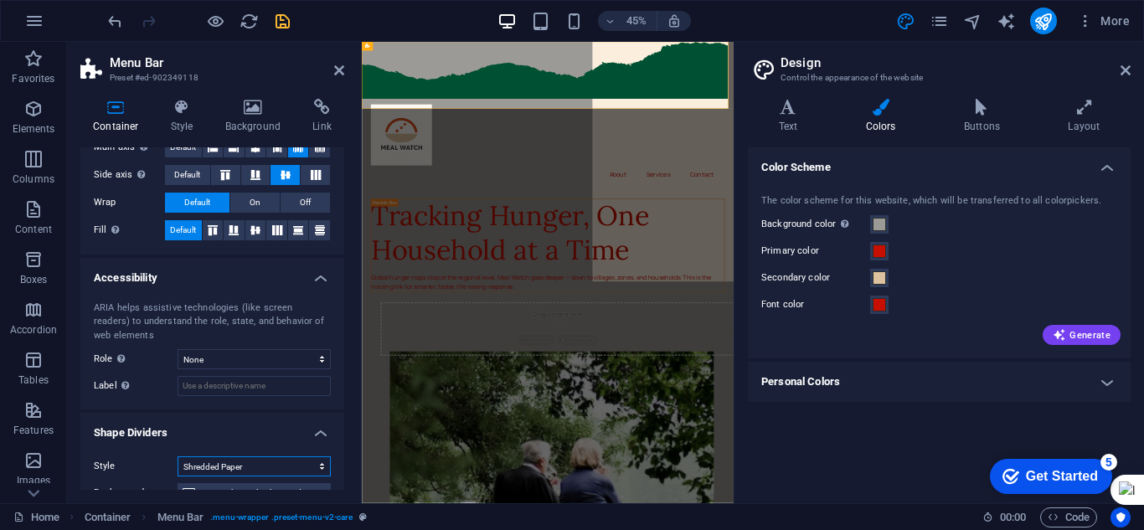
click at [281, 469] on select "None Triangle Square Diagonal Polygon 1 Polygon 2 Zigzag Multiple Zigzags Waves…" at bounding box center [254, 466] width 153 height 20
select select "diagonal"
click at [178, 456] on select "None Triangle Square Diagonal Polygon 1 Polygon 2 Zigzag Multiple Zigzags Waves…" at bounding box center [254, 466] width 153 height 20
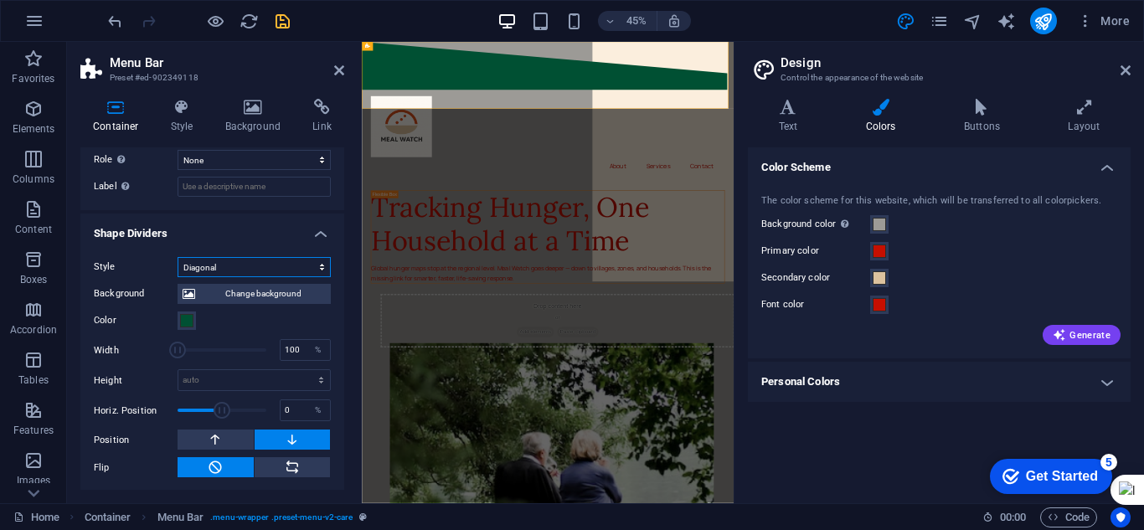
scroll to position [507, 0]
click at [190, 320] on span at bounding box center [186, 318] width 13 height 13
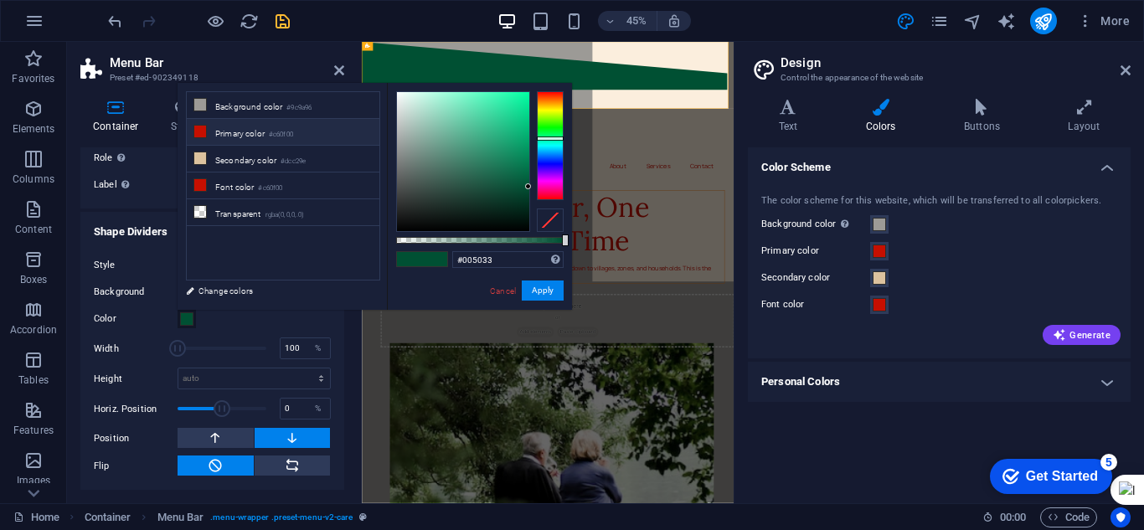
click at [208, 130] on li "Primary color #c60f00" at bounding box center [283, 132] width 193 height 27
type input "#c60f00"
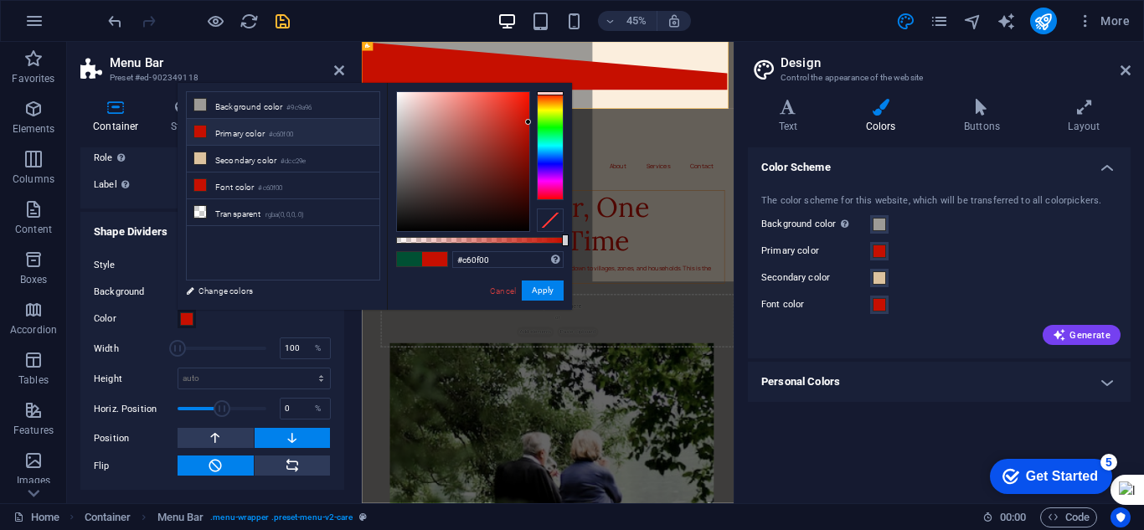
click at [177, 349] on span at bounding box center [177, 348] width 17 height 17
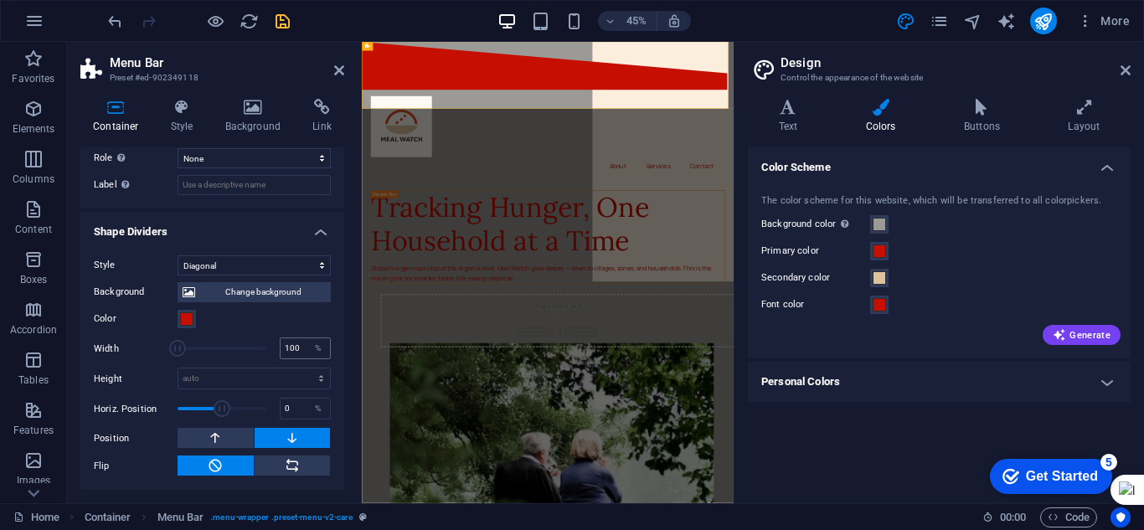
click at [297, 337] on div "100 %" at bounding box center [305, 348] width 51 height 22
click at [301, 347] on input "100" at bounding box center [305, 348] width 49 height 20
type input "1"
type input "100"
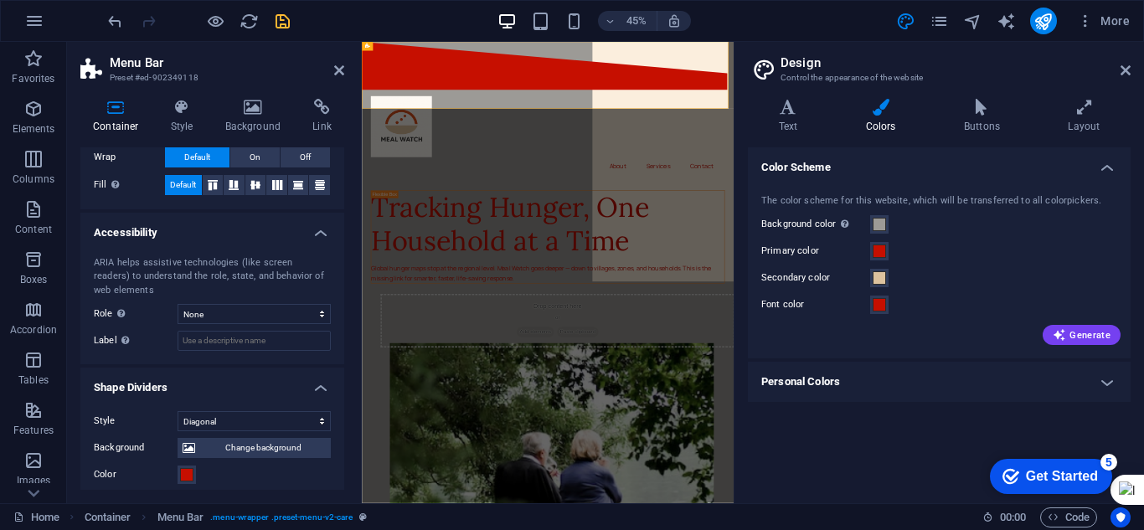
scroll to position [348, 0]
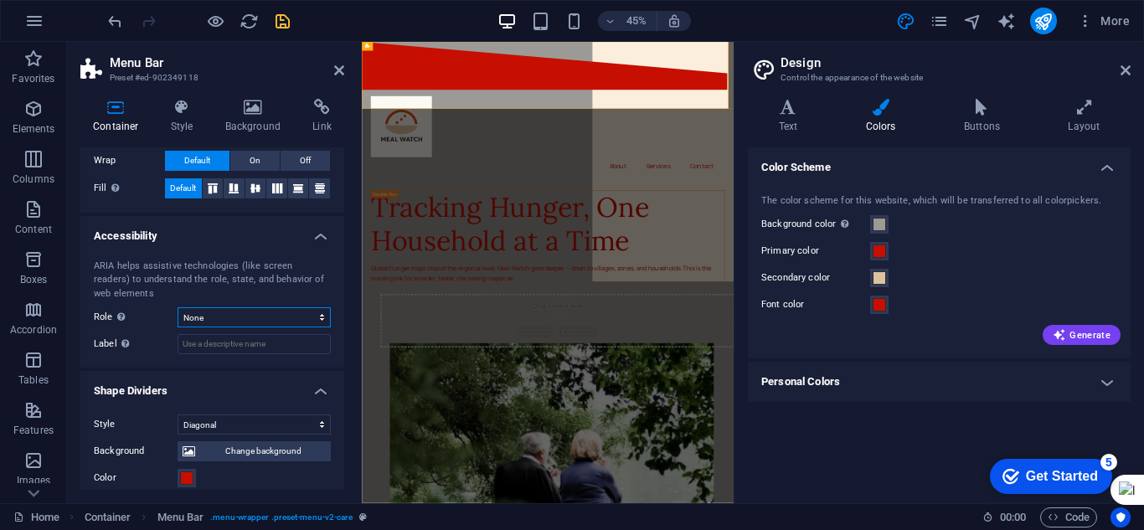
click at [295, 317] on select "None Alert Article Banner Comment Complementary Dialog Footer Header Marquee Pr…" at bounding box center [254, 317] width 153 height 20
select select "complementary"
click at [178, 307] on select "None Alert Article Banner Comment Complementary Dialog Footer Header Marquee Pr…" at bounding box center [254, 317] width 153 height 20
drag, startPoint x: 344, startPoint y: 302, endPoint x: 321, endPoint y: 90, distance: 213.2
click at [321, 90] on div "Container Style Background Link Size Height 75 Default px rem % vh vw Min. heig…" at bounding box center [212, 294] width 291 height 418
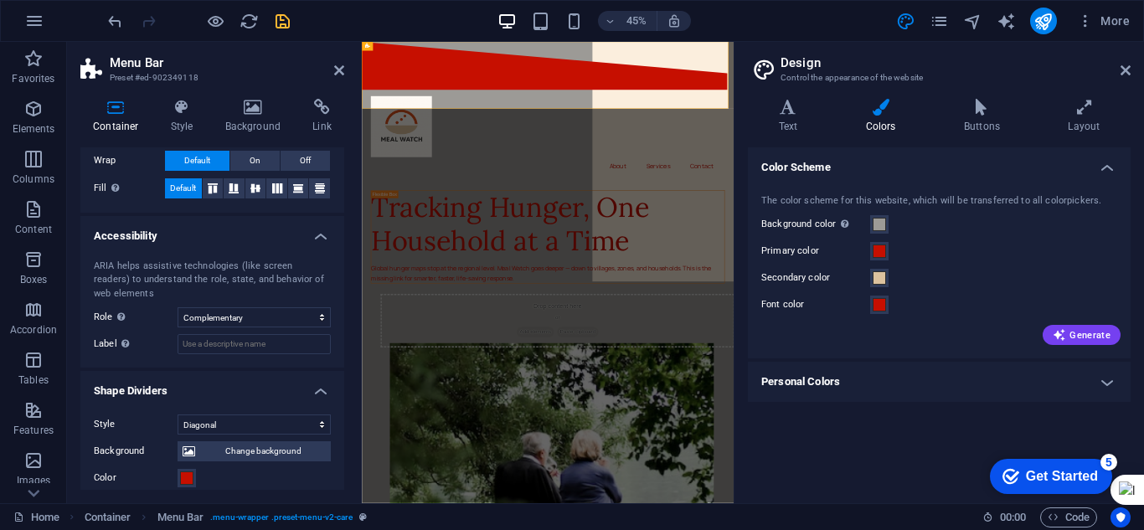
click at [330, 66] on h2 "Menu Bar" at bounding box center [227, 62] width 234 height 15
click at [343, 66] on icon at bounding box center [339, 70] width 10 height 13
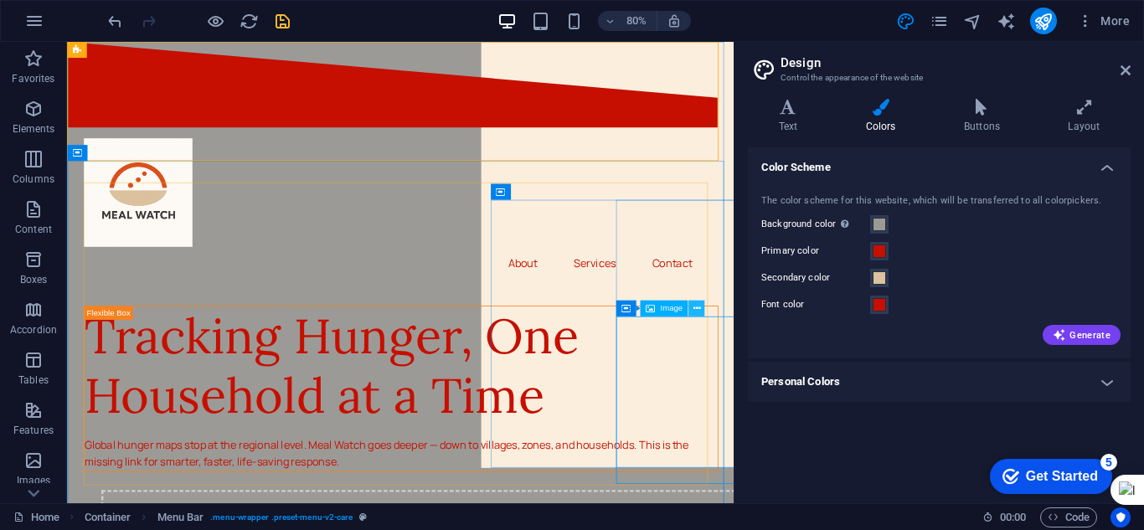
click at [697, 305] on icon at bounding box center [697, 308] width 8 height 14
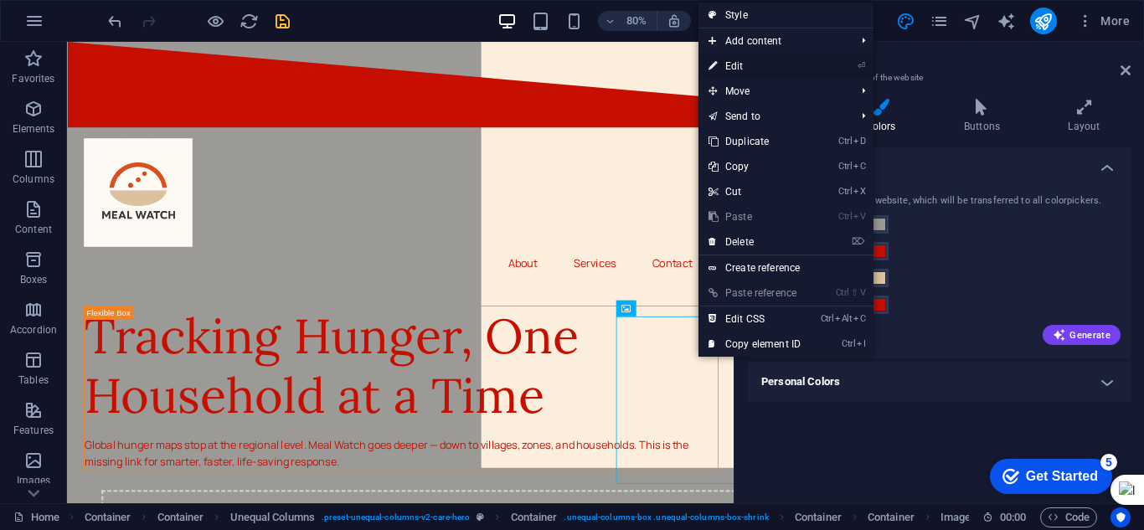
click at [735, 63] on link "⏎ Edit" at bounding box center [754, 66] width 112 height 25
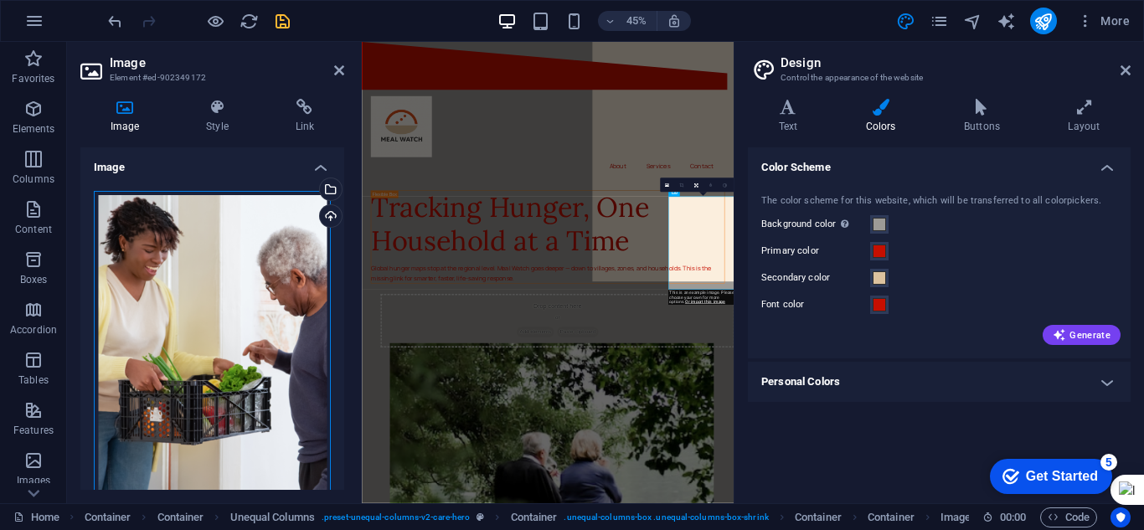
drag, startPoint x: 202, startPoint y: 247, endPoint x: 164, endPoint y: 268, distance: 43.1
click at [164, 268] on div "Drag files here, click to choose files or select files from Files or our free s…" at bounding box center [212, 347] width 237 height 313
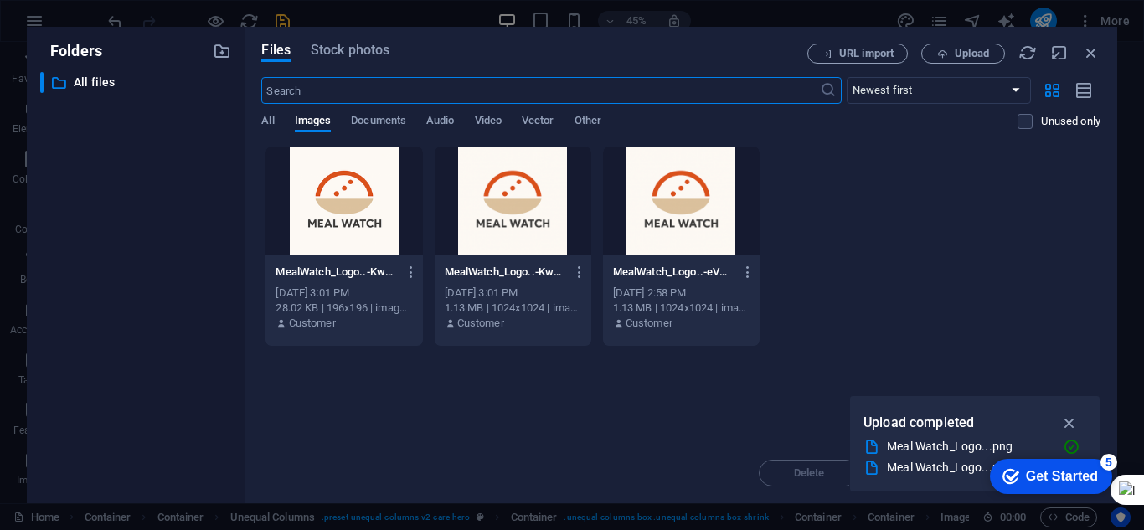
scroll to position [290, 0]
type input "119"
select select "px"
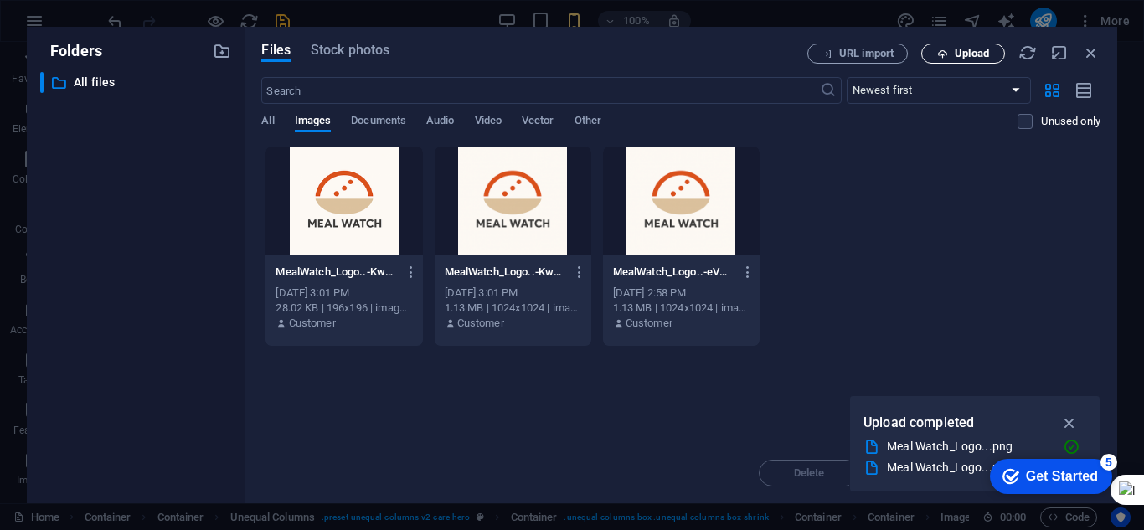
click at [960, 54] on span "Upload" at bounding box center [972, 54] width 34 height 10
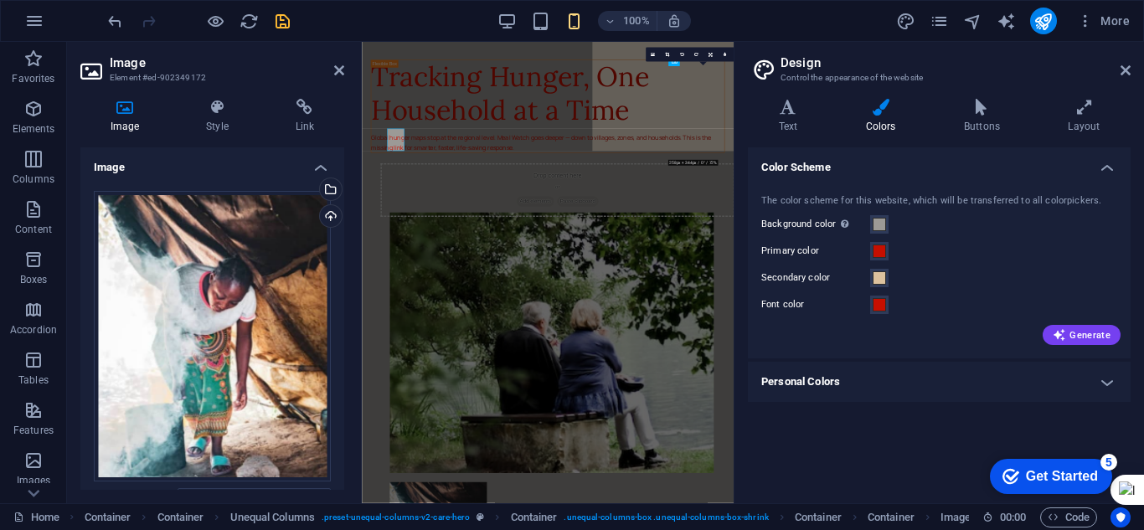
select select "DISABLED_OPTION_VALUE"
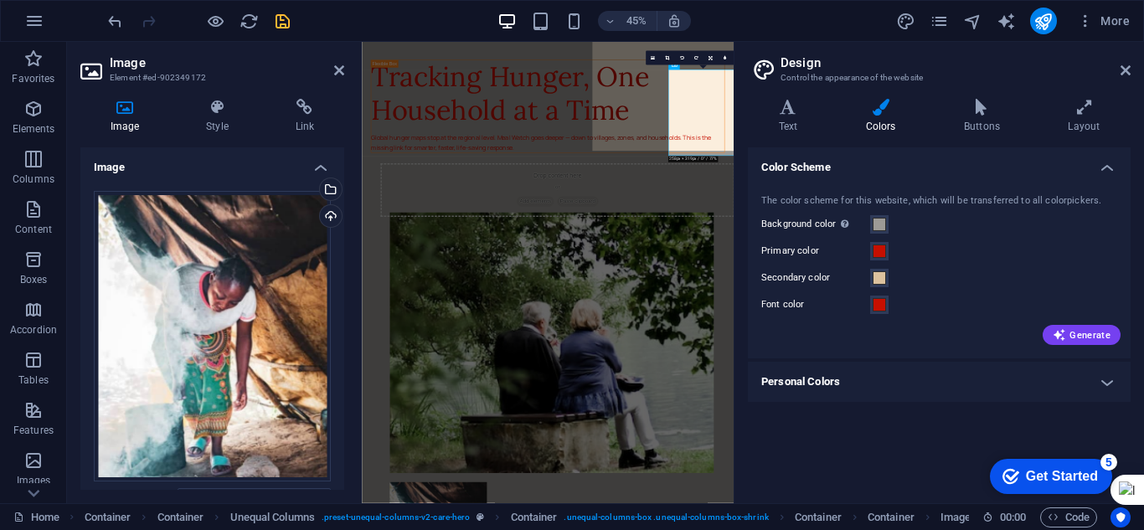
click at [332, 66] on h2 "Image" at bounding box center [227, 62] width 234 height 15
click at [336, 67] on icon at bounding box center [339, 70] width 10 height 13
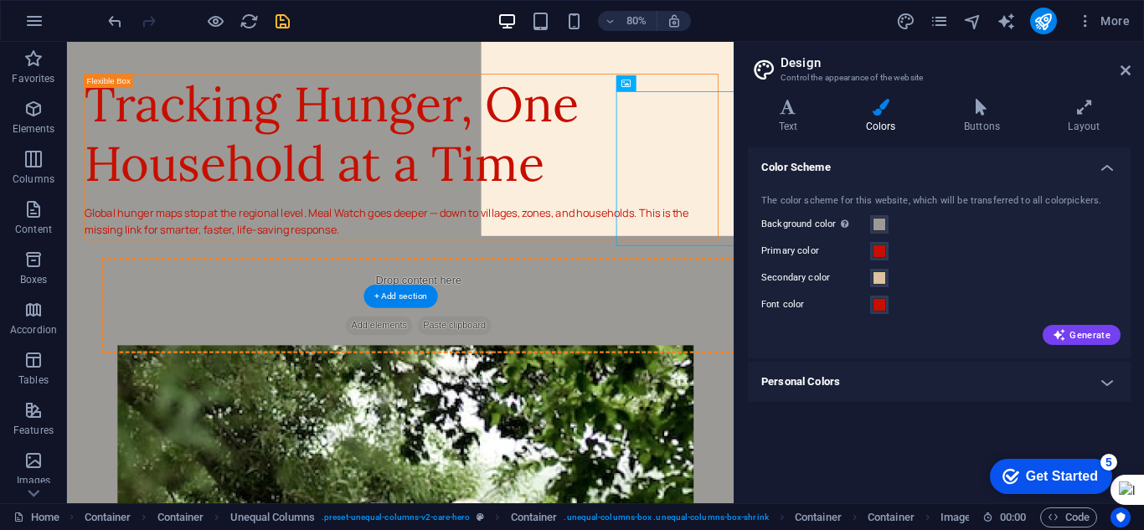
drag, startPoint x: 783, startPoint y: 214, endPoint x: 646, endPoint y: 147, distance: 152.8
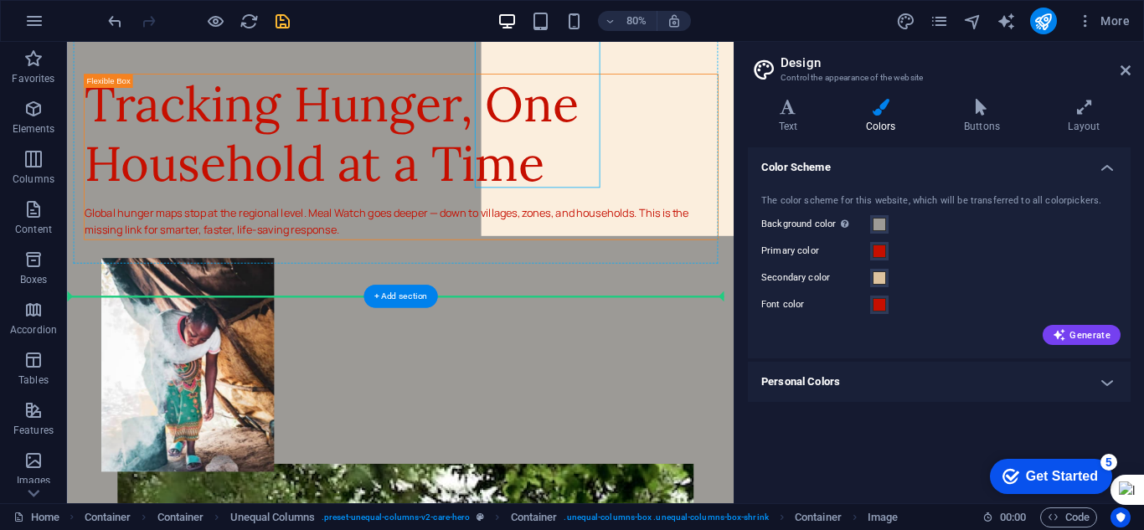
drag, startPoint x: 656, startPoint y: 152, endPoint x: 696, endPoint y: 239, distance: 96.7
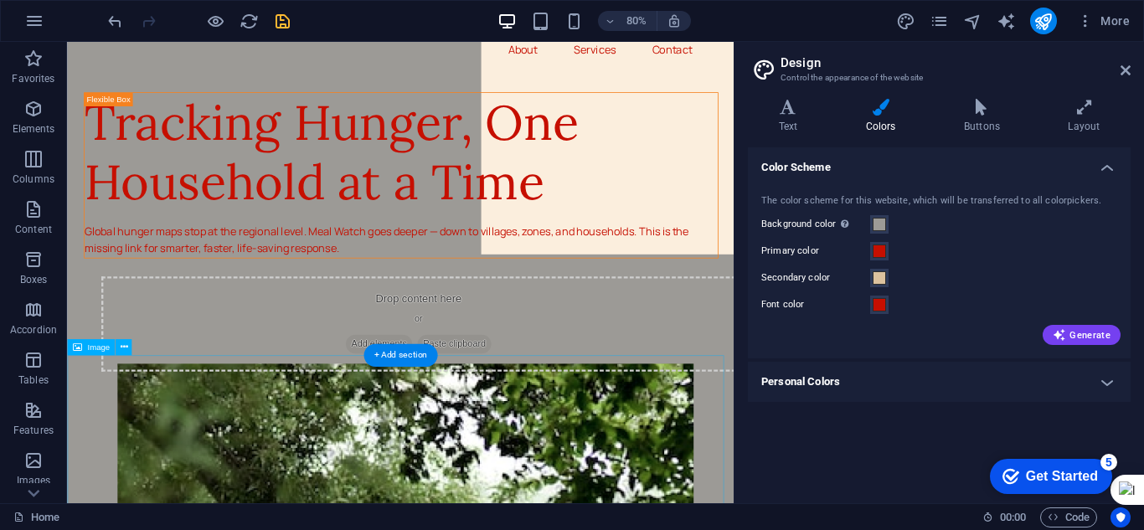
scroll to position [274, 0]
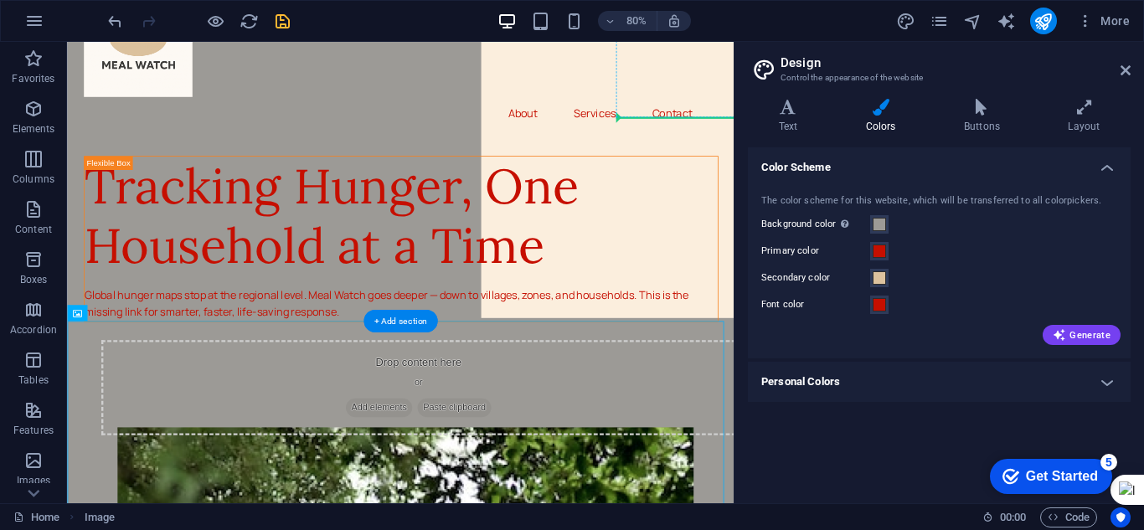
drag, startPoint x: 203, startPoint y: 555, endPoint x: 819, endPoint y: 90, distance: 772.4
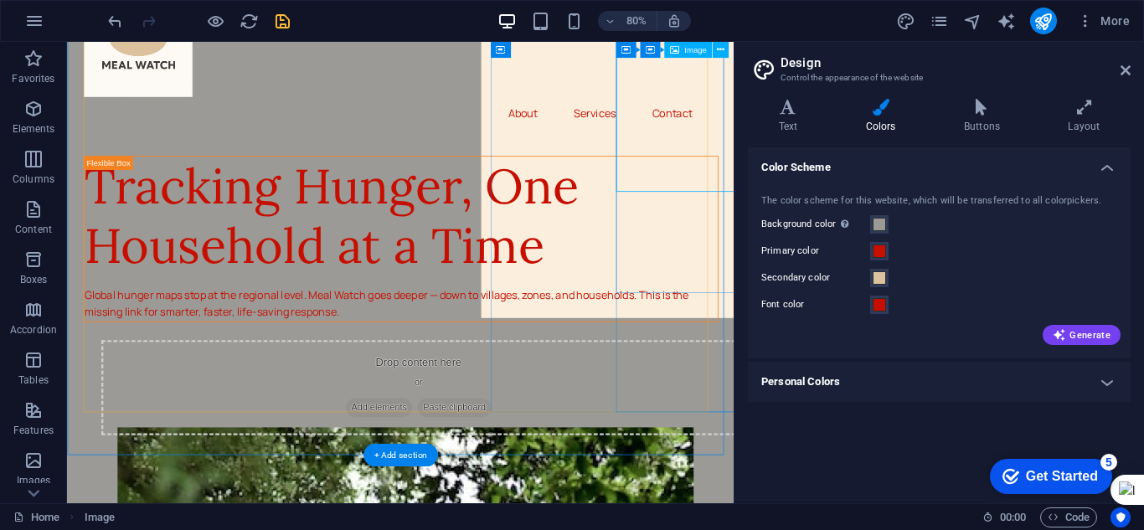
scroll to position [182, 0]
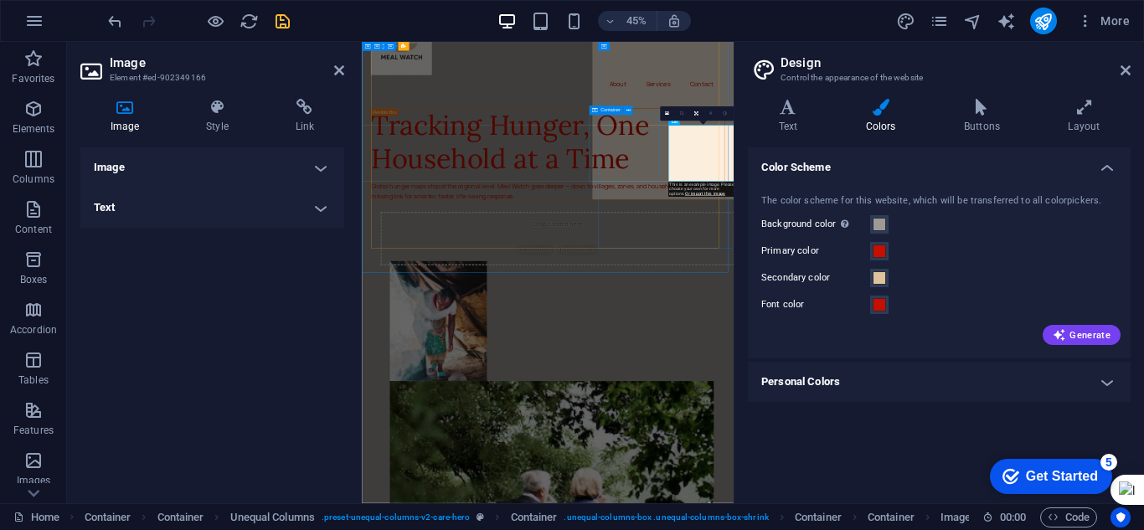
click at [1009, 420] on div "Drop content here or Add elements Paste clipboard" at bounding box center [797, 479] width 786 height 119
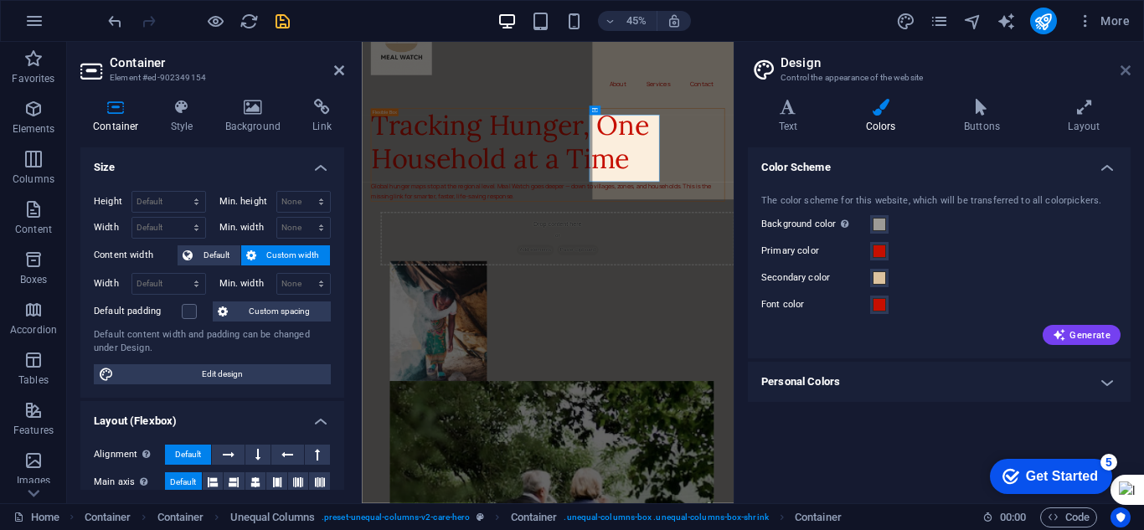
click at [1123, 70] on icon at bounding box center [1125, 70] width 10 height 13
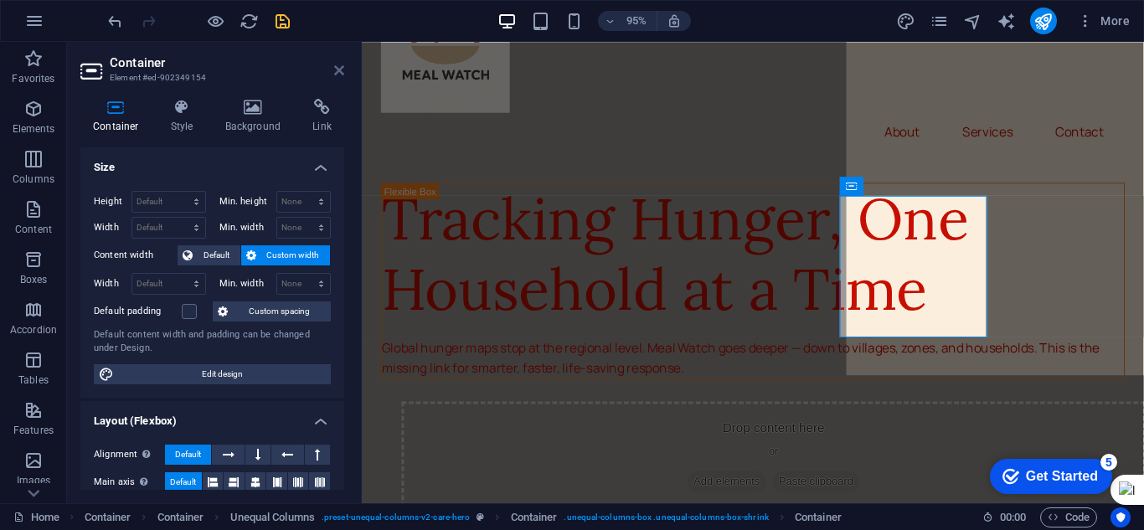
click at [337, 68] on icon at bounding box center [339, 70] width 10 height 13
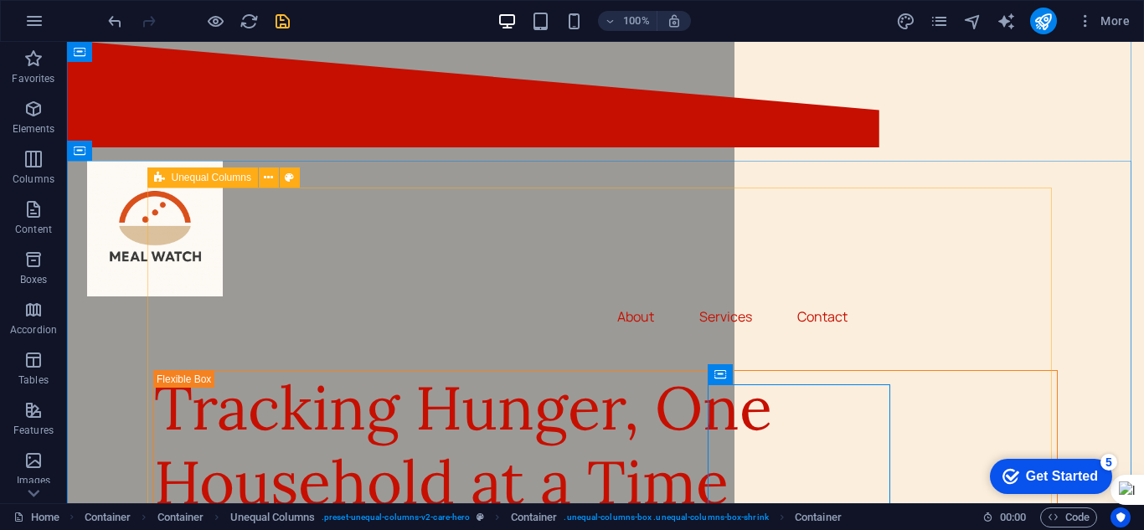
scroll to position [0, 0]
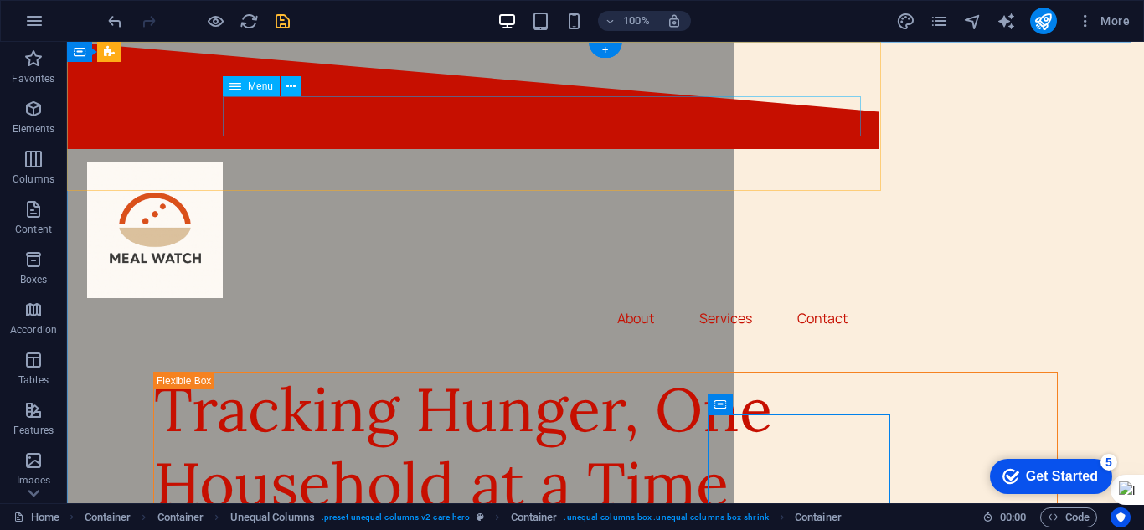
click at [729, 298] on nav "About Services Contact" at bounding box center [474, 318] width 774 height 40
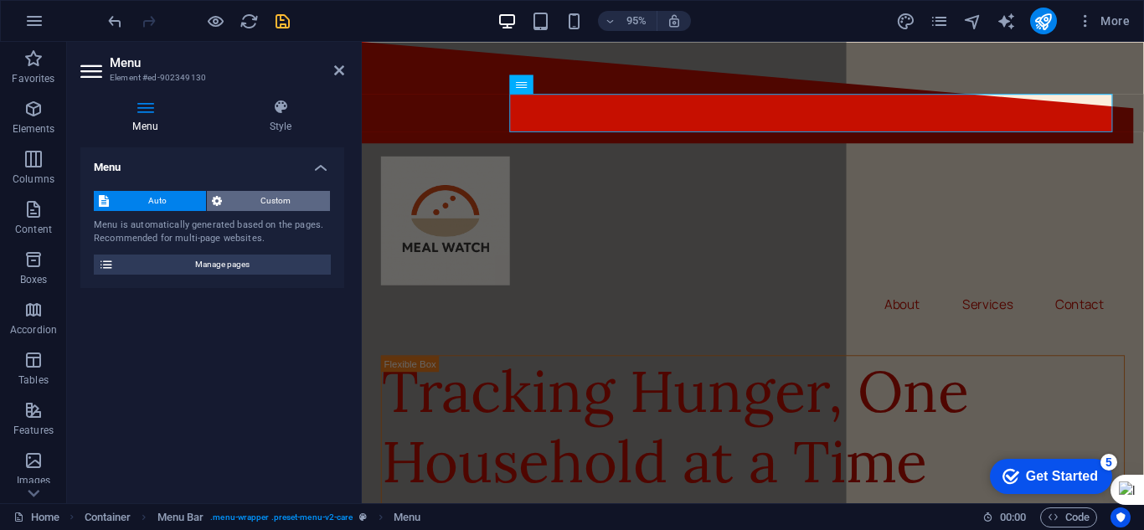
click at [268, 201] on span "Custom" at bounding box center [276, 201] width 99 height 20
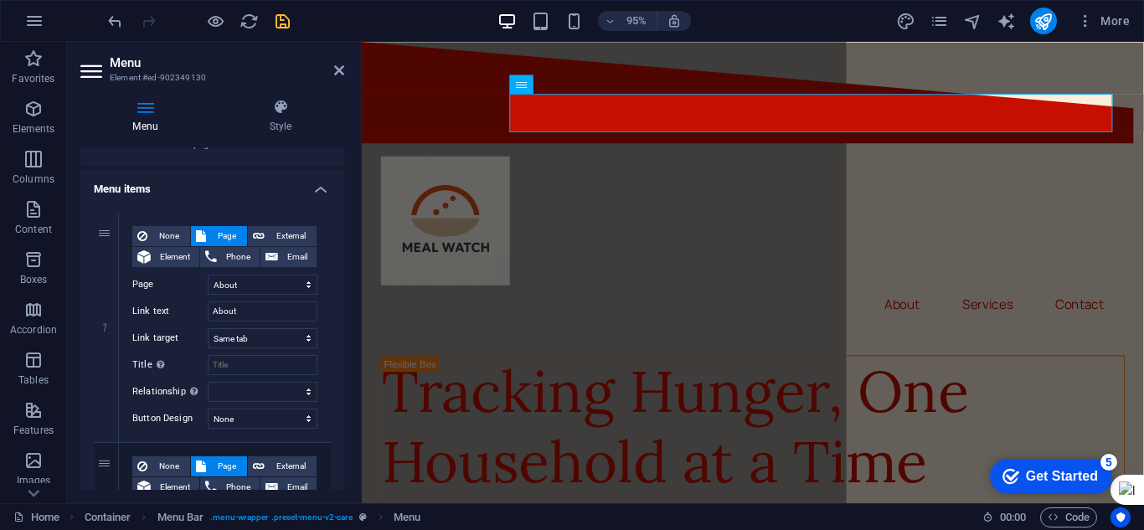
scroll to position [96, 0]
